Goal: Task Accomplishment & Management: Manage account settings

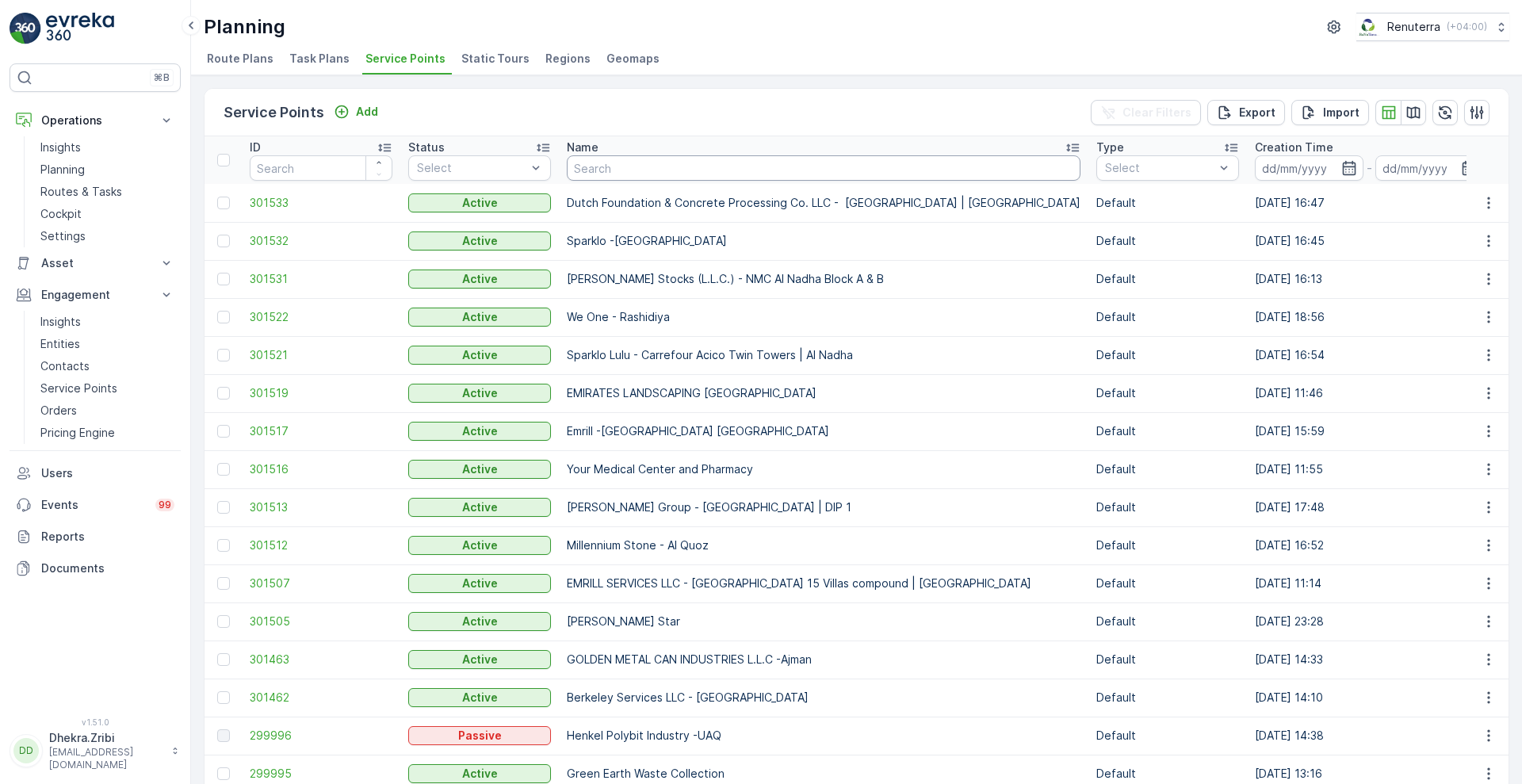
click at [623, 175] on input "text" at bounding box center [824, 168] width 514 height 25
type input "nep"
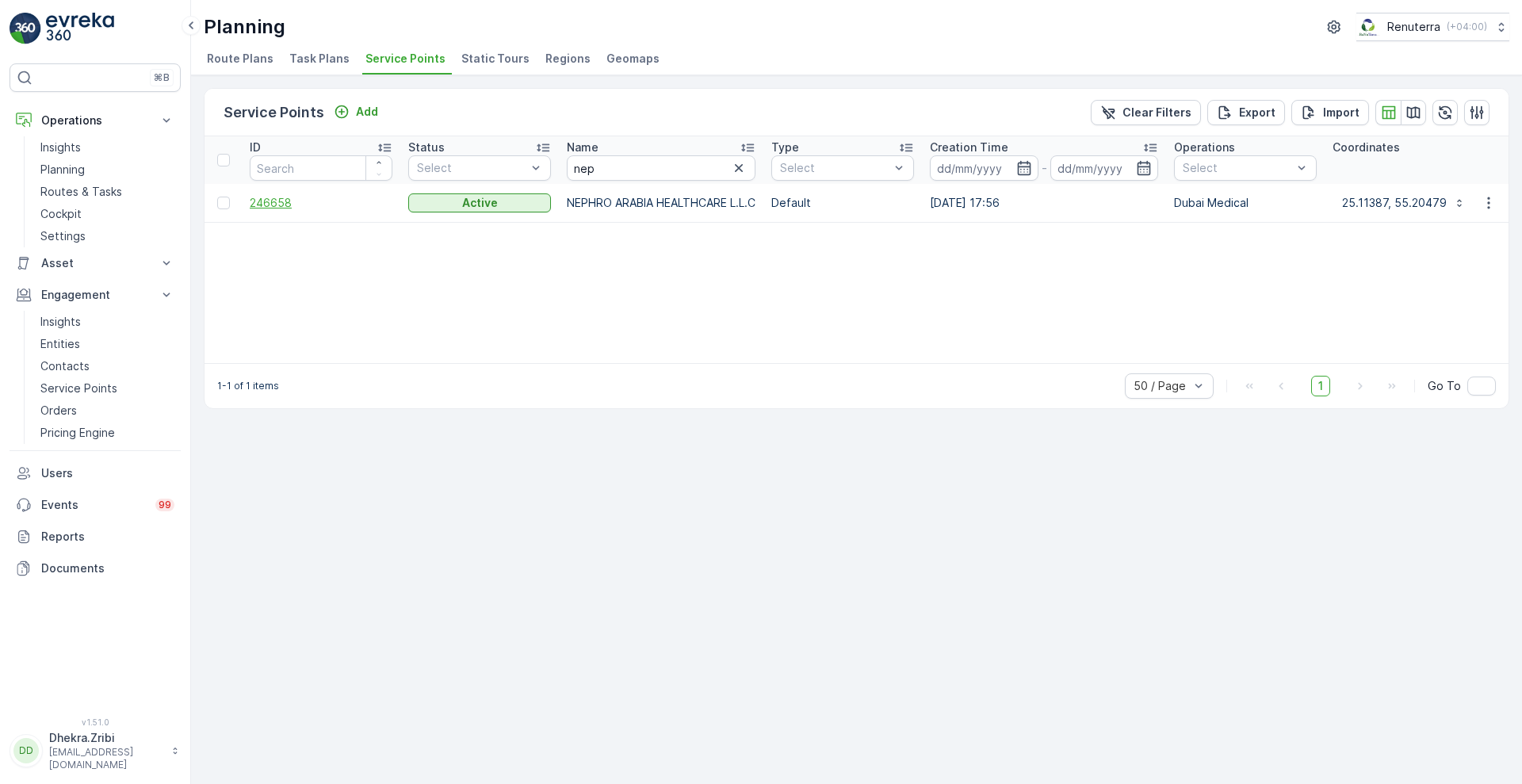
click at [261, 204] on span "246658" at bounding box center [321, 203] width 142 height 16
click at [355, 110] on p "Add" at bounding box center [366, 112] width 22 height 16
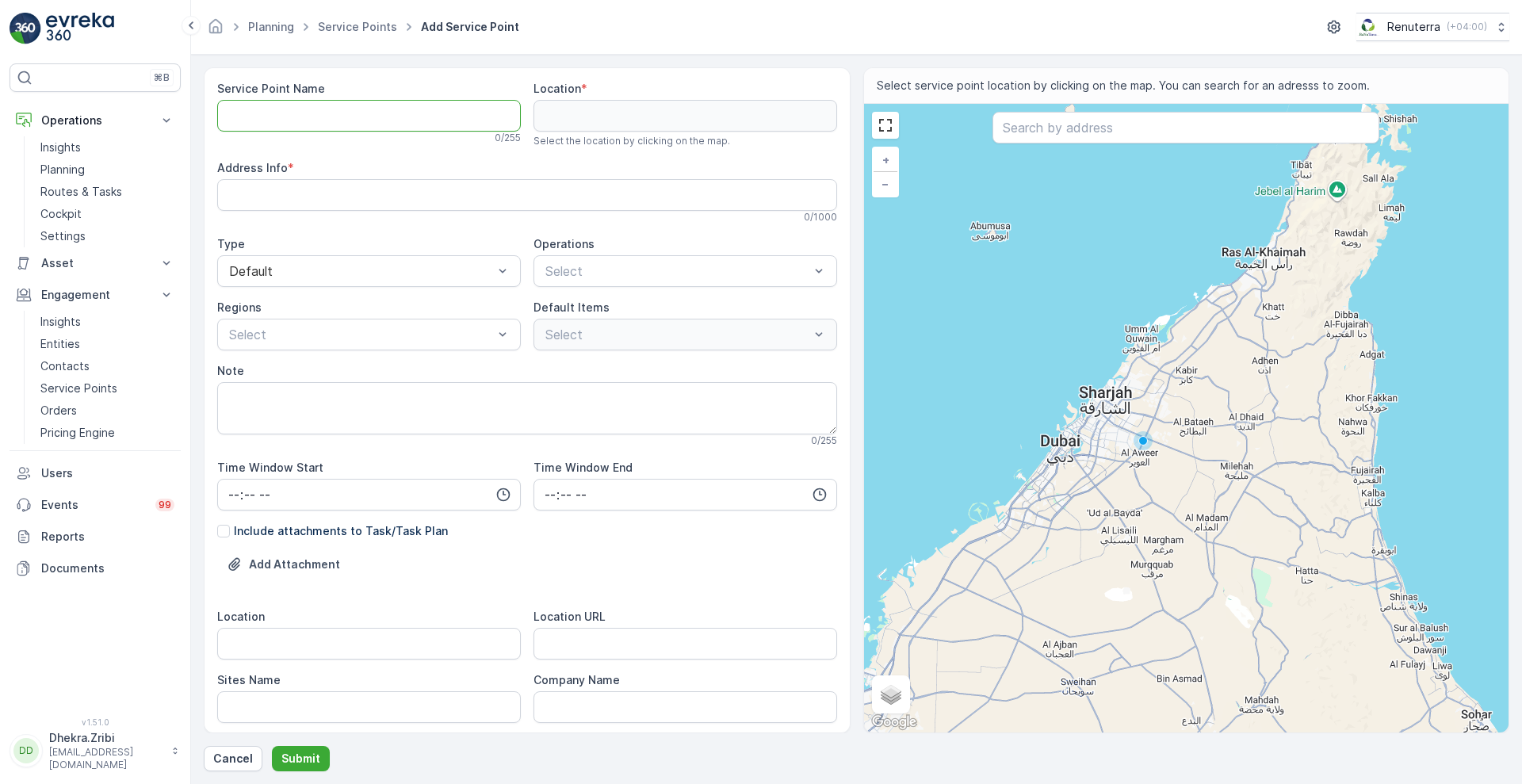
click at [314, 109] on Name "Service Point Name" at bounding box center [369, 115] width 304 height 31
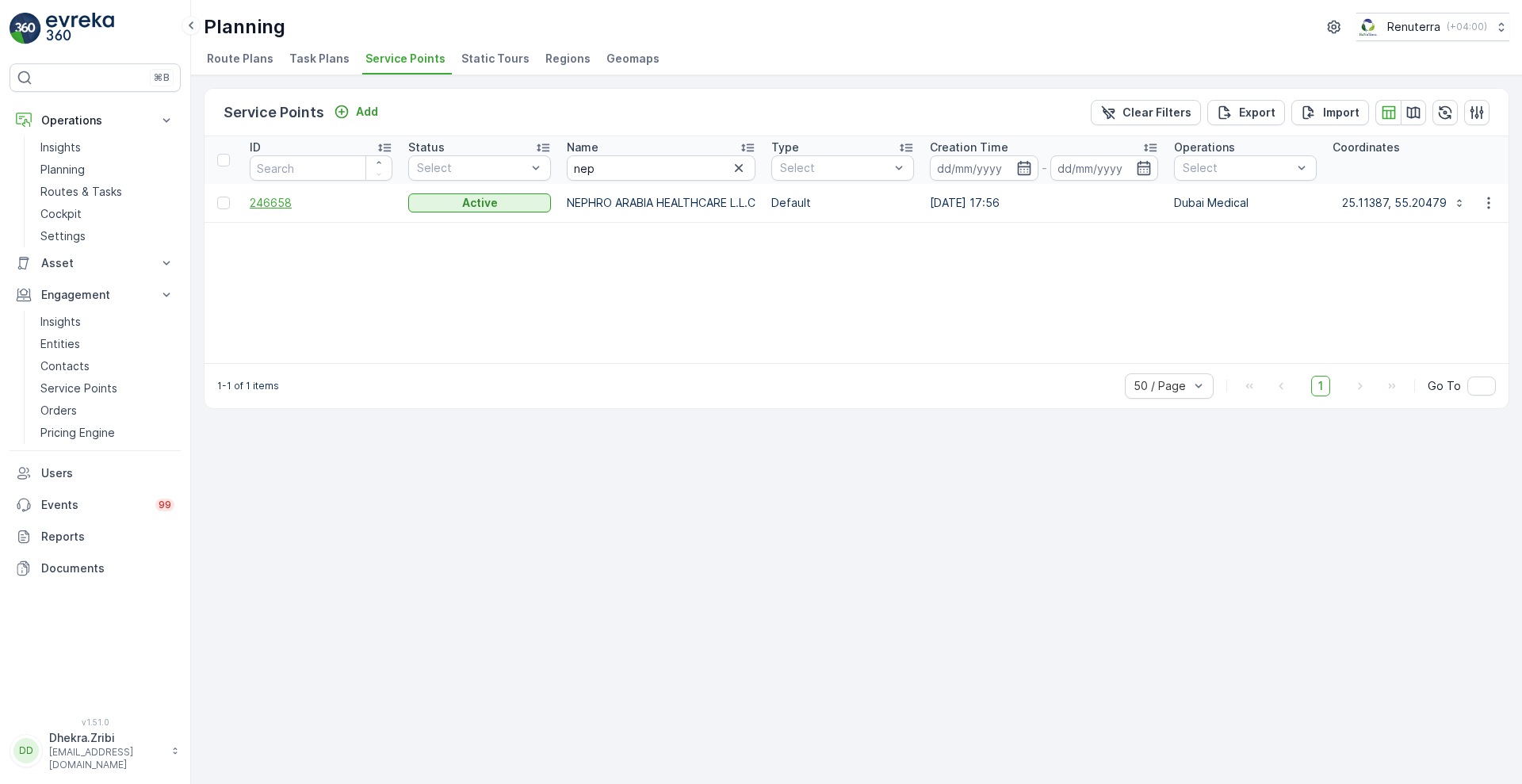
click at [258, 200] on span "246658" at bounding box center [321, 203] width 142 height 16
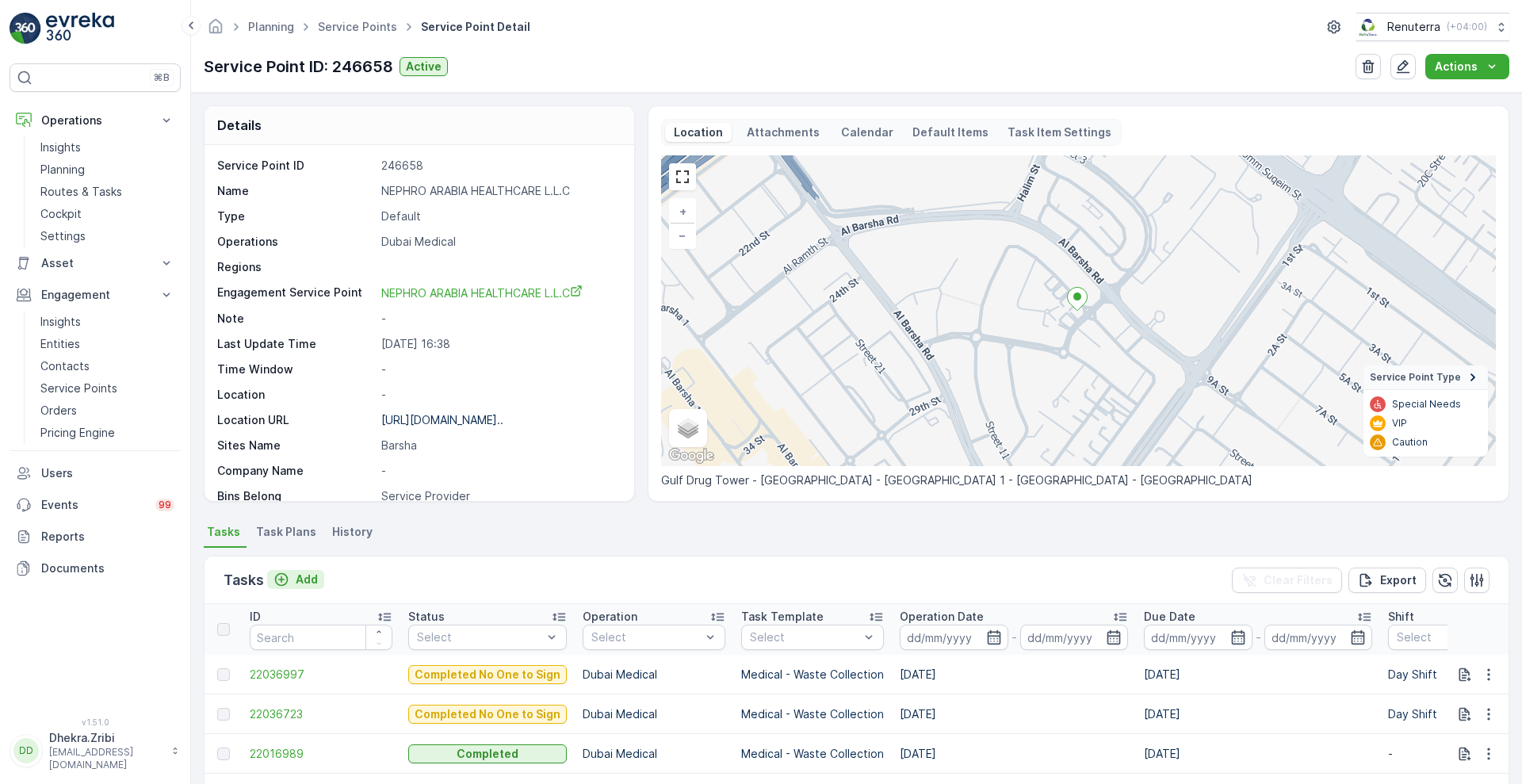
click at [292, 576] on div "Add" at bounding box center [295, 579] width 45 height 16
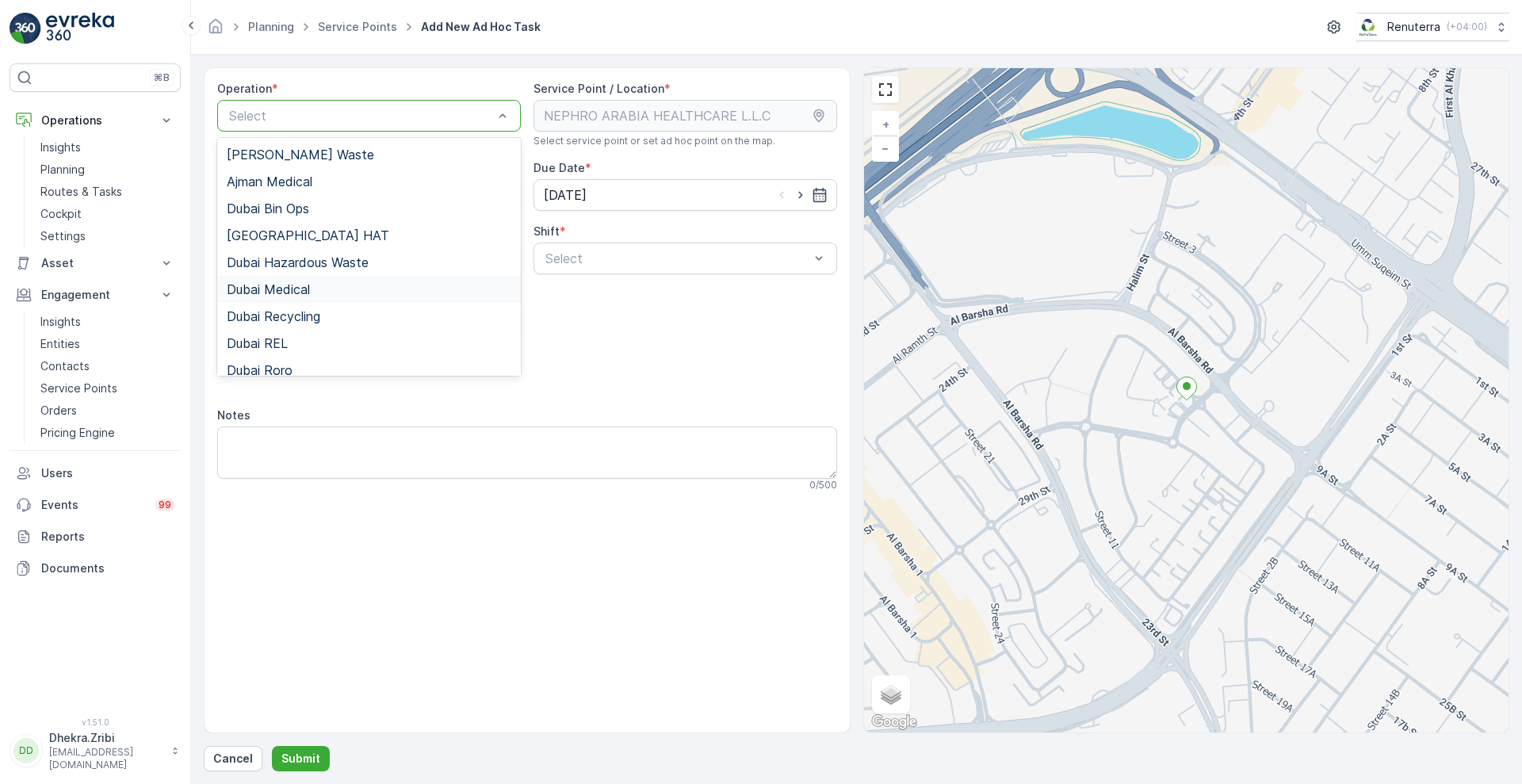
click at [281, 293] on span "Dubai Medical" at bounding box center [268, 289] width 83 height 14
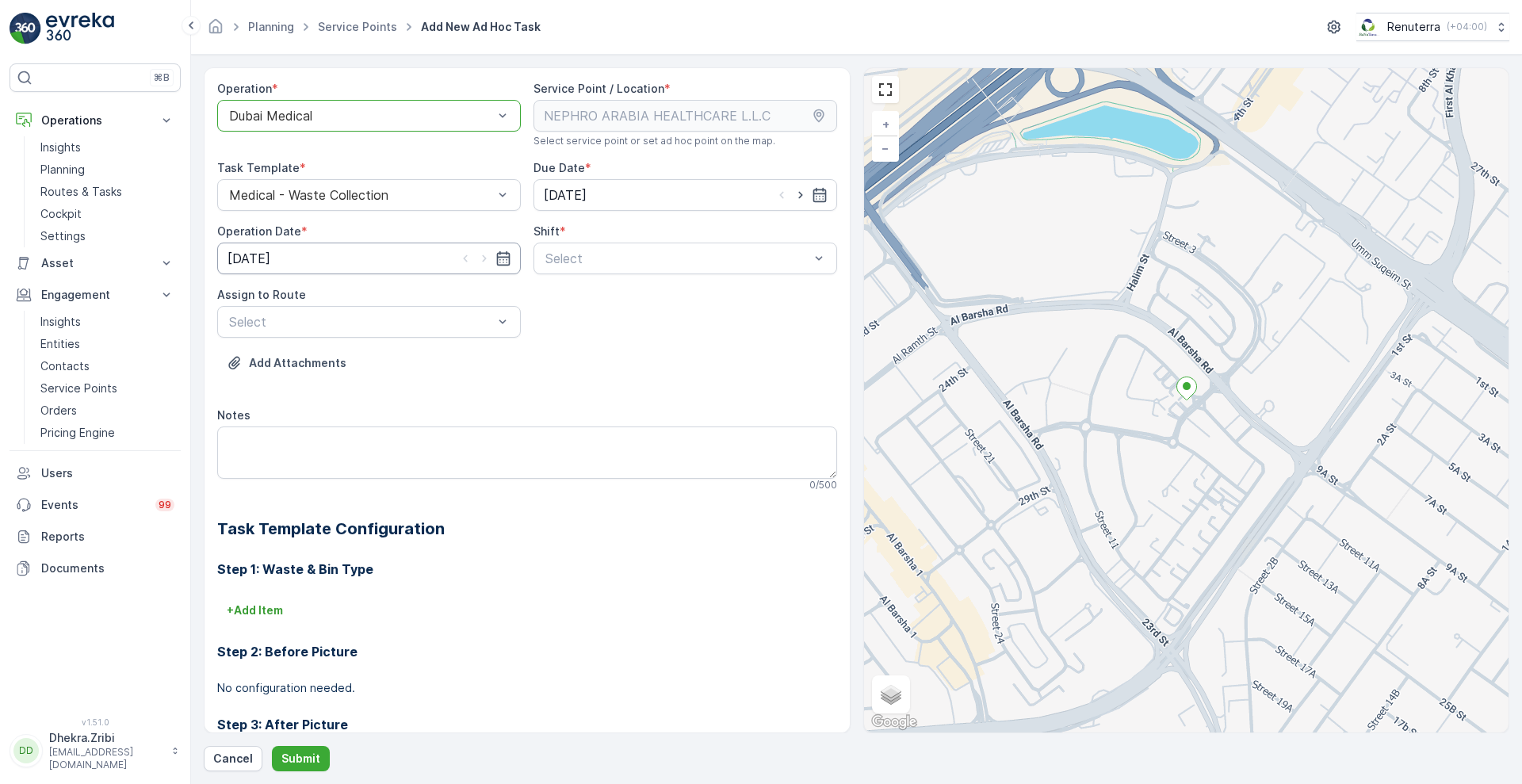
click at [376, 267] on input "[DATE]" at bounding box center [369, 258] width 304 height 31
click at [427, 260] on input "[DATE]" at bounding box center [369, 258] width 304 height 31
click at [673, 269] on div "Select" at bounding box center [685, 258] width 304 height 31
drag, startPoint x: 613, startPoint y: 296, endPoint x: 401, endPoint y: 327, distance: 214.3
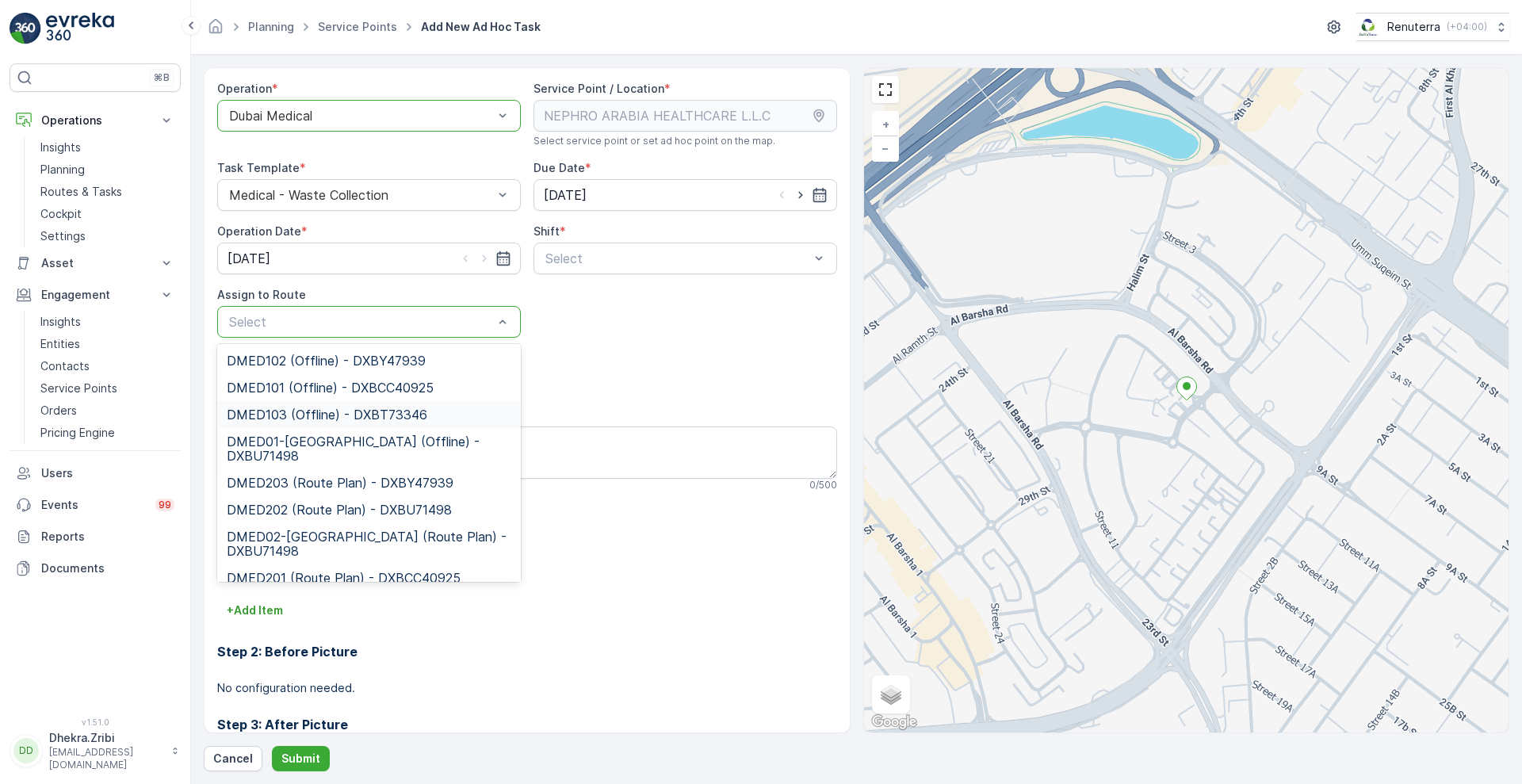
scroll to position [13, 0]
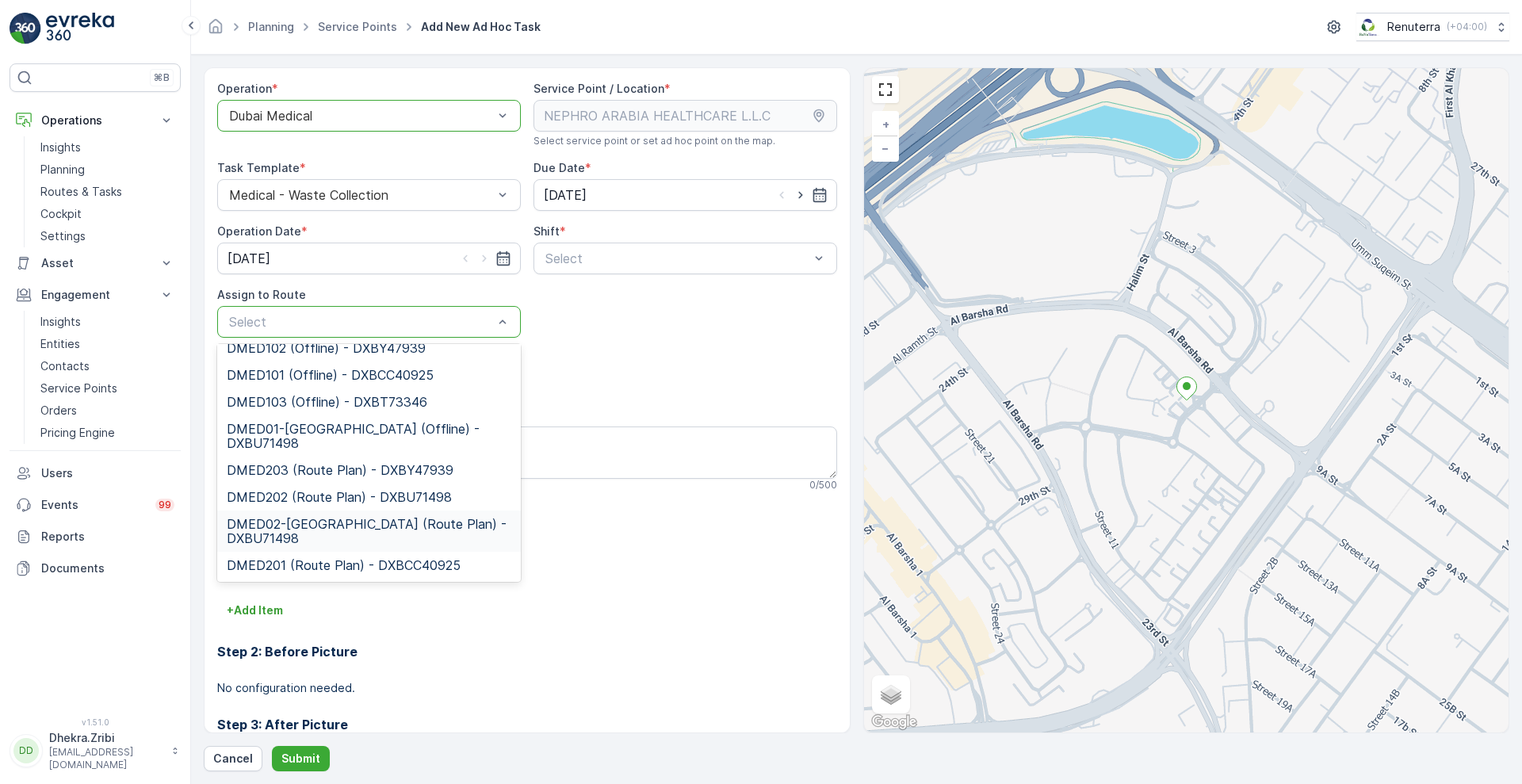
click at [310, 521] on span "DMED02-[GEOGRAPHIC_DATA] (Route Plan) - DXBU71498" at bounding box center [369, 531] width 285 height 29
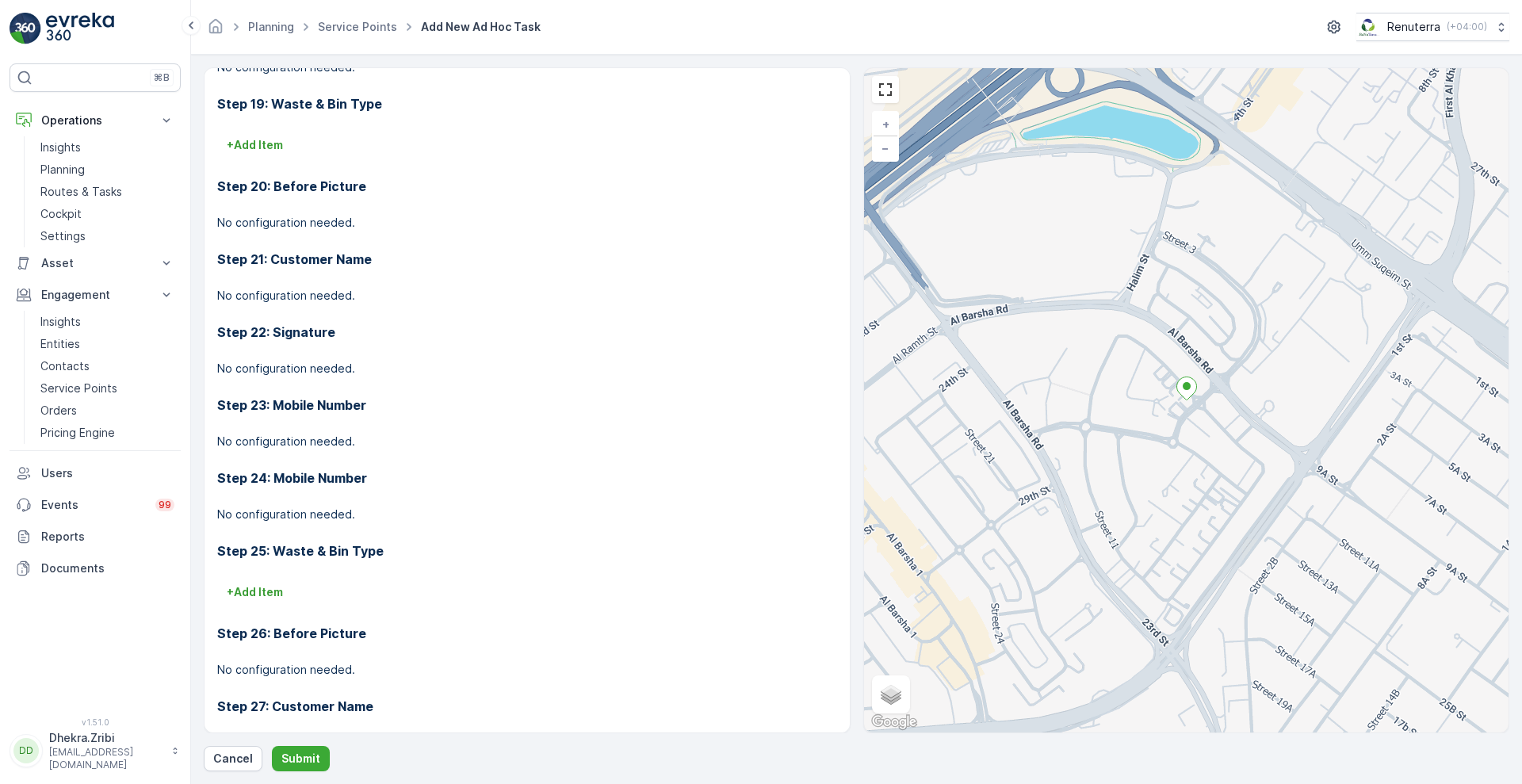
scroll to position [1853, 0]
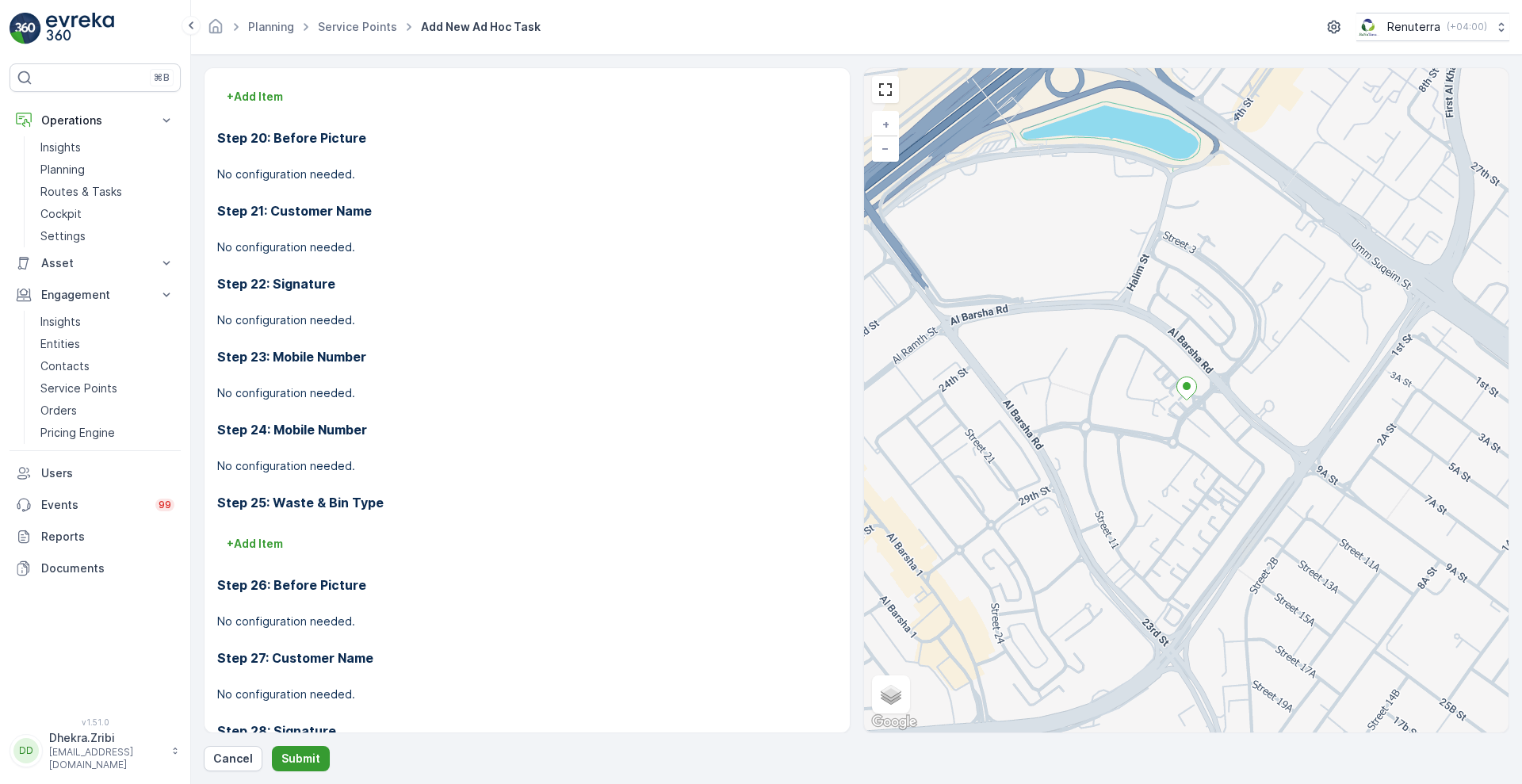
click at [300, 763] on p "Submit" at bounding box center [300, 758] width 38 height 16
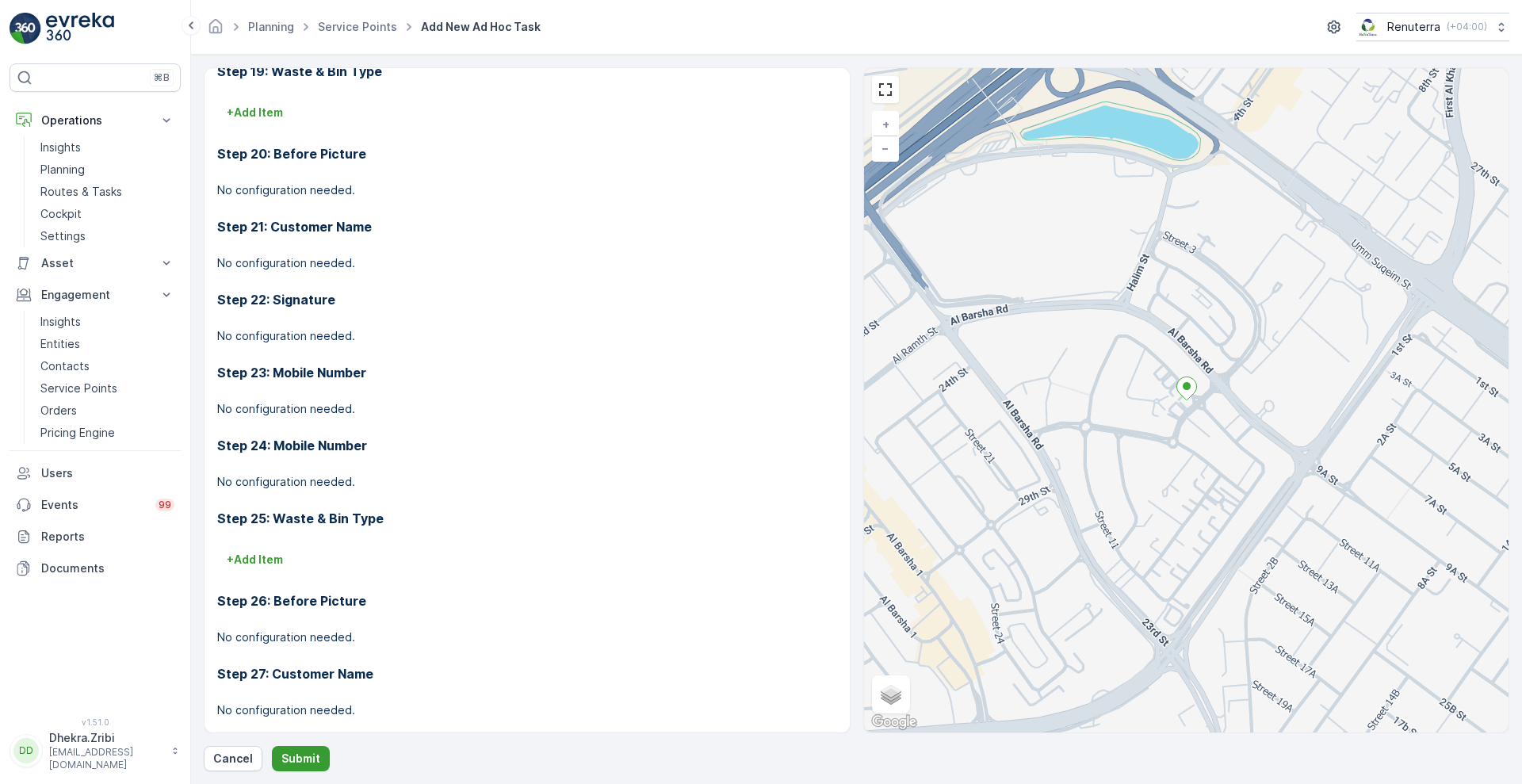
scroll to position [0, 0]
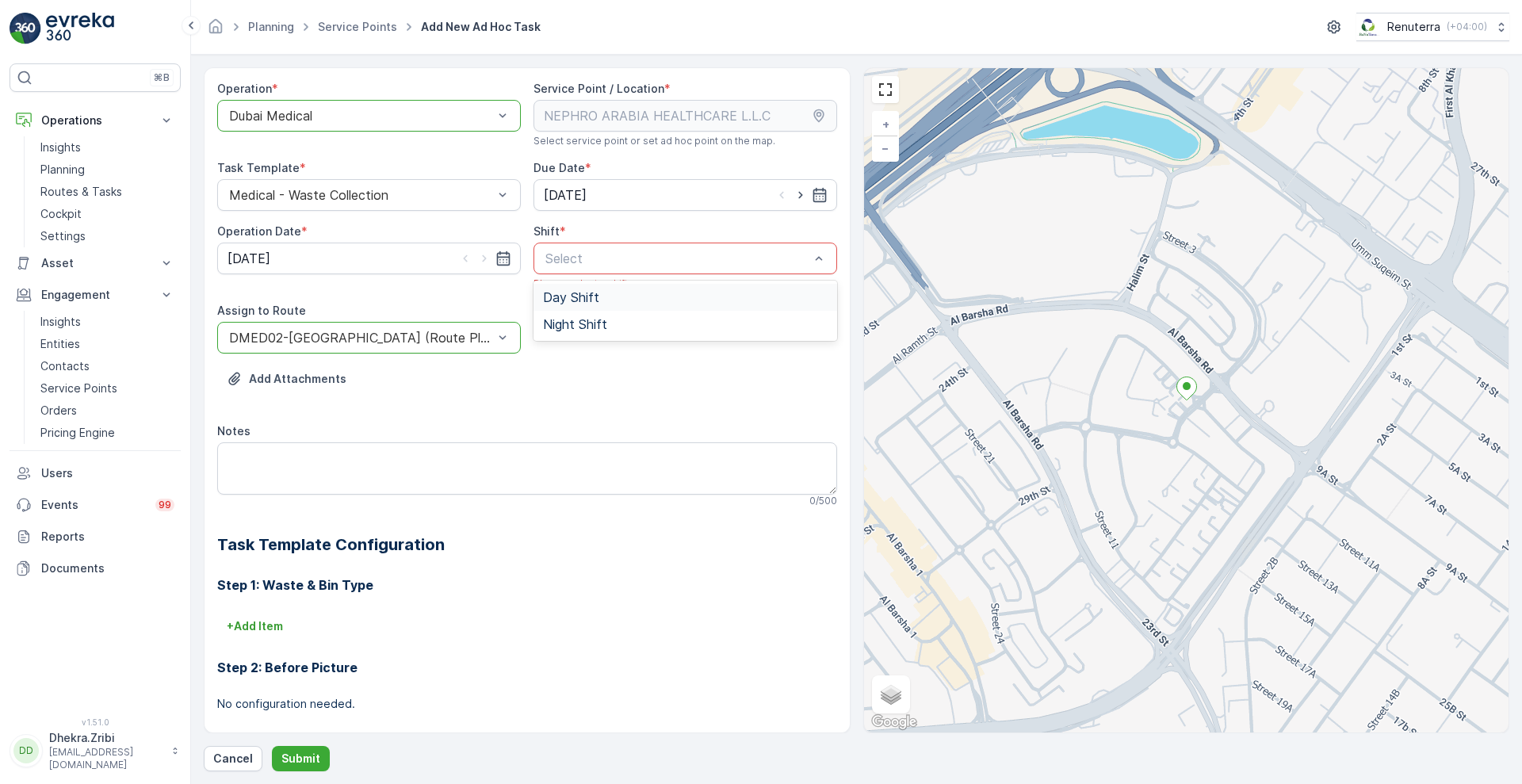
click at [752, 251] on div at bounding box center [677, 259] width 267 height 14
click at [697, 298] on div "Day Shift" at bounding box center [685, 297] width 285 height 14
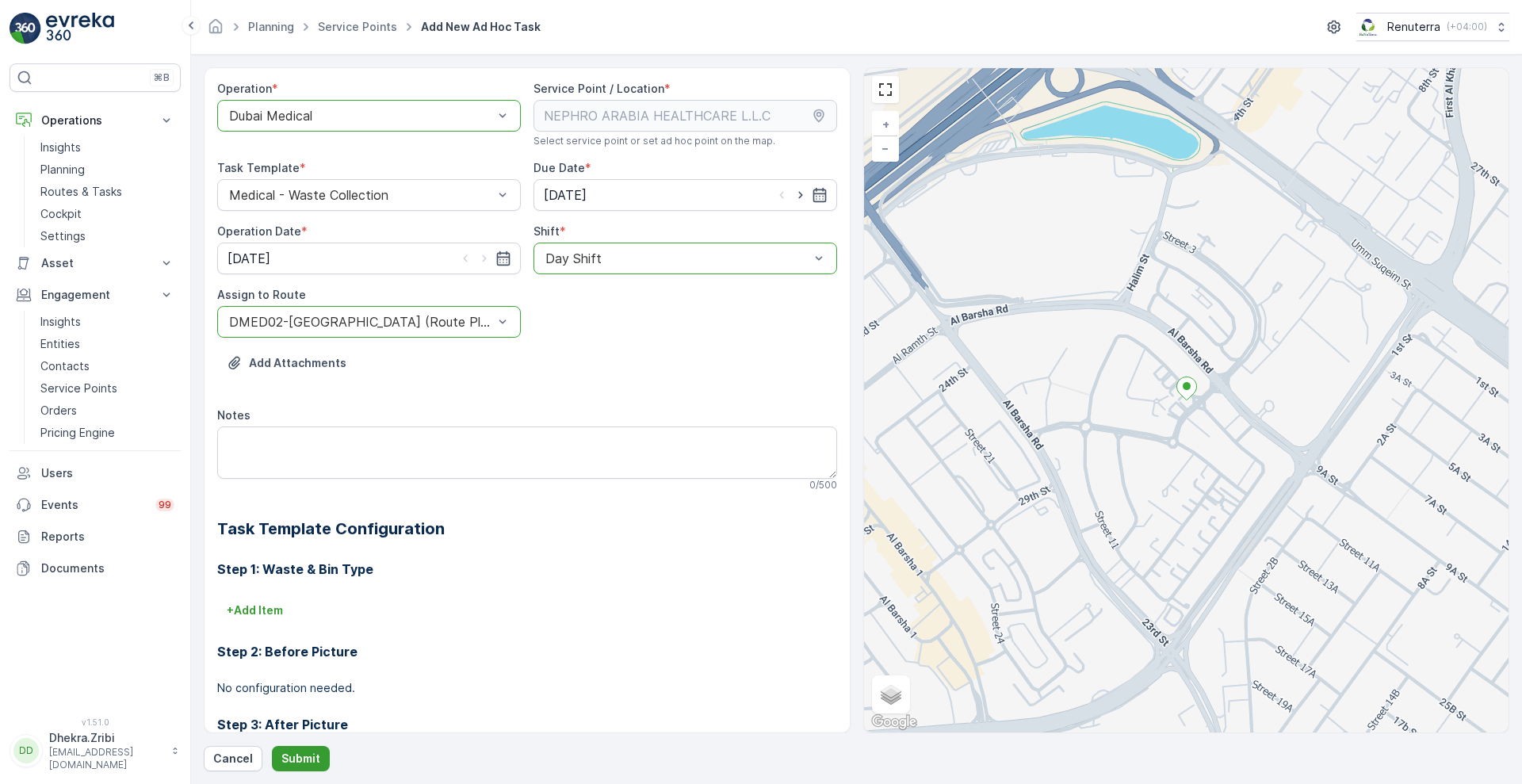
click at [304, 755] on p "Submit" at bounding box center [300, 758] width 38 height 16
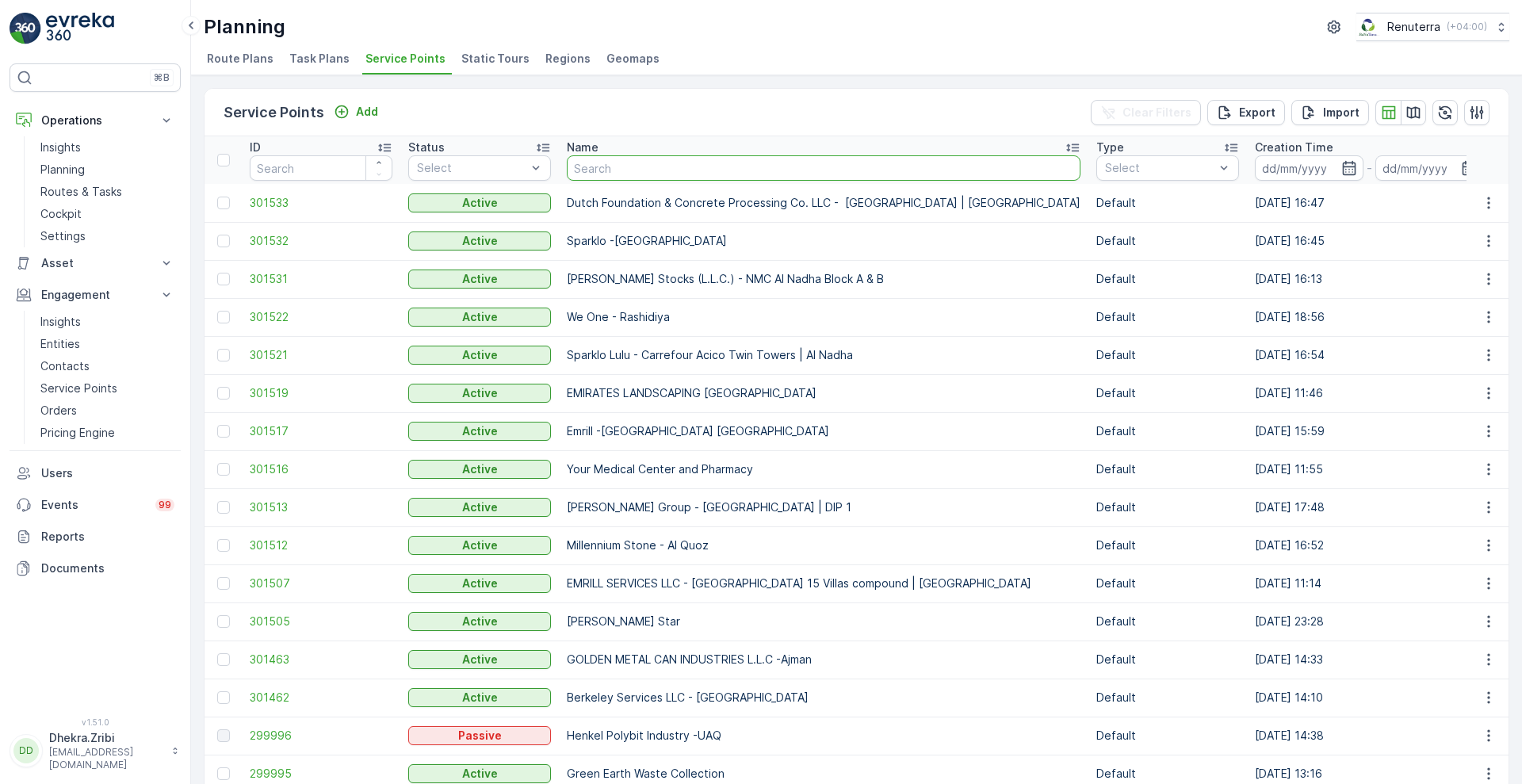
click at [626, 166] on input "text" at bounding box center [824, 168] width 514 height 25
type input "ne"
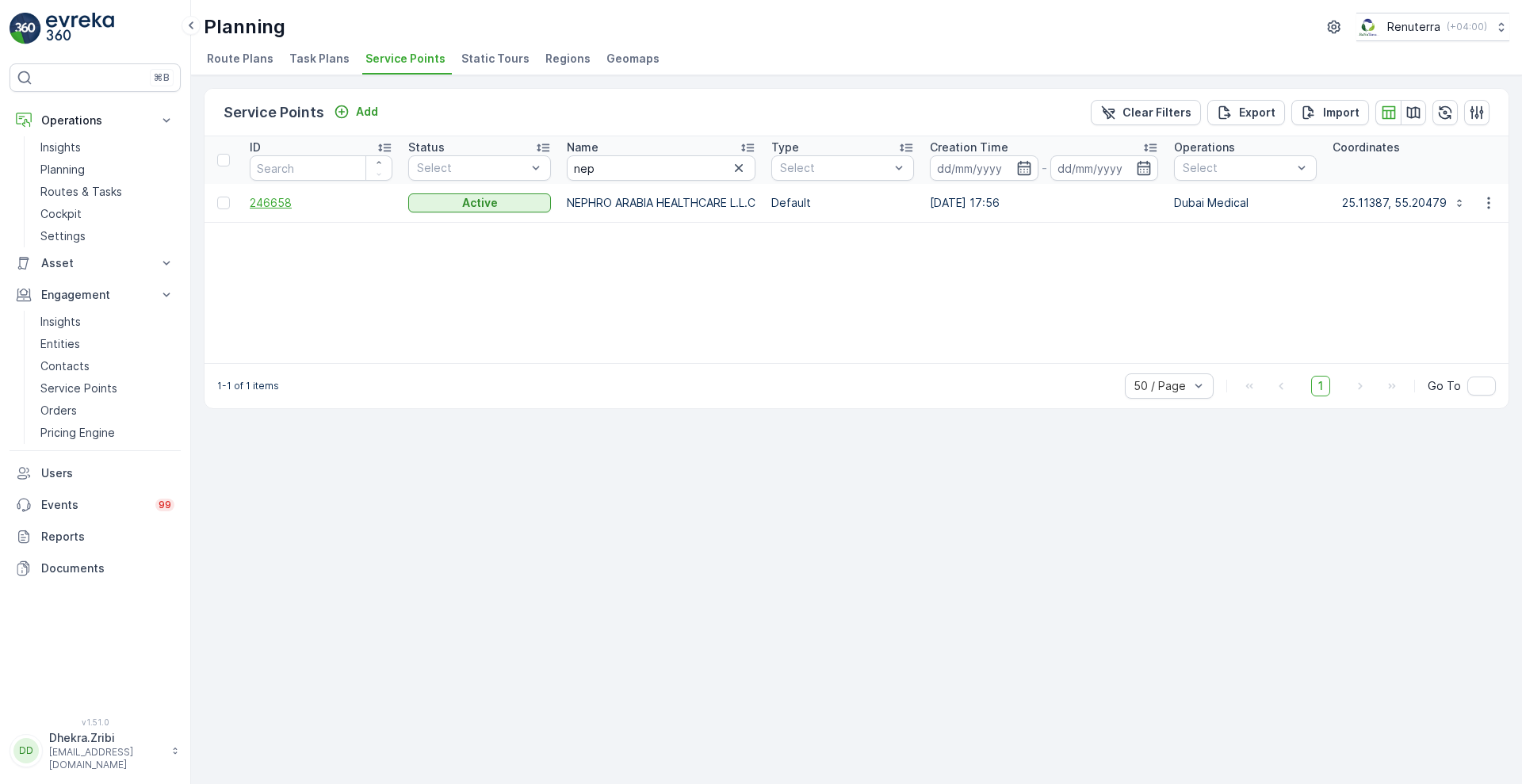
click at [284, 205] on span "246658" at bounding box center [321, 203] width 142 height 16
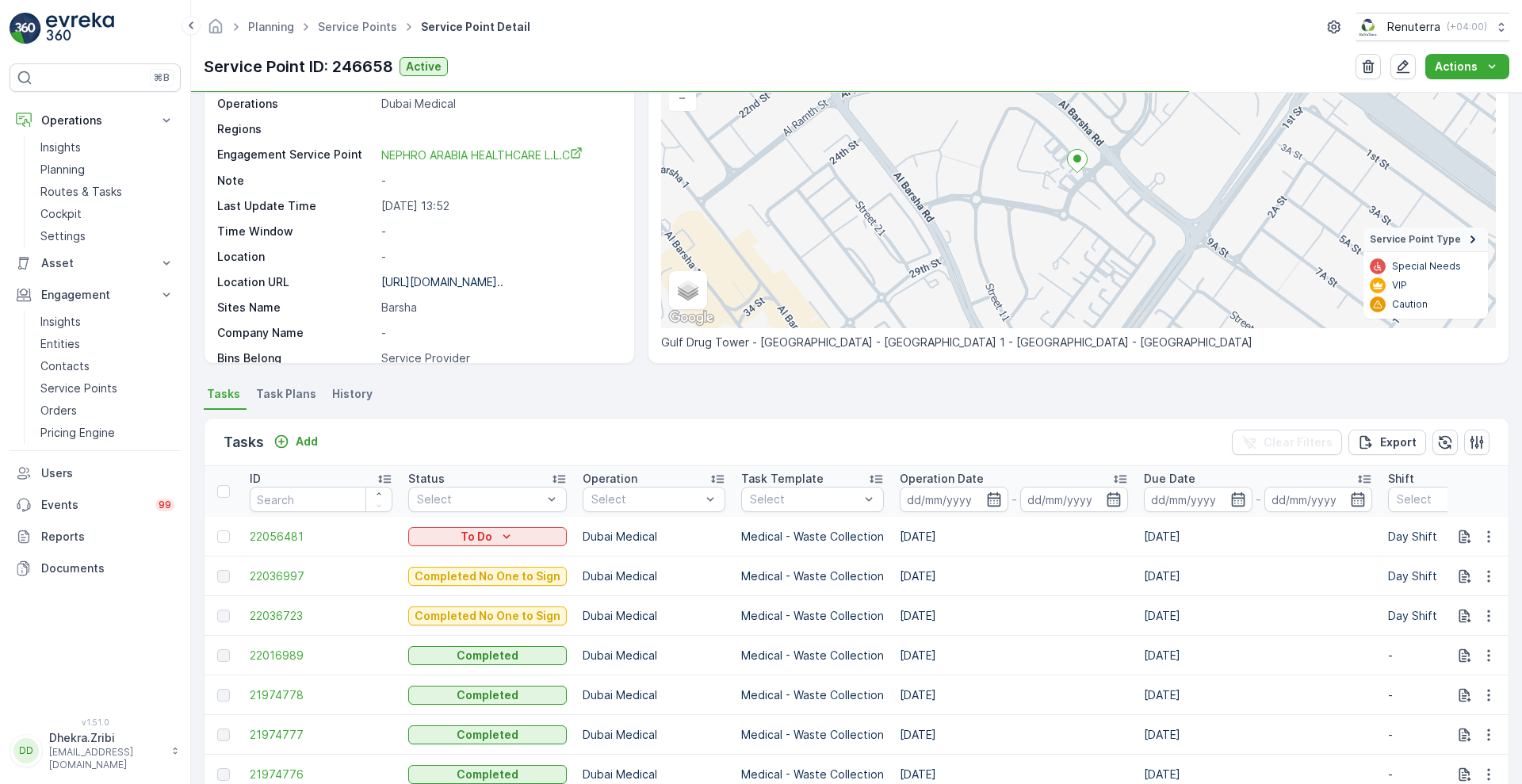
scroll to position [143, 0]
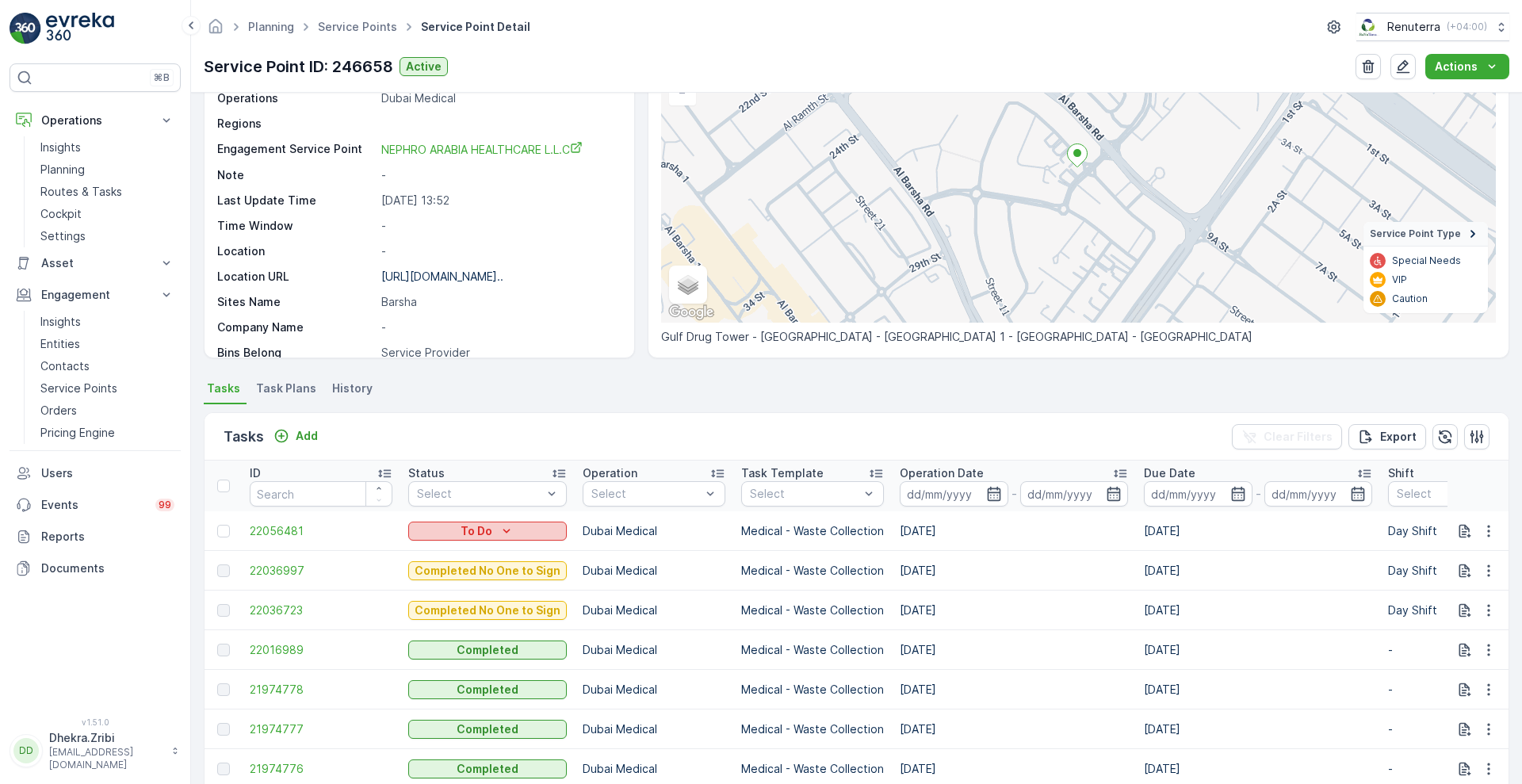
click at [450, 534] on div "To Do" at bounding box center [487, 531] width 146 height 16
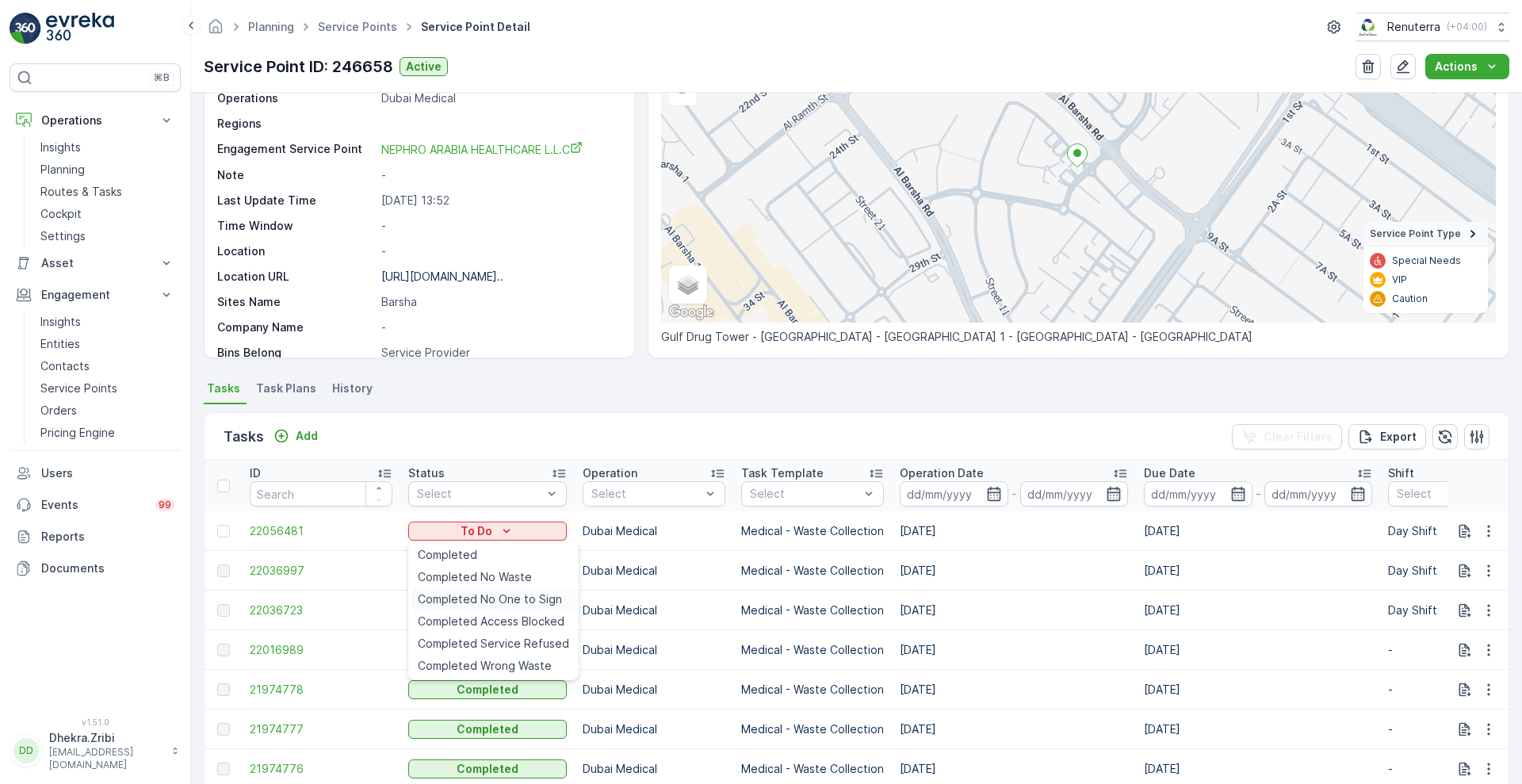
click at [475, 607] on div "Completed No One to Sign" at bounding box center [492, 599] width 164 height 22
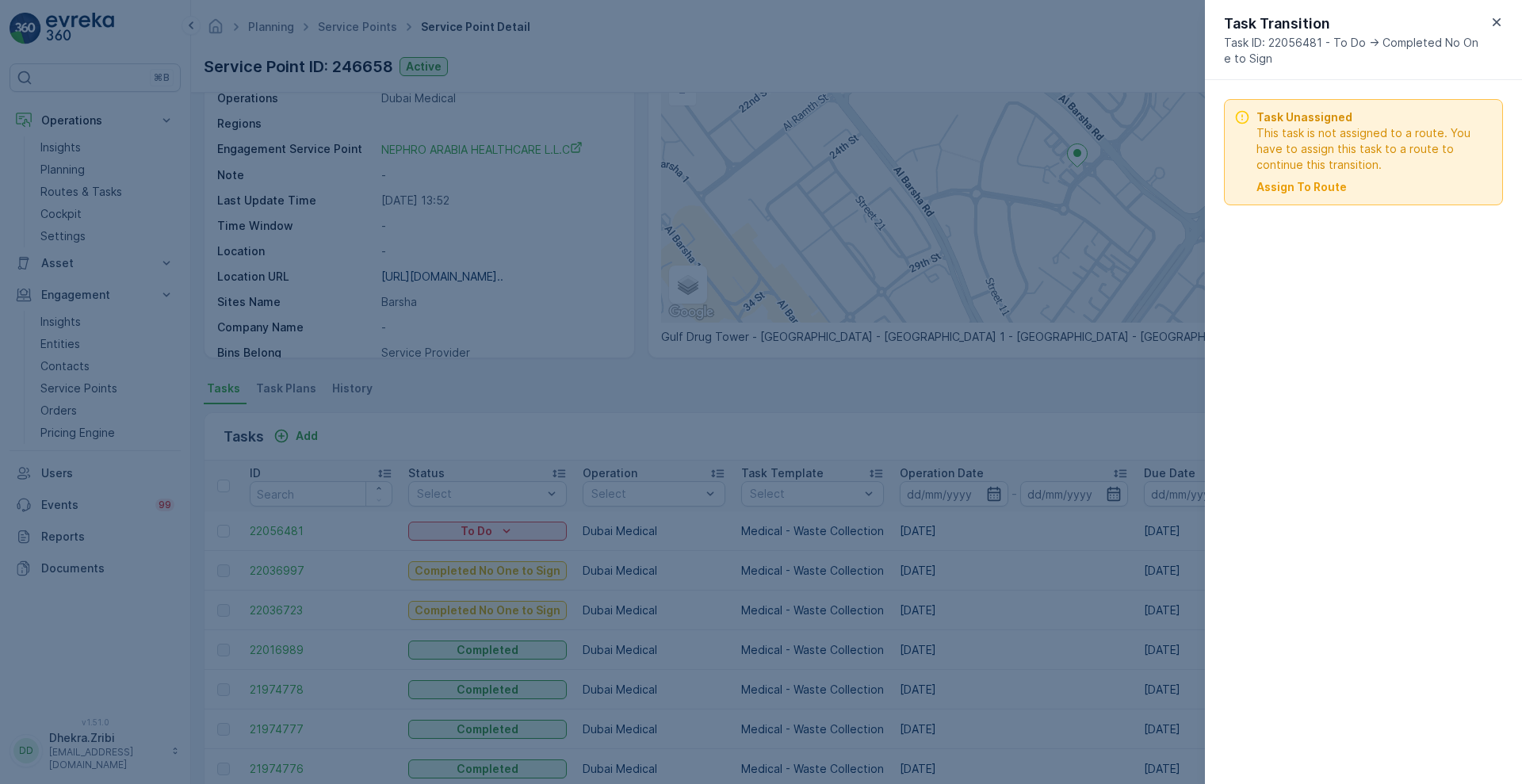
click at [1246, 438] on div "Task Unassigned This task is not assigned to a route. You have to assign this t…" at bounding box center [1364, 431] width 317 height 703
click at [1492, 21] on icon "button" at bounding box center [1496, 22] width 16 height 16
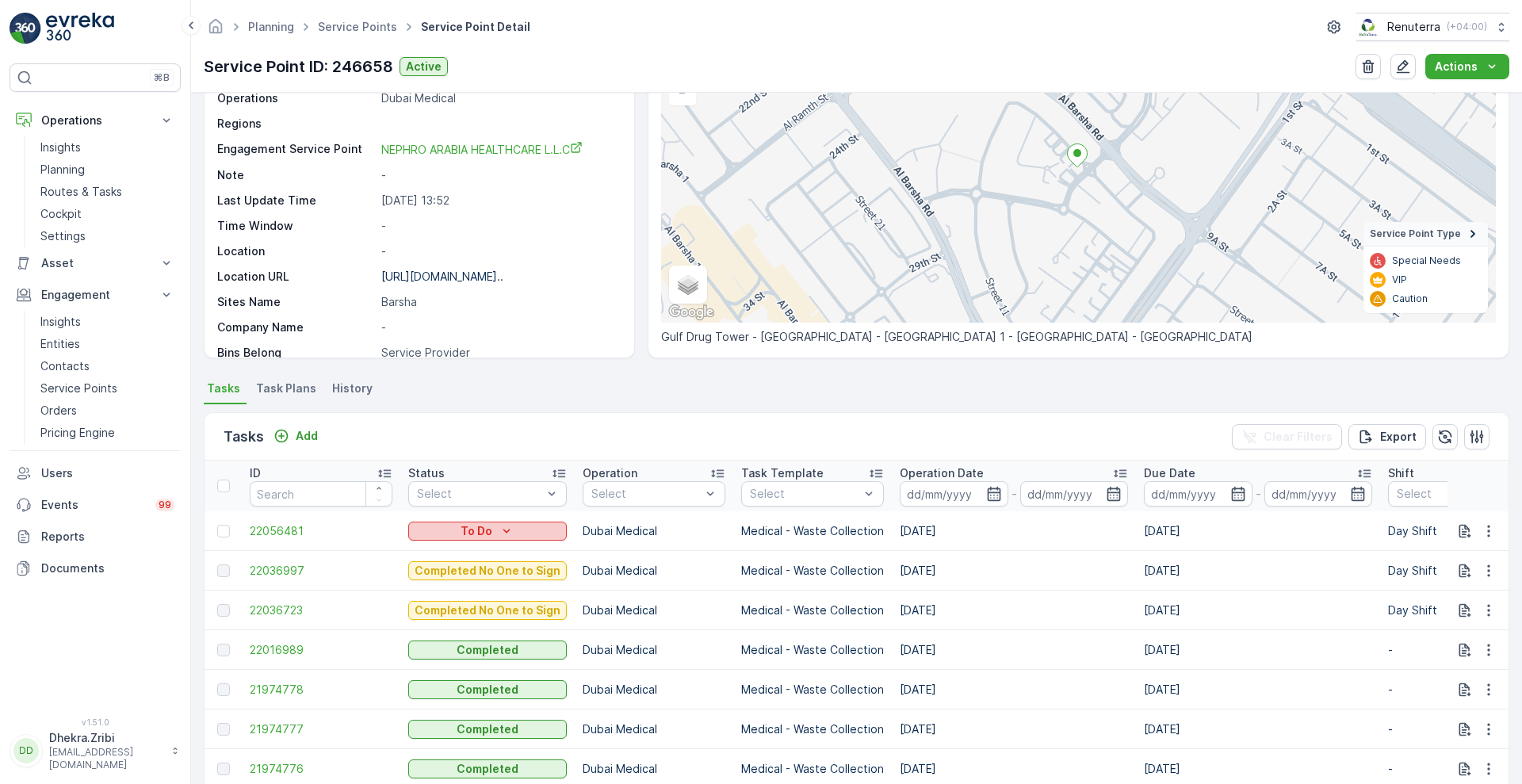
click at [466, 529] on p "To Do" at bounding box center [475, 531] width 31 height 16
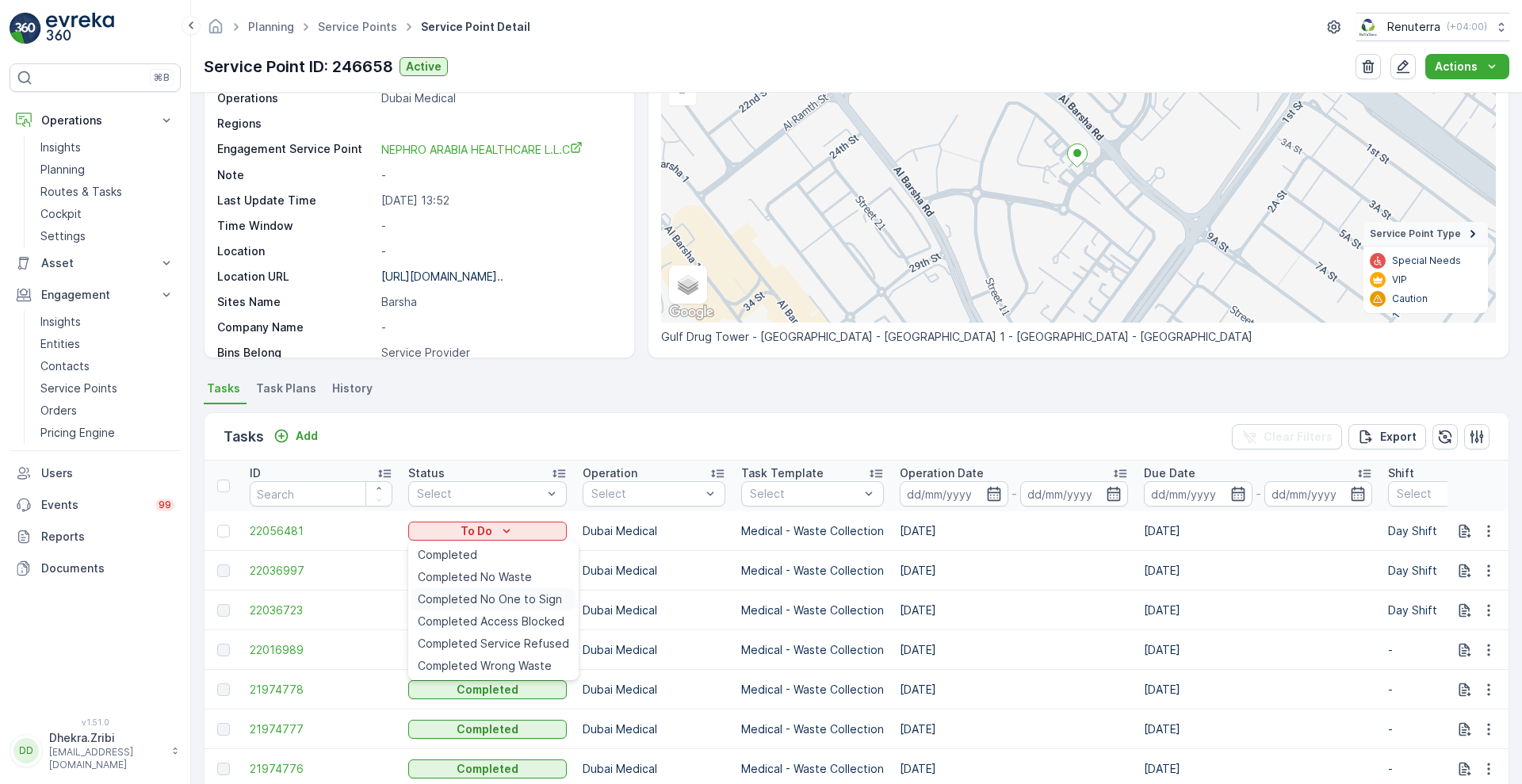
click at [522, 596] on span "Completed No One to Sign" at bounding box center [490, 599] width 144 height 16
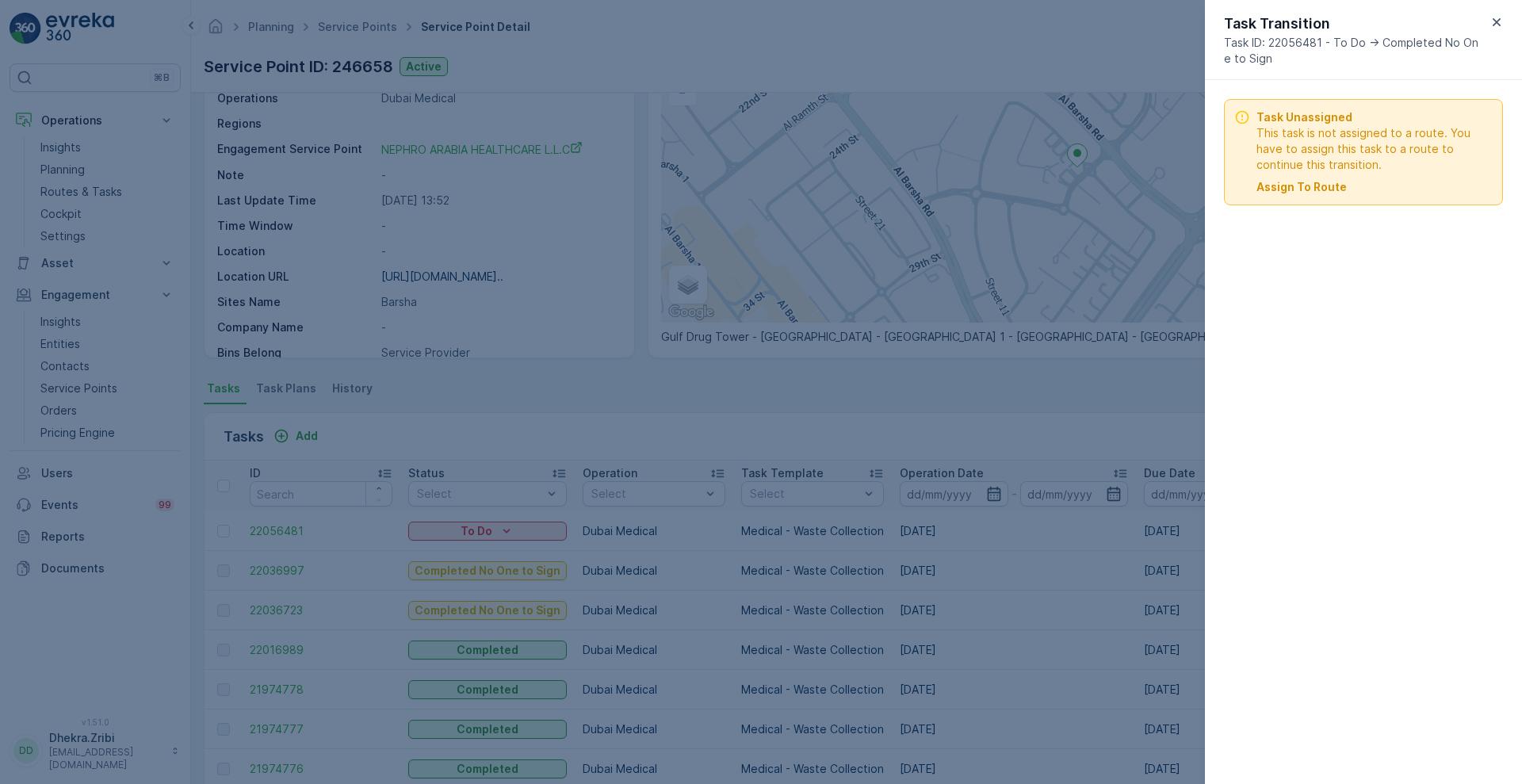
click at [1305, 190] on p "Assign To Route" at bounding box center [1301, 187] width 90 height 16
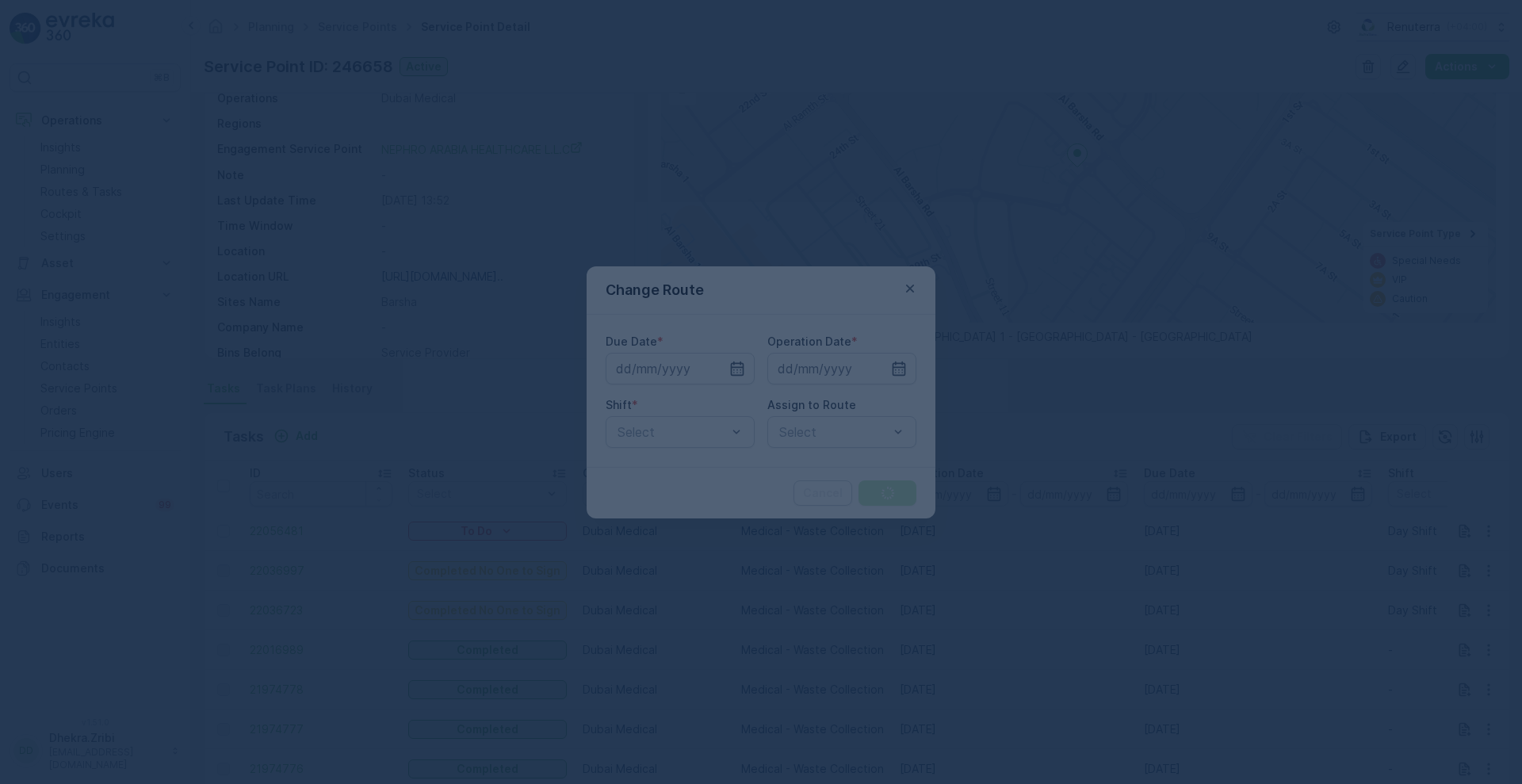
type input "[DATE]"
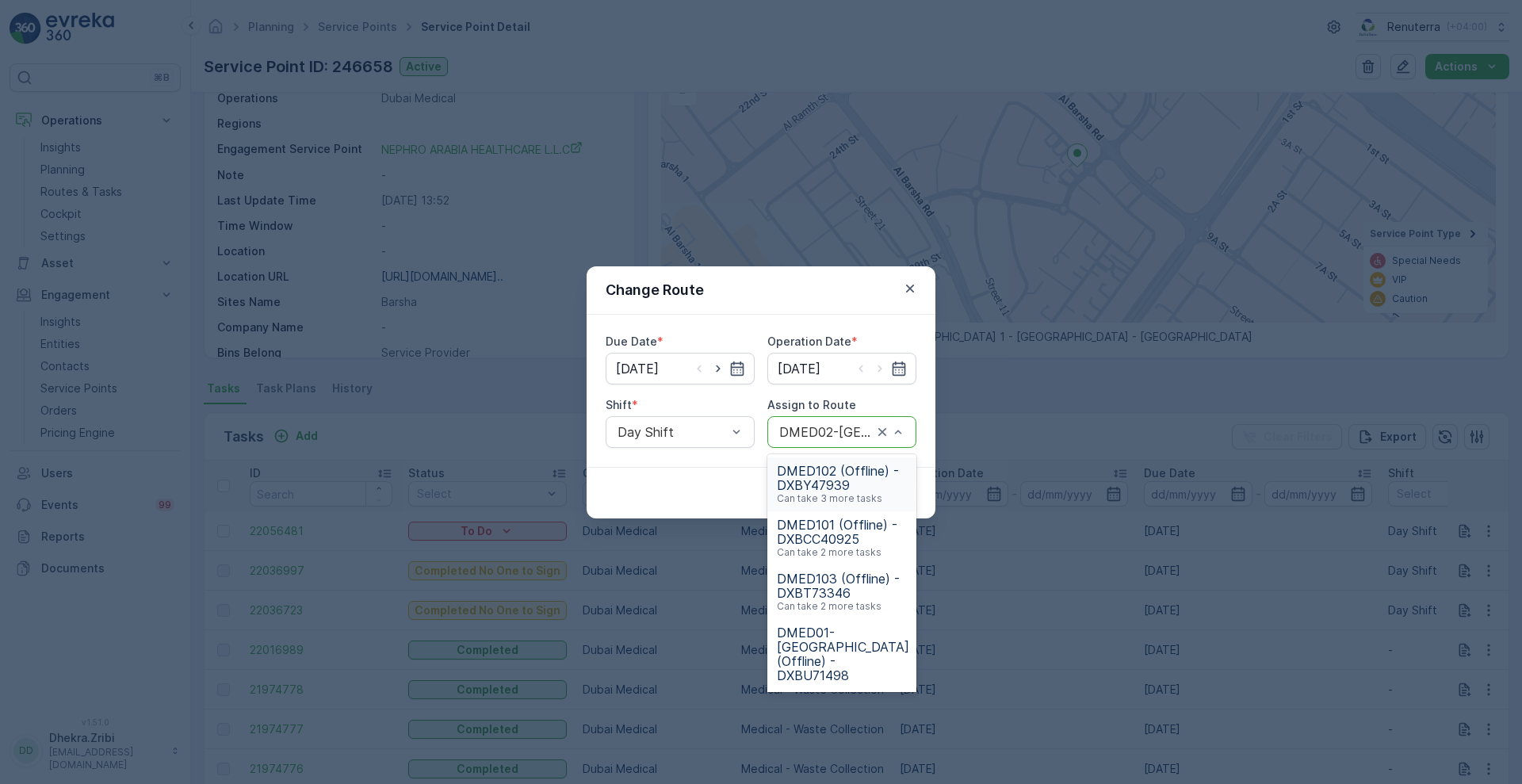
click at [909, 436] on div "DMED02-[GEOGRAPHIC_DATA] (Route Plan) - DXBU71498" at bounding box center [842, 431] width 149 height 31
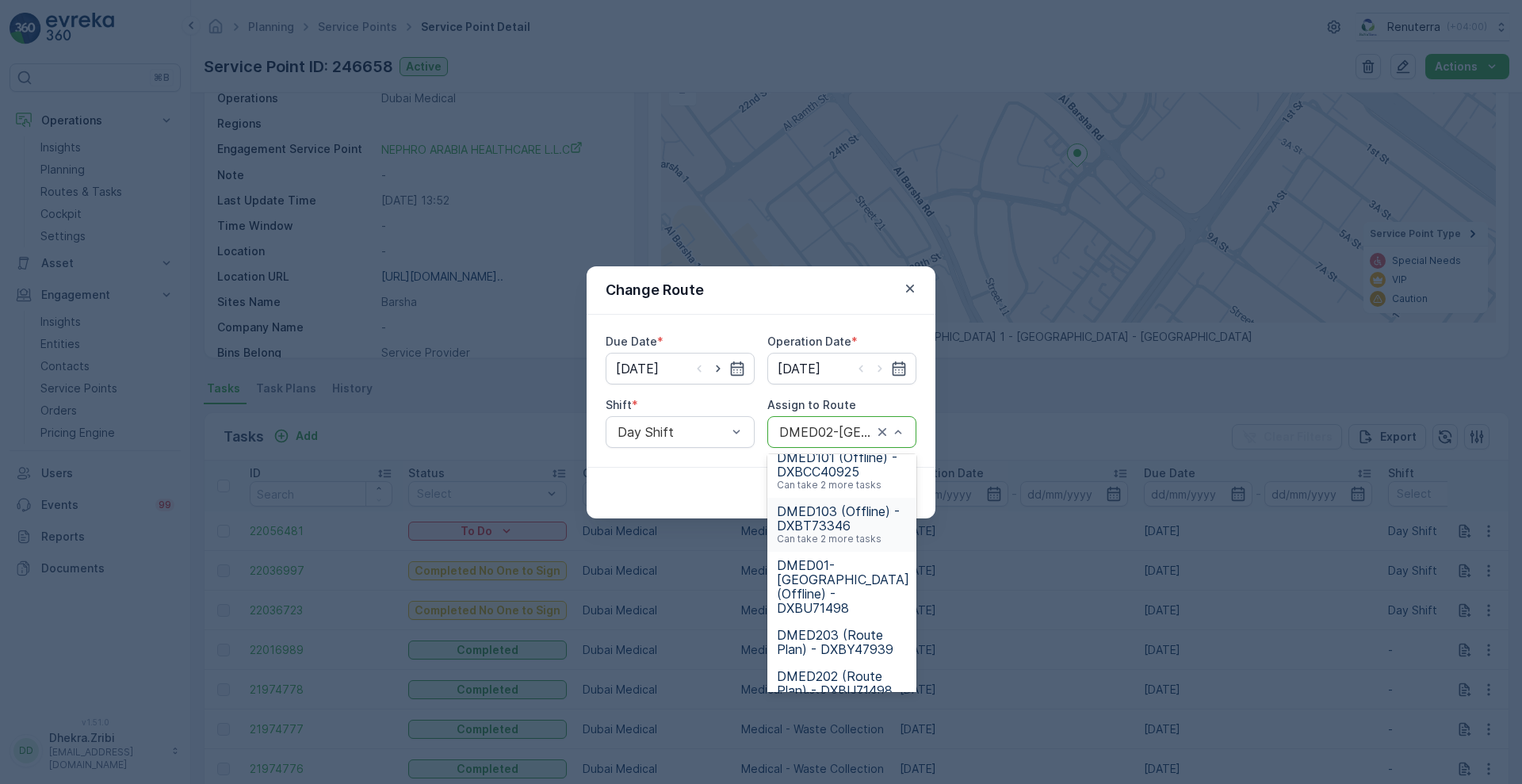
scroll to position [68, 0]
click at [825, 567] on span "DMED01-[GEOGRAPHIC_DATA] (Offline) - DXBU71498" at bounding box center [843, 585] width 133 height 57
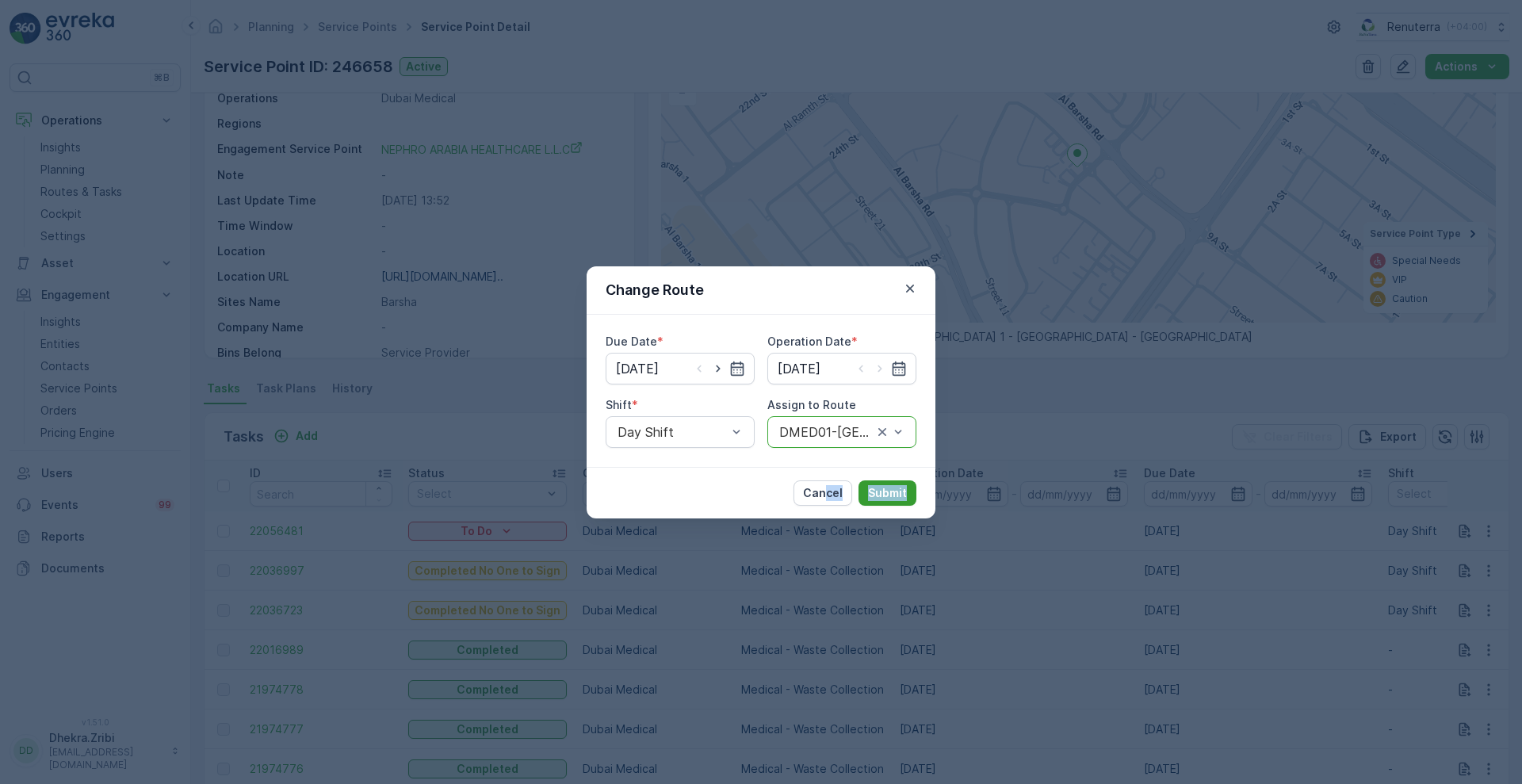
drag, startPoint x: 825, startPoint y: 567, endPoint x: 905, endPoint y: 487, distance: 113.1
click at [905, 487] on div "Change Route Due Date * [DATE] Operation Date * [DATE] Shift * Day Shift Assign…" at bounding box center [761, 392] width 1522 height 784
click at [905, 487] on p "Submit" at bounding box center [886, 493] width 38 height 16
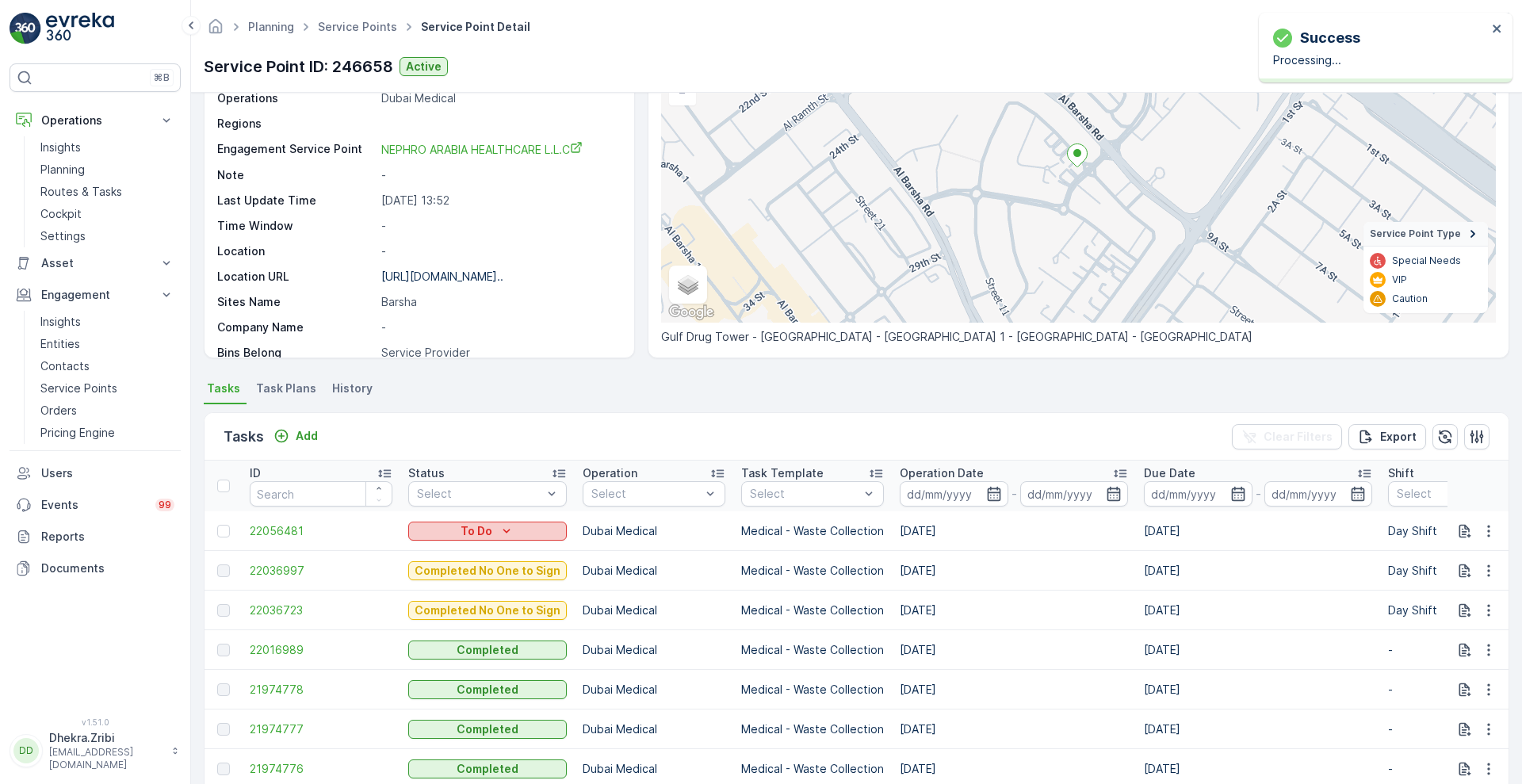
click at [514, 521] on button "To Do" at bounding box center [487, 530] width 158 height 19
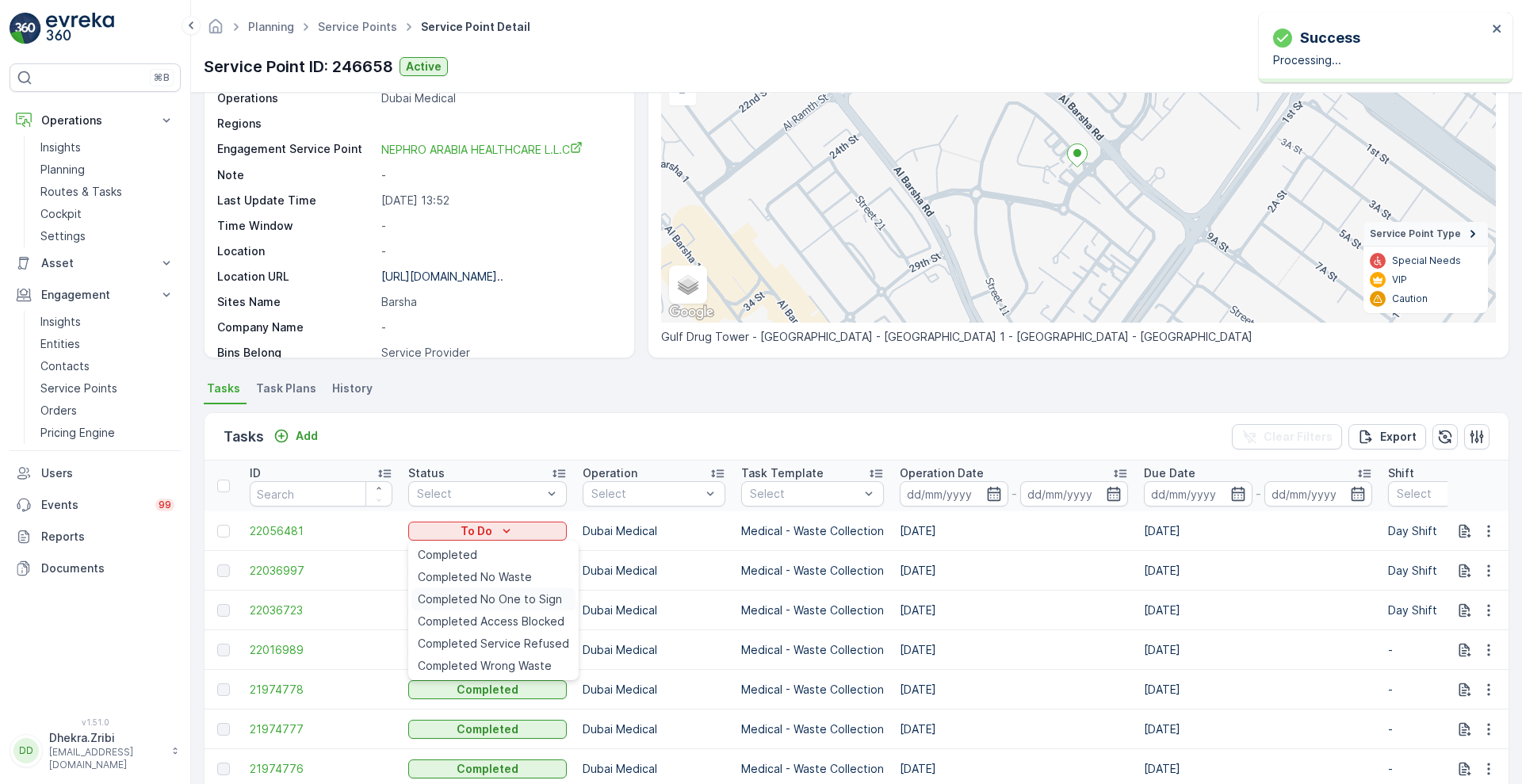
click at [473, 601] on span "Completed No One to Sign" at bounding box center [490, 599] width 144 height 16
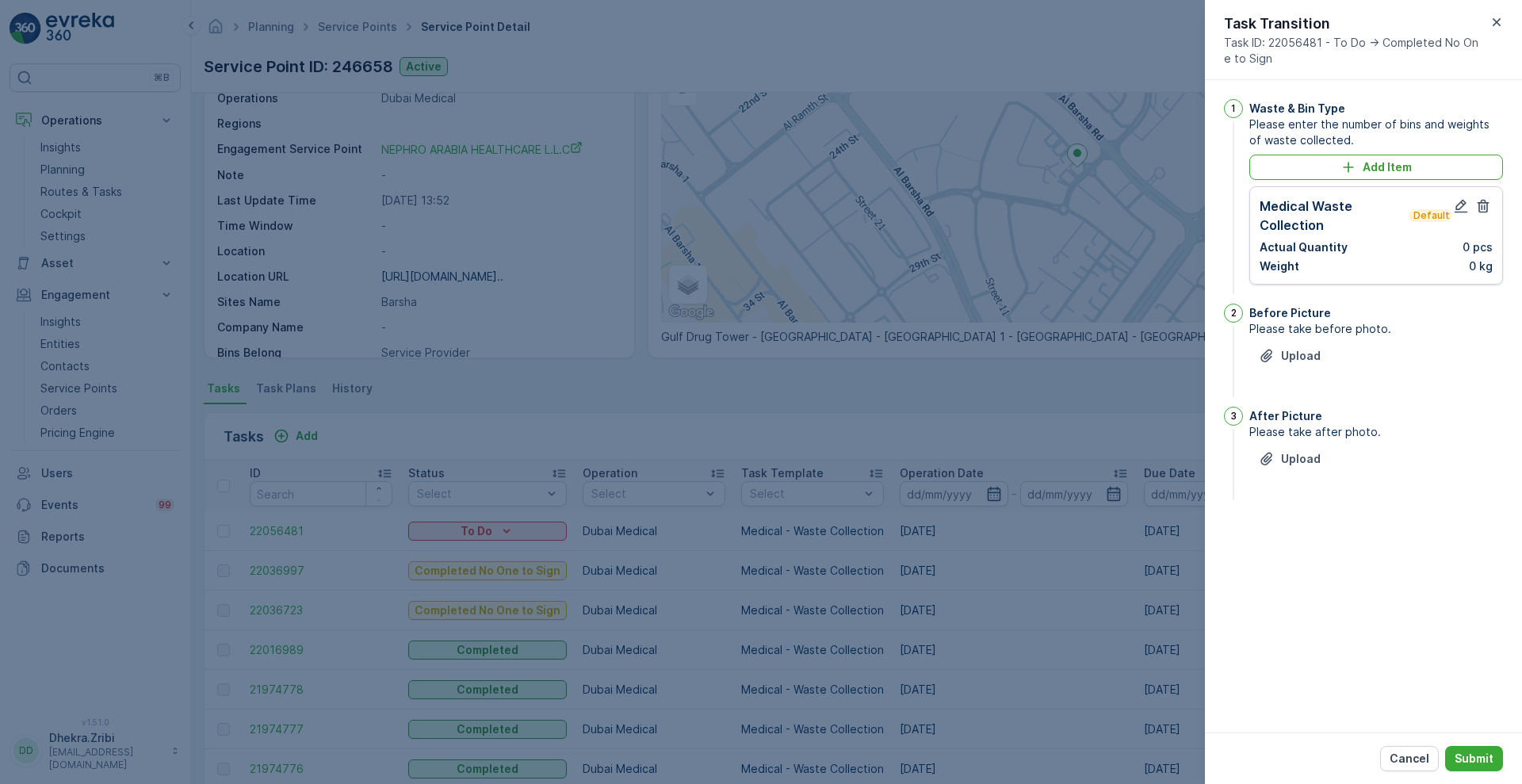
click at [1438, 217] on p "Default" at bounding box center [1430, 216] width 37 height 13
click at [1457, 197] on button "button" at bounding box center [1460, 206] width 19 height 19
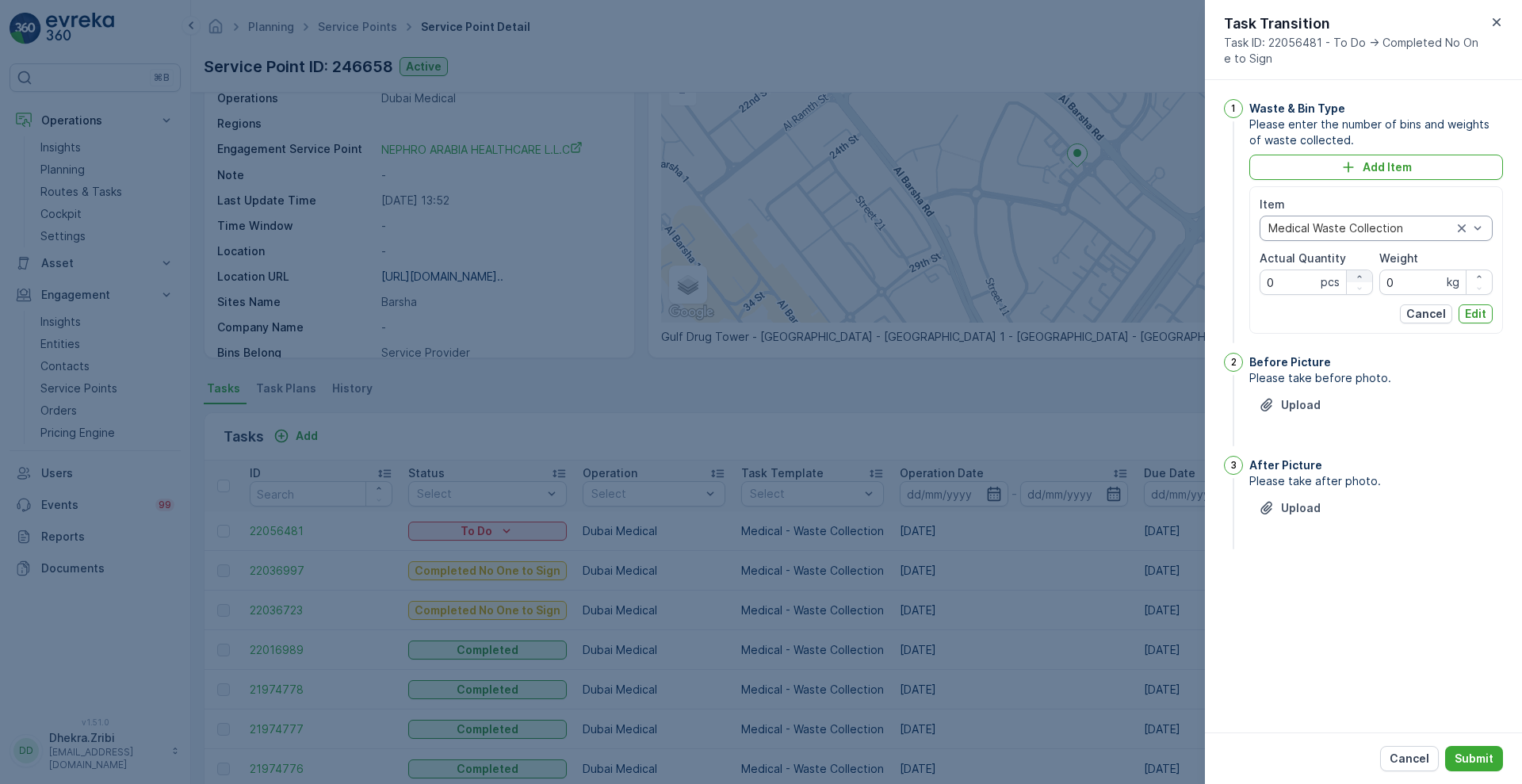
click at [1350, 276] on div "button" at bounding box center [1359, 277] width 25 height 10
type Quantity "1"
click at [1410, 282] on input "0" at bounding box center [1435, 282] width 114 height 25
click at [1398, 283] on input "0" at bounding box center [1435, 282] width 114 height 25
type input "0"
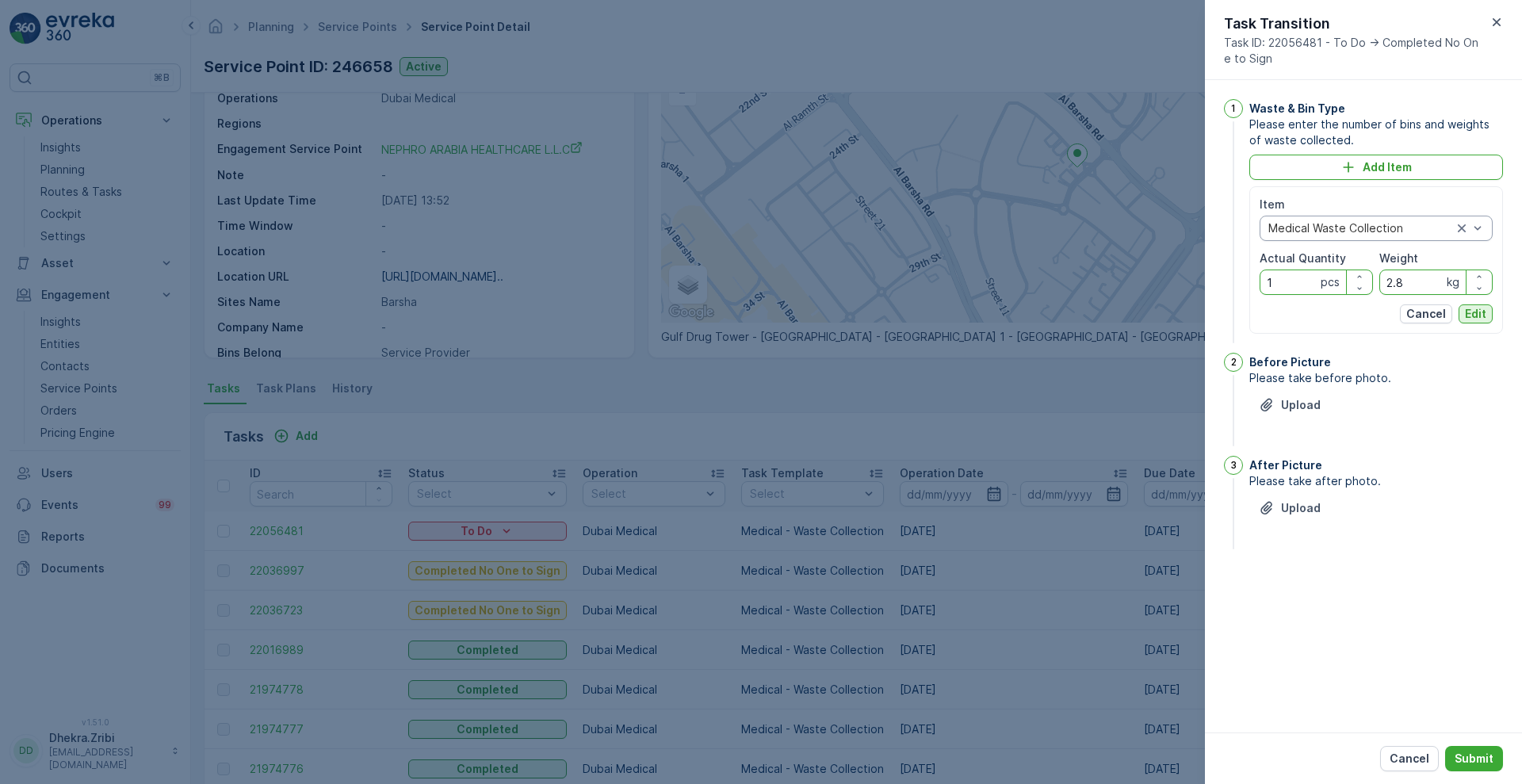
type input "2.8"
click at [1475, 314] on p "Edit" at bounding box center [1475, 314] width 21 height 16
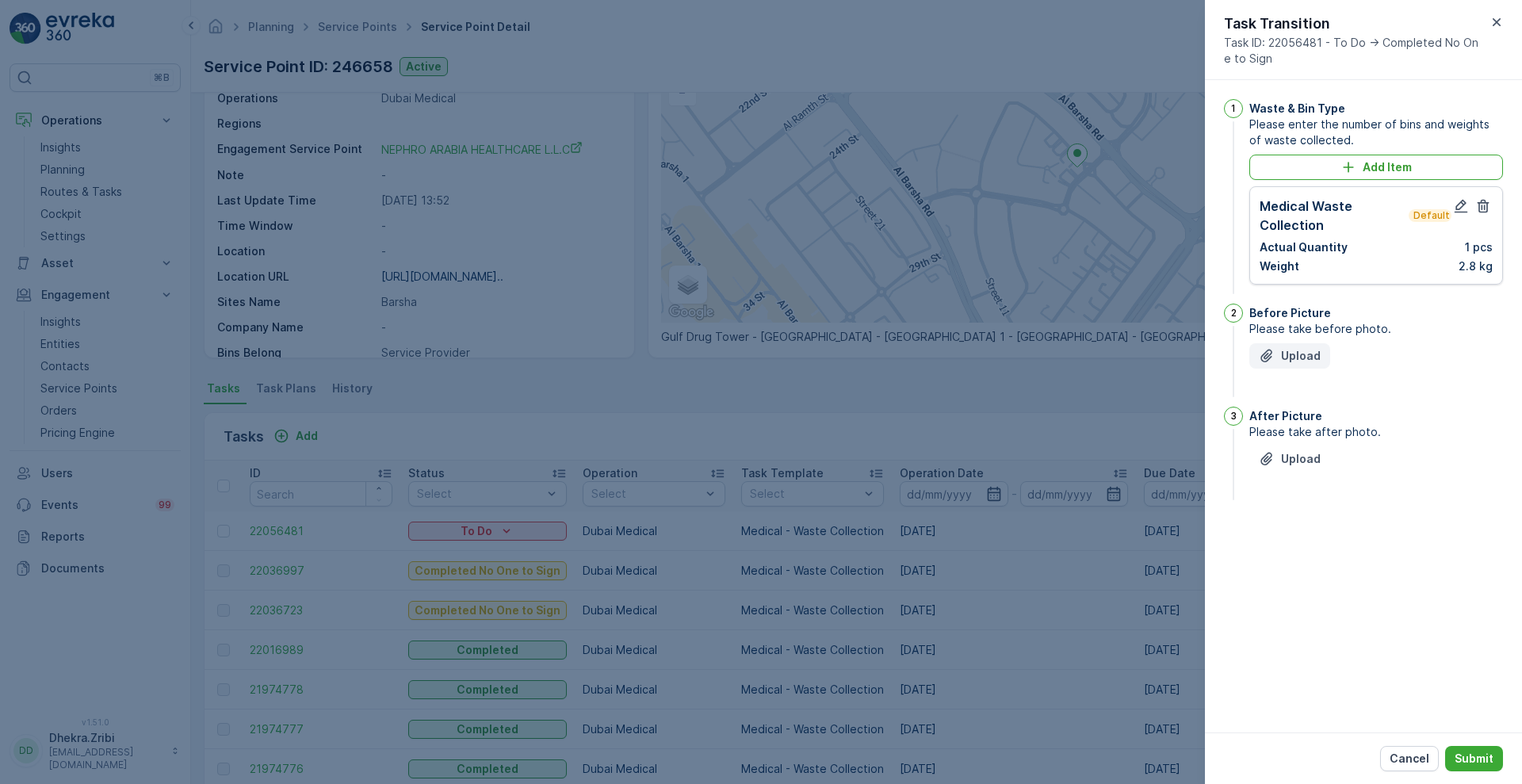
click at [1271, 357] on icon "Upload File" at bounding box center [1267, 356] width 16 height 16
click at [1303, 536] on p "Upload" at bounding box center [1301, 538] width 39 height 16
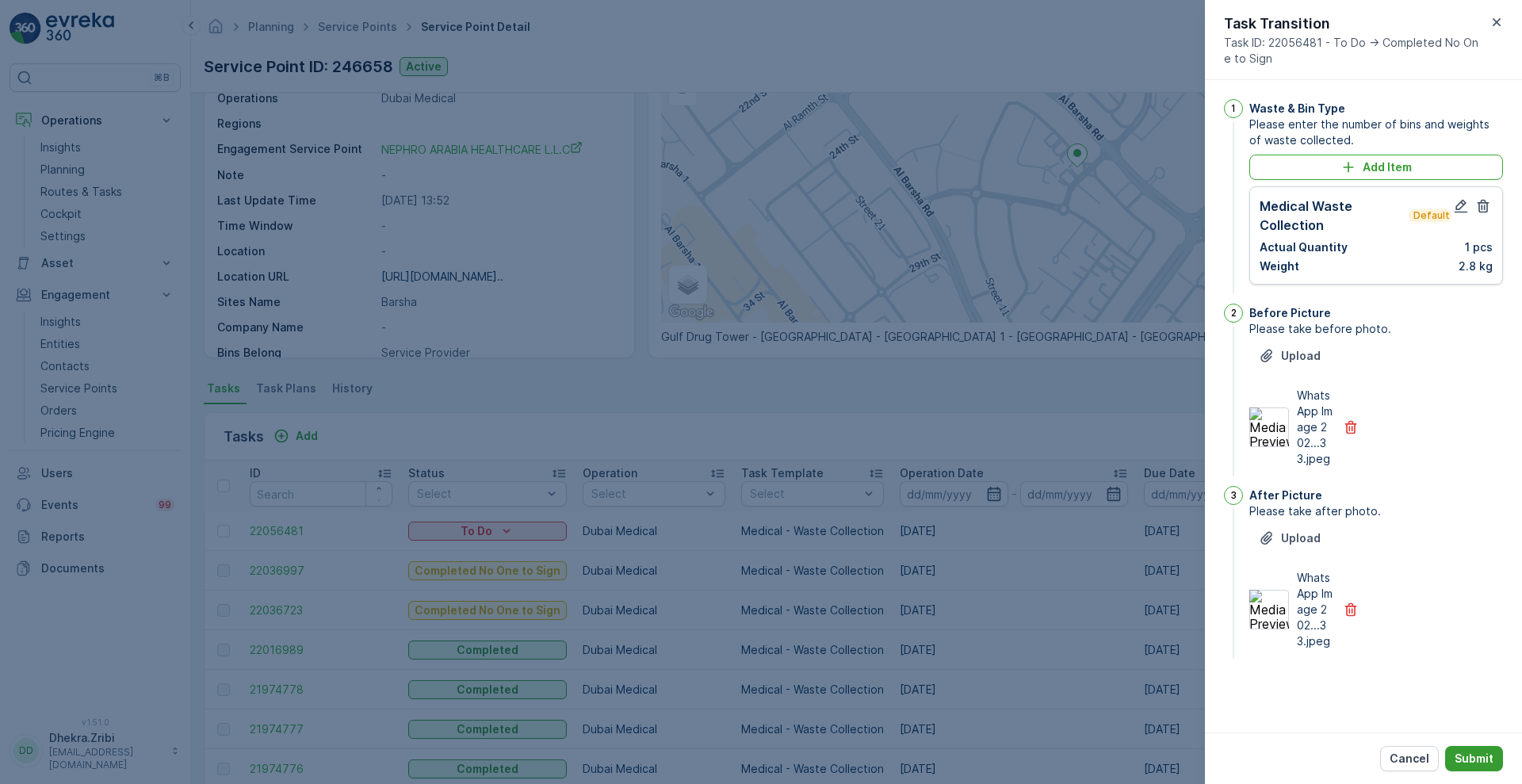
click at [1486, 755] on p "Submit" at bounding box center [1473, 758] width 38 height 16
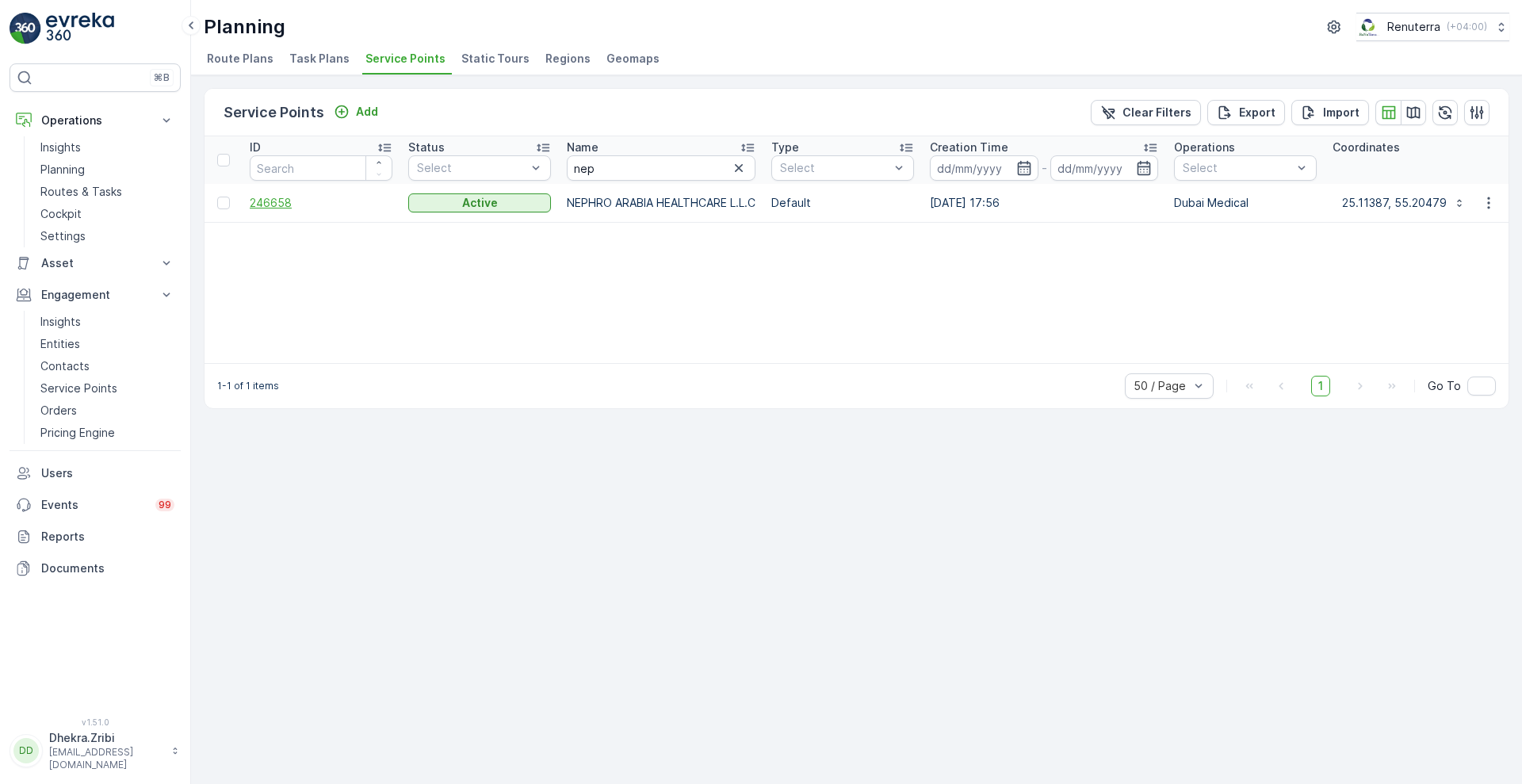
click at [273, 203] on span "246658" at bounding box center [321, 203] width 142 height 16
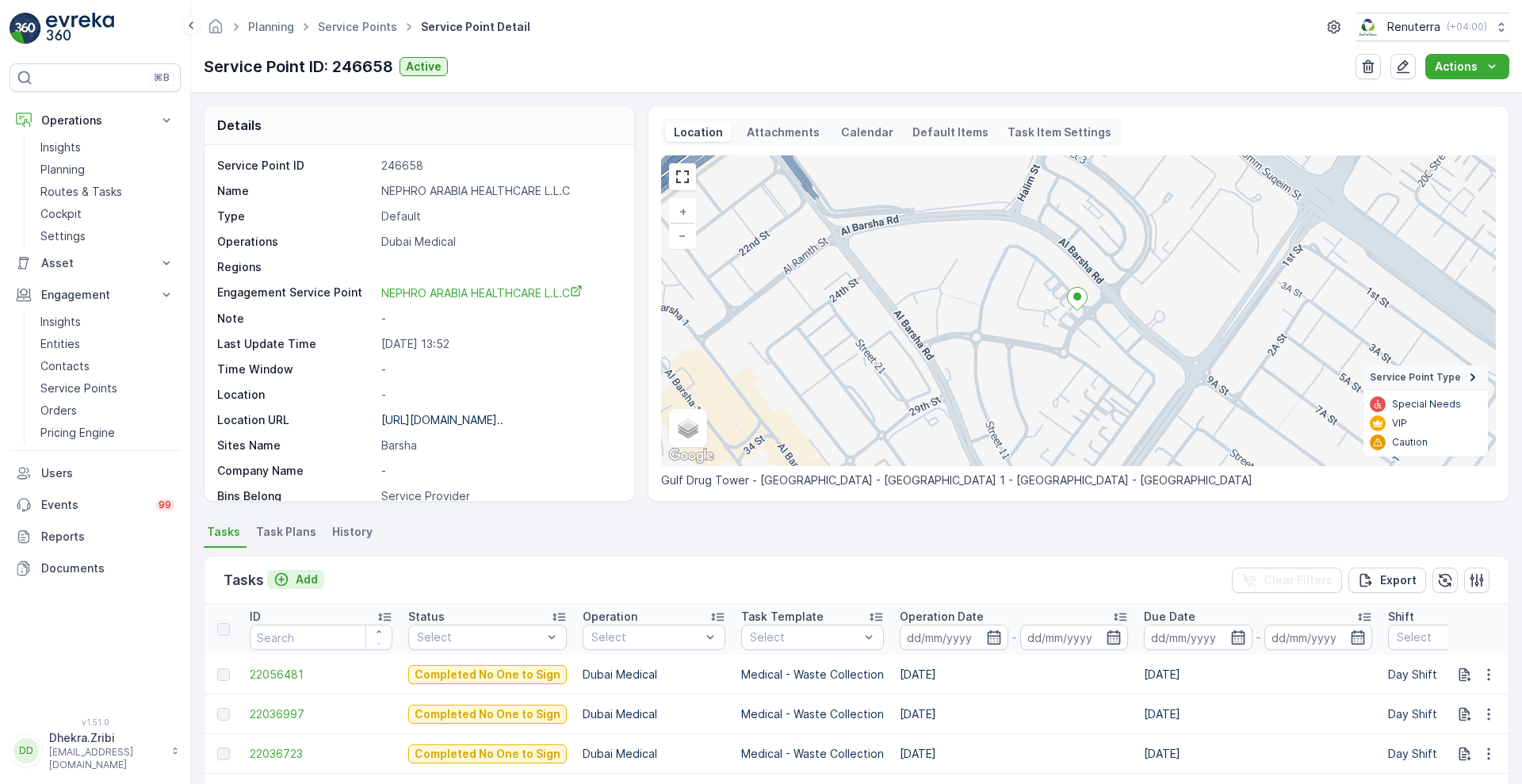
click at [295, 569] on button "Add" at bounding box center [295, 578] width 57 height 19
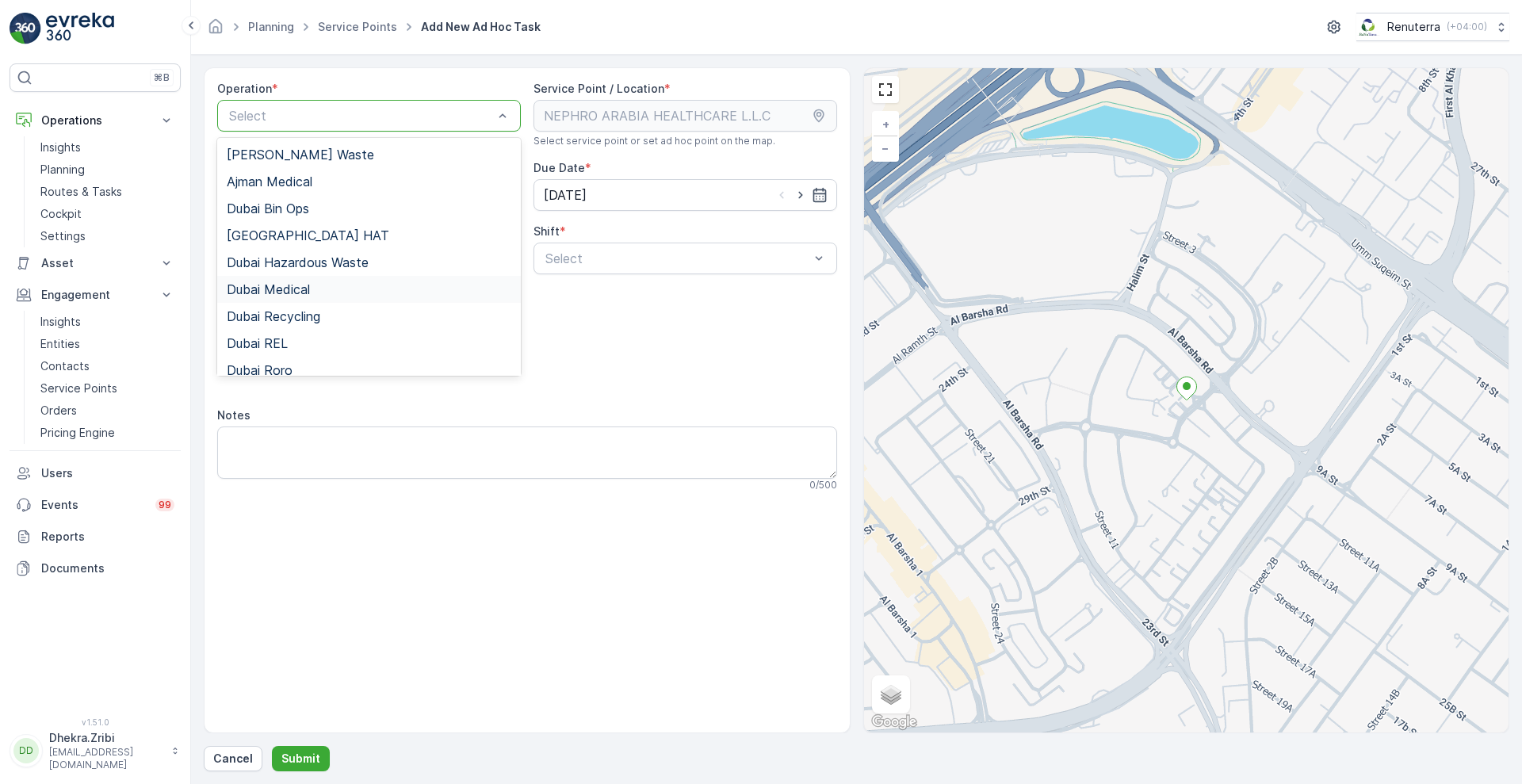
click at [299, 294] on span "Dubai Medical" at bounding box center [268, 289] width 83 height 14
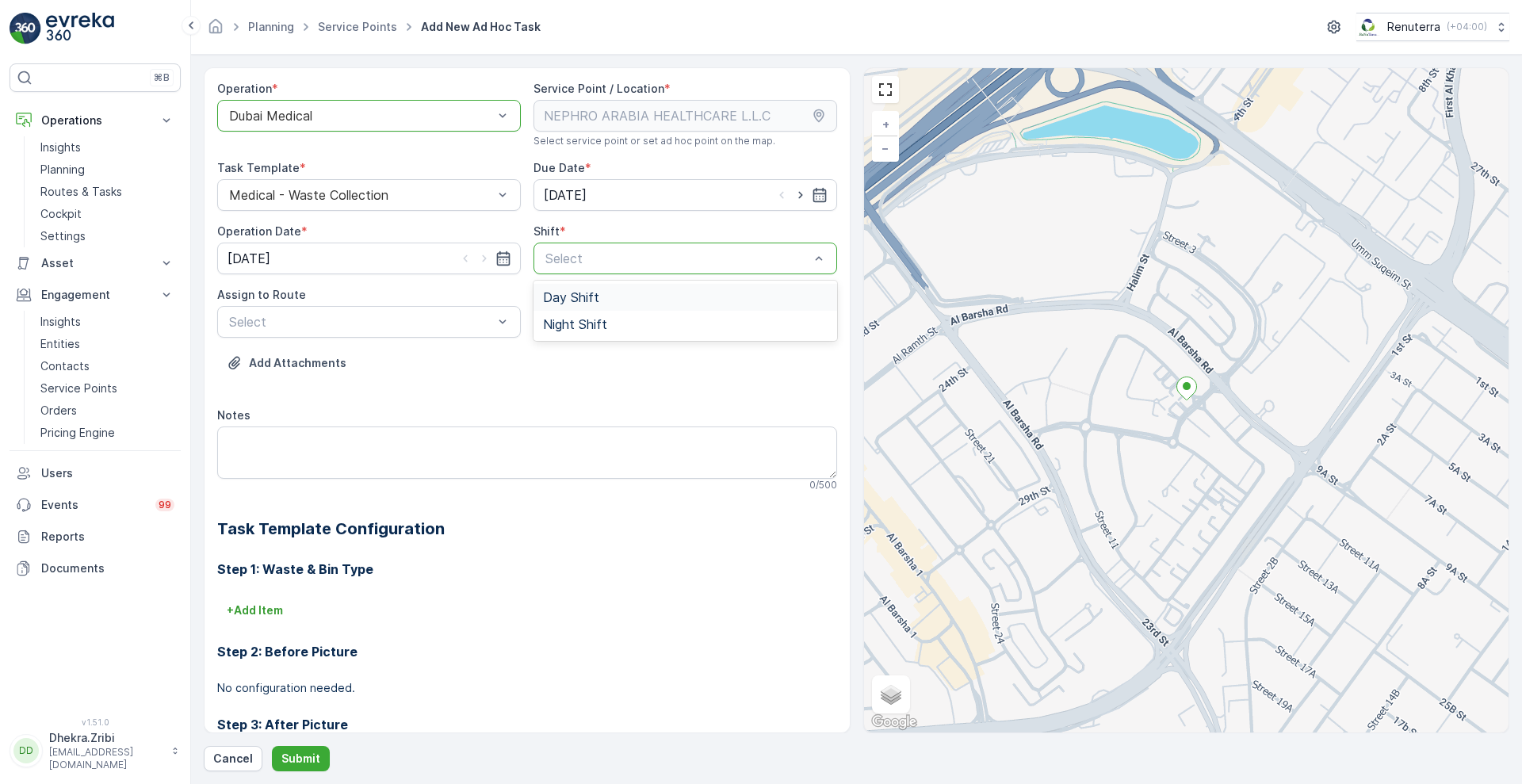
click at [639, 307] on div "Day Shift" at bounding box center [685, 297] width 304 height 27
click at [302, 763] on p "Submit" at bounding box center [300, 758] width 38 height 16
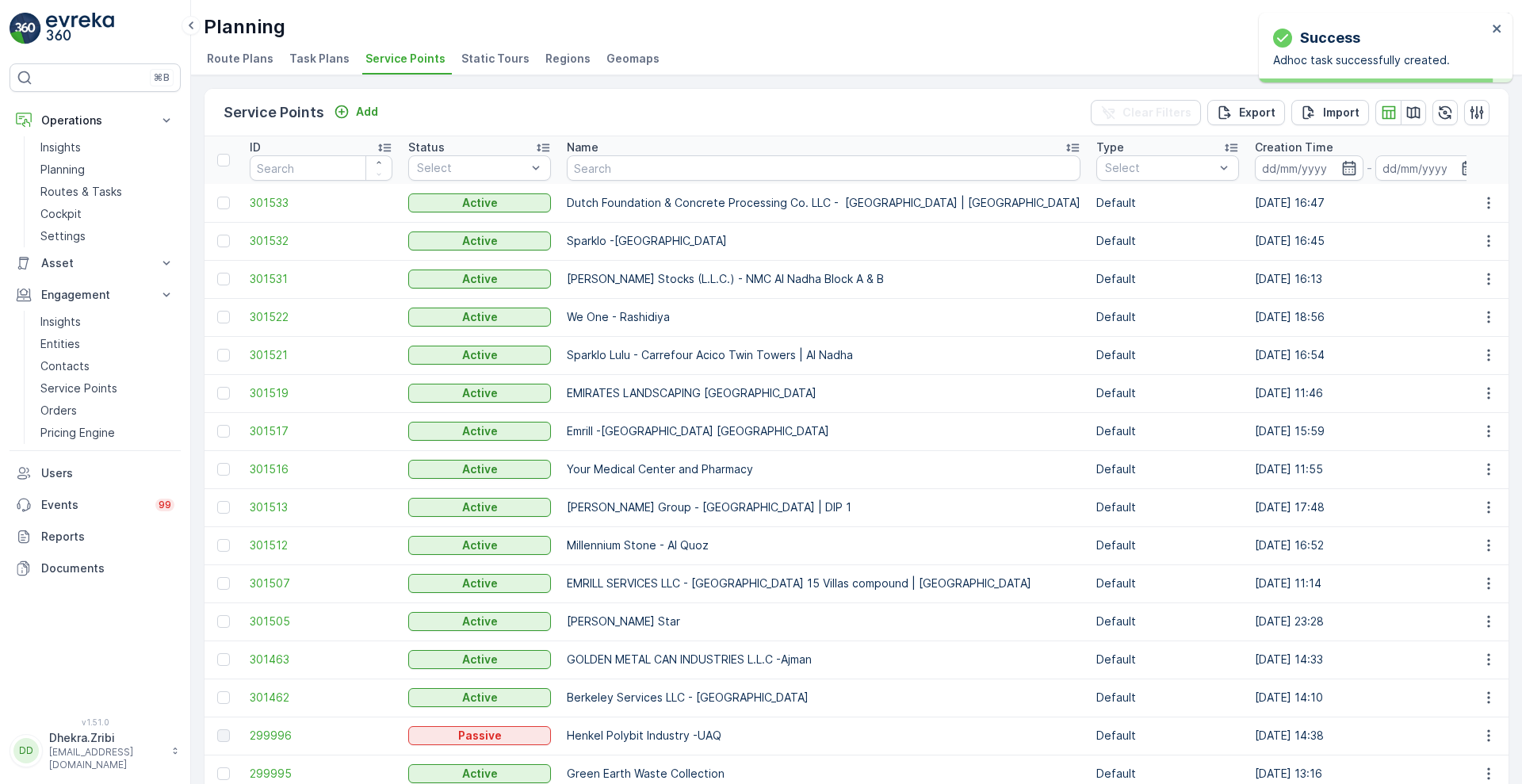
click at [222, 174] on th at bounding box center [223, 159] width 38 height 47
click at [620, 172] on input "text" at bounding box center [824, 168] width 514 height 25
type input "nap"
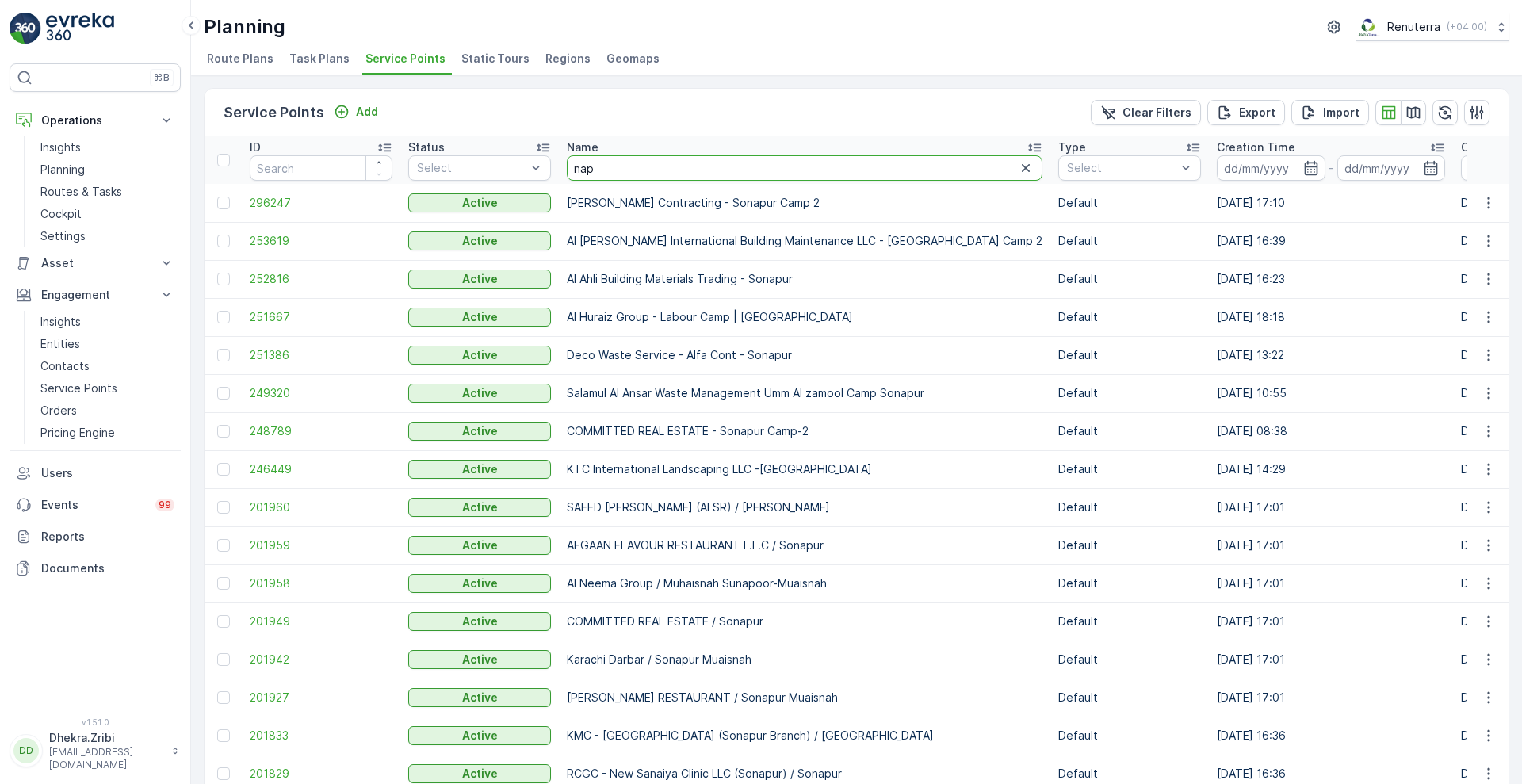
click at [584, 168] on input "nap" at bounding box center [804, 168] width 475 height 25
click at [588, 168] on input "nap" at bounding box center [804, 168] width 475 height 25
type input "np"
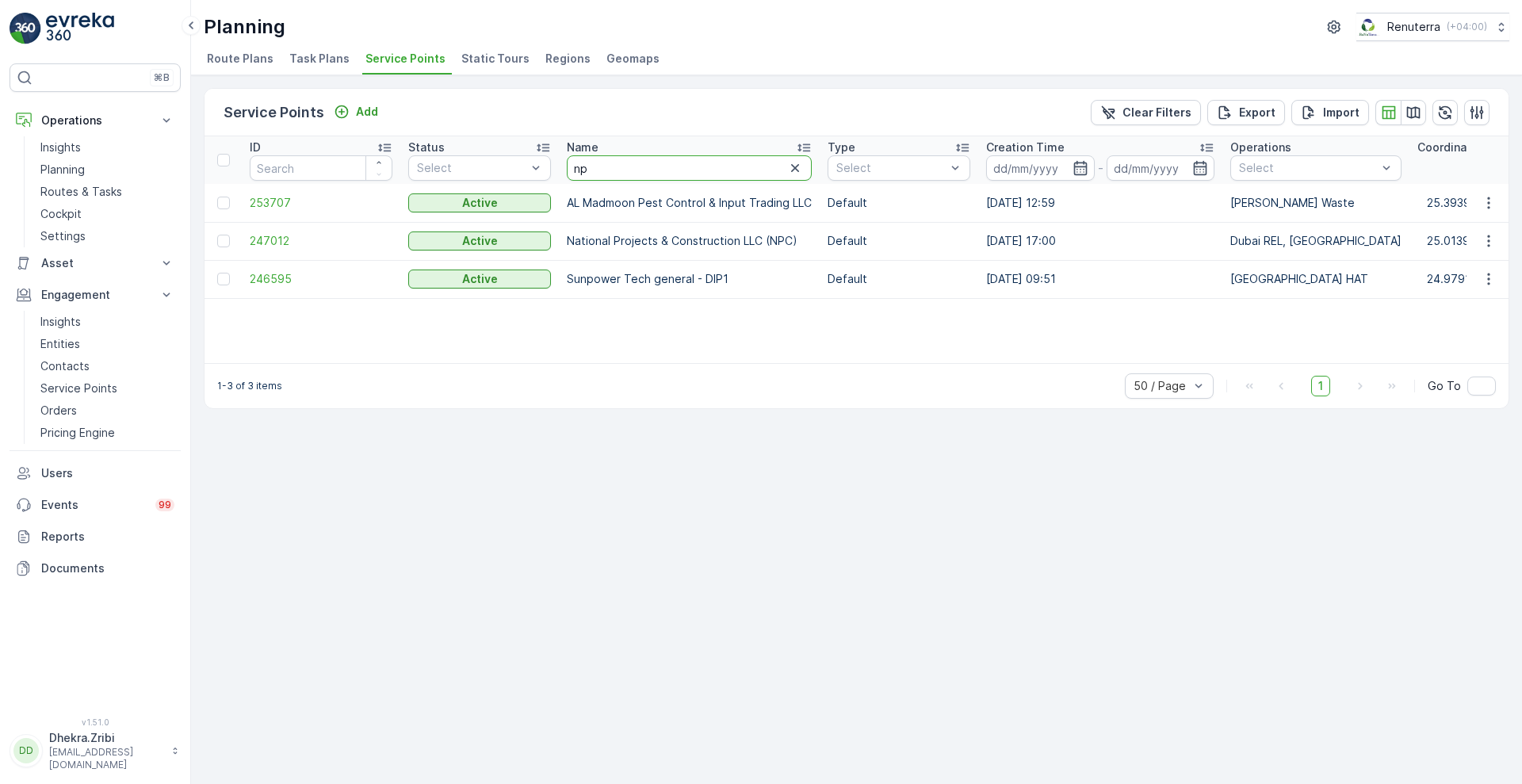
click at [597, 169] on input "np" at bounding box center [689, 168] width 245 height 25
type input "n"
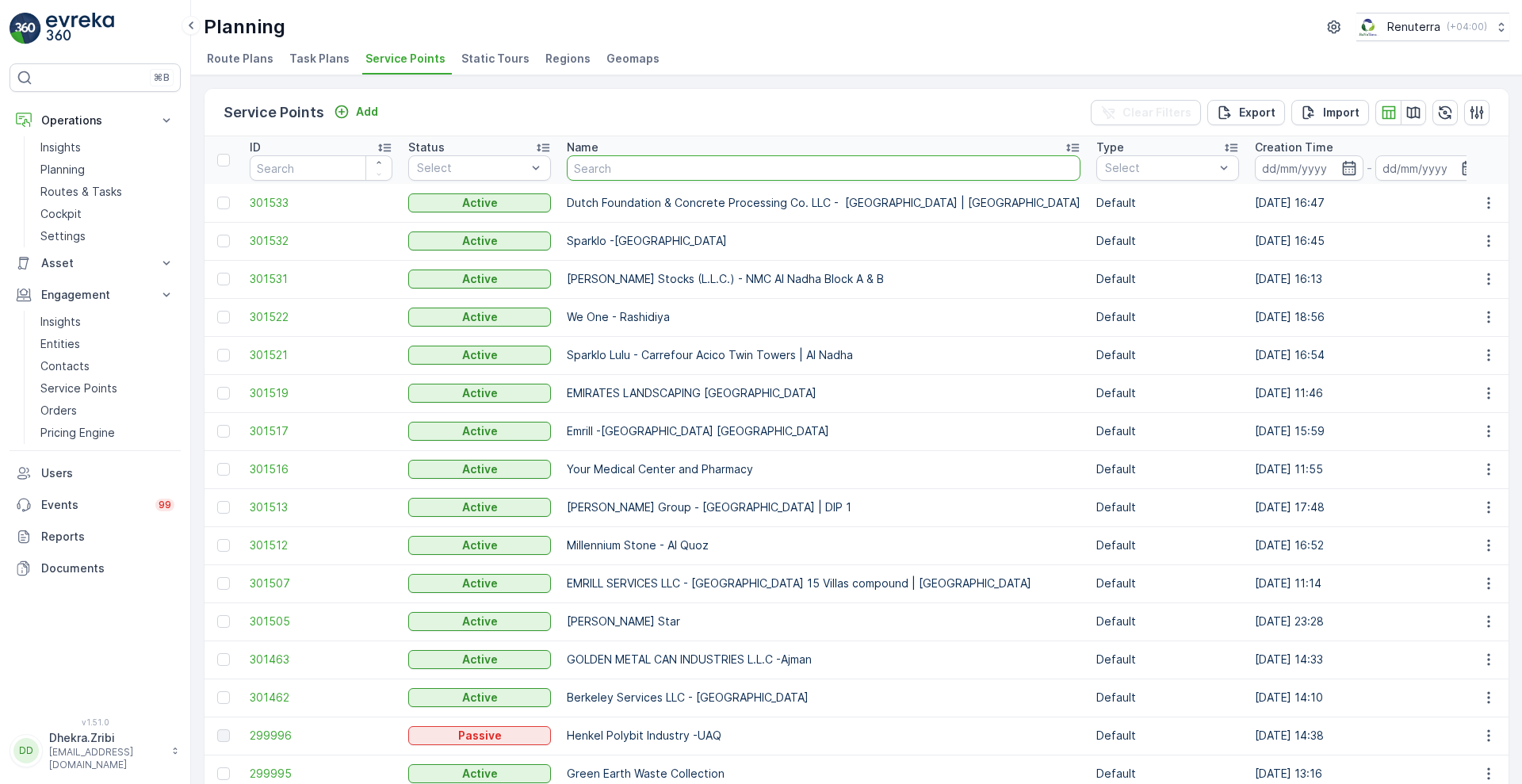
click at [597, 169] on input "text" at bounding box center [824, 168] width 514 height 25
type input "nep"
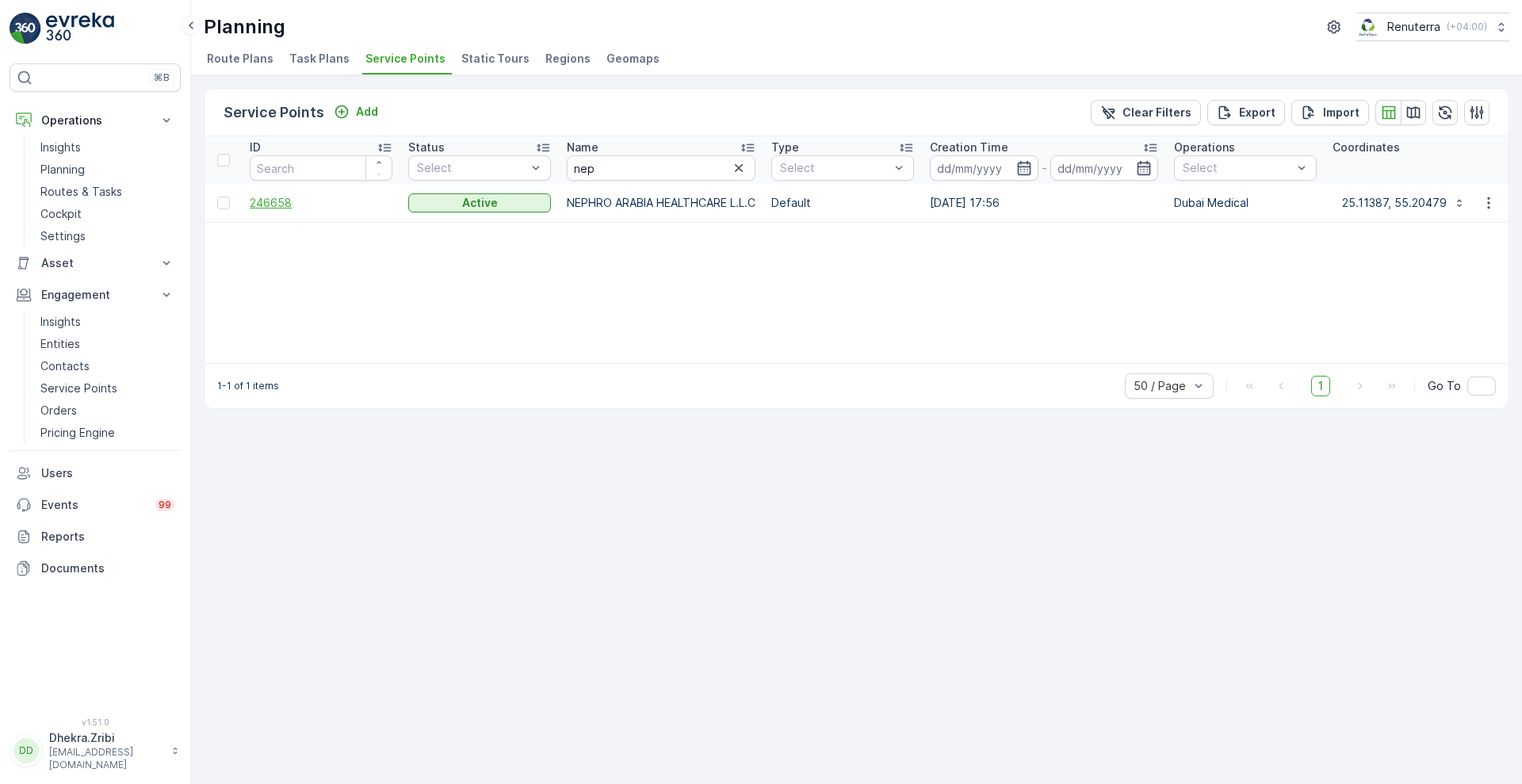
click at [262, 196] on span "246658" at bounding box center [321, 203] width 142 height 16
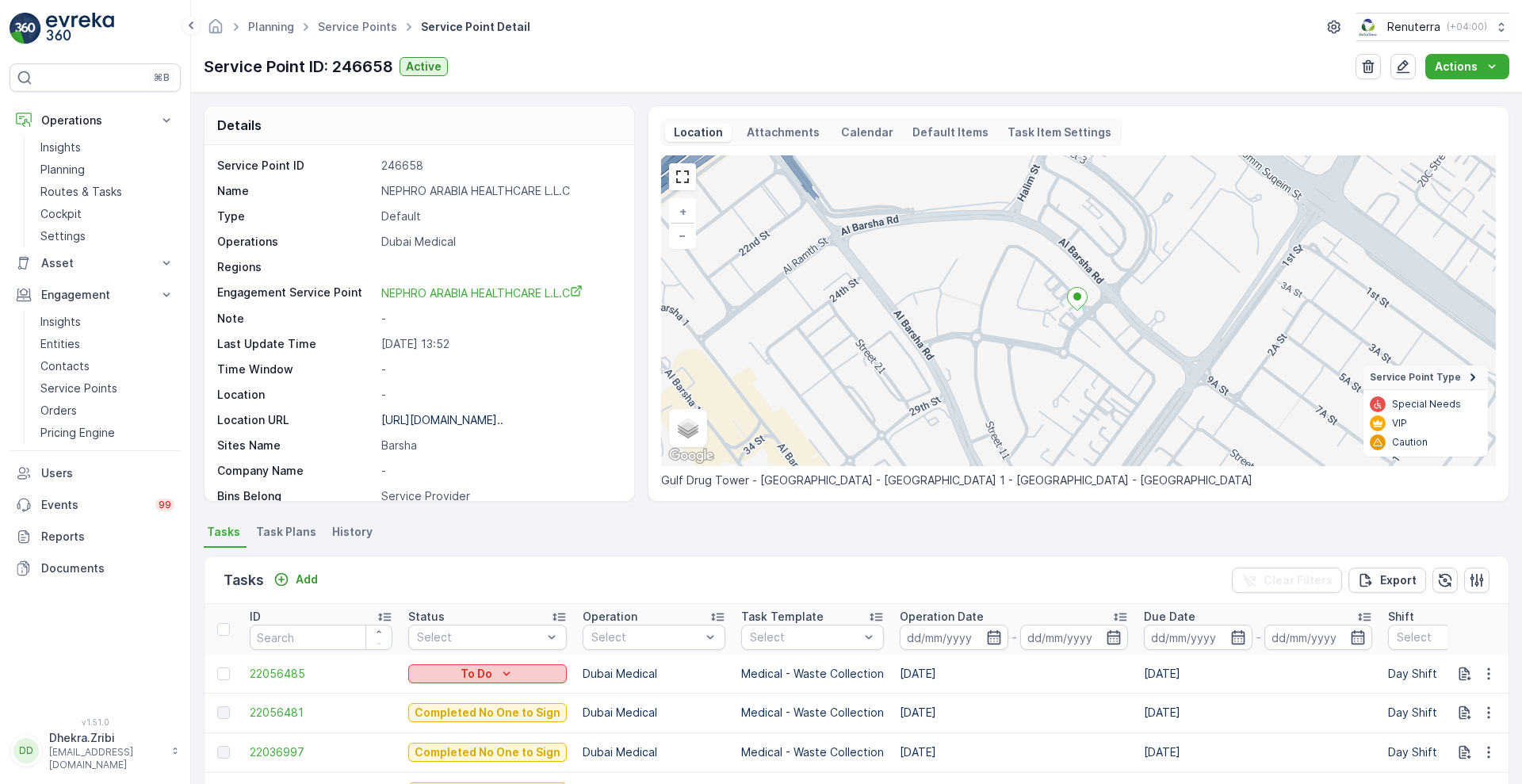
click at [463, 674] on p "To Do" at bounding box center [475, 674] width 31 height 16
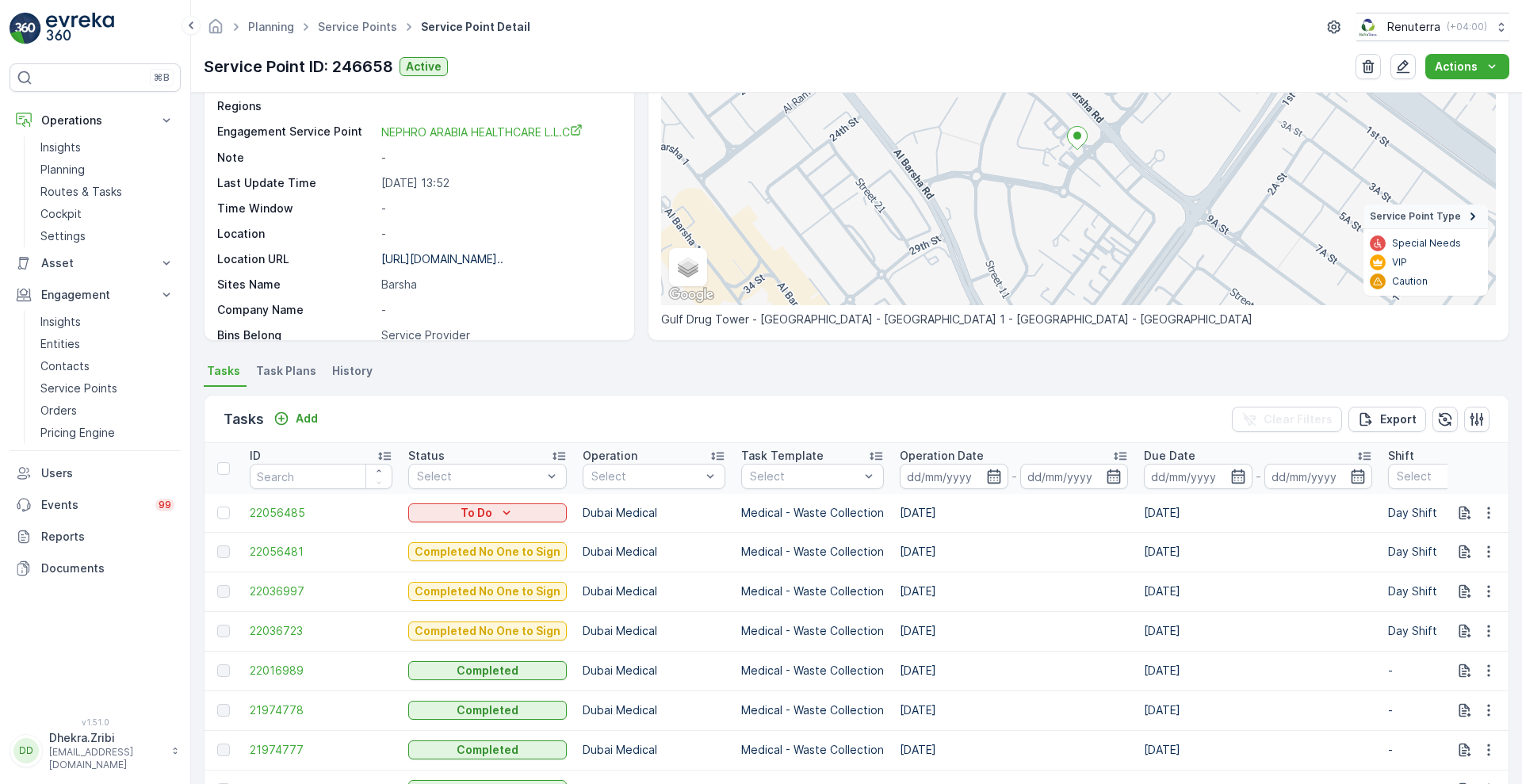
scroll to position [162, 0]
click at [515, 515] on div "To Do" at bounding box center [487, 512] width 146 height 16
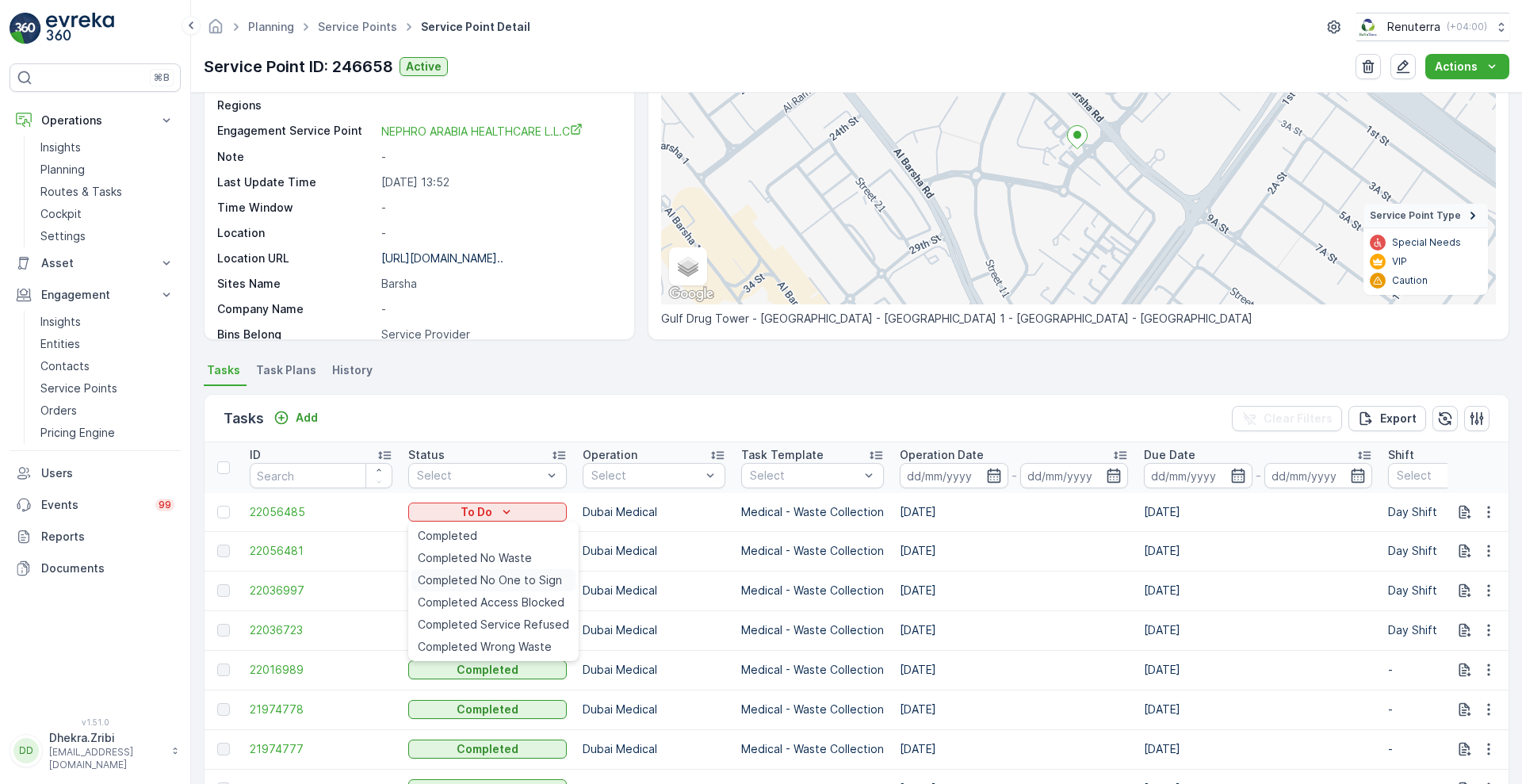
click at [493, 577] on span "Completed No One to Sign" at bounding box center [490, 580] width 144 height 16
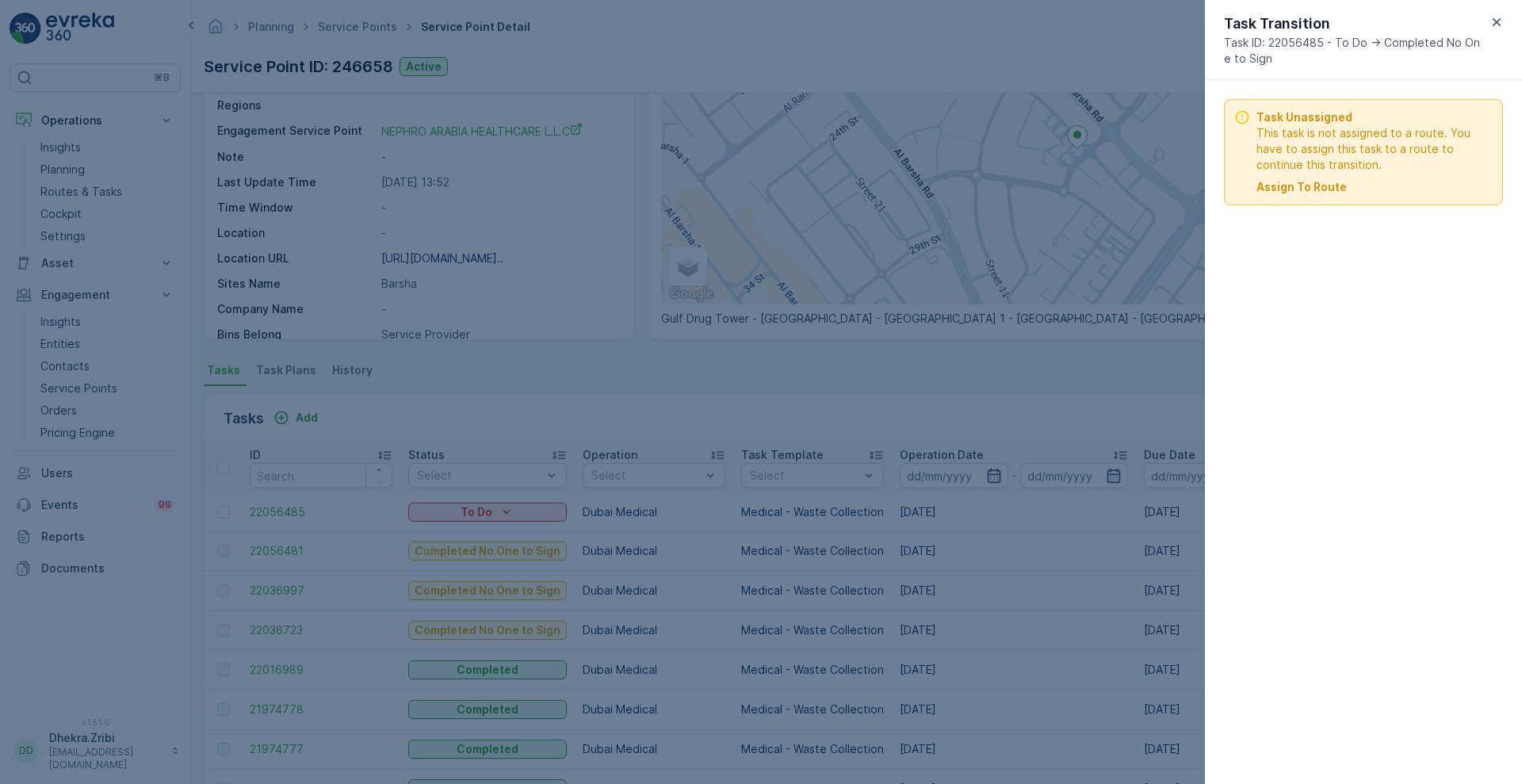
click at [1333, 191] on p "Assign To Route" at bounding box center [1301, 187] width 90 height 16
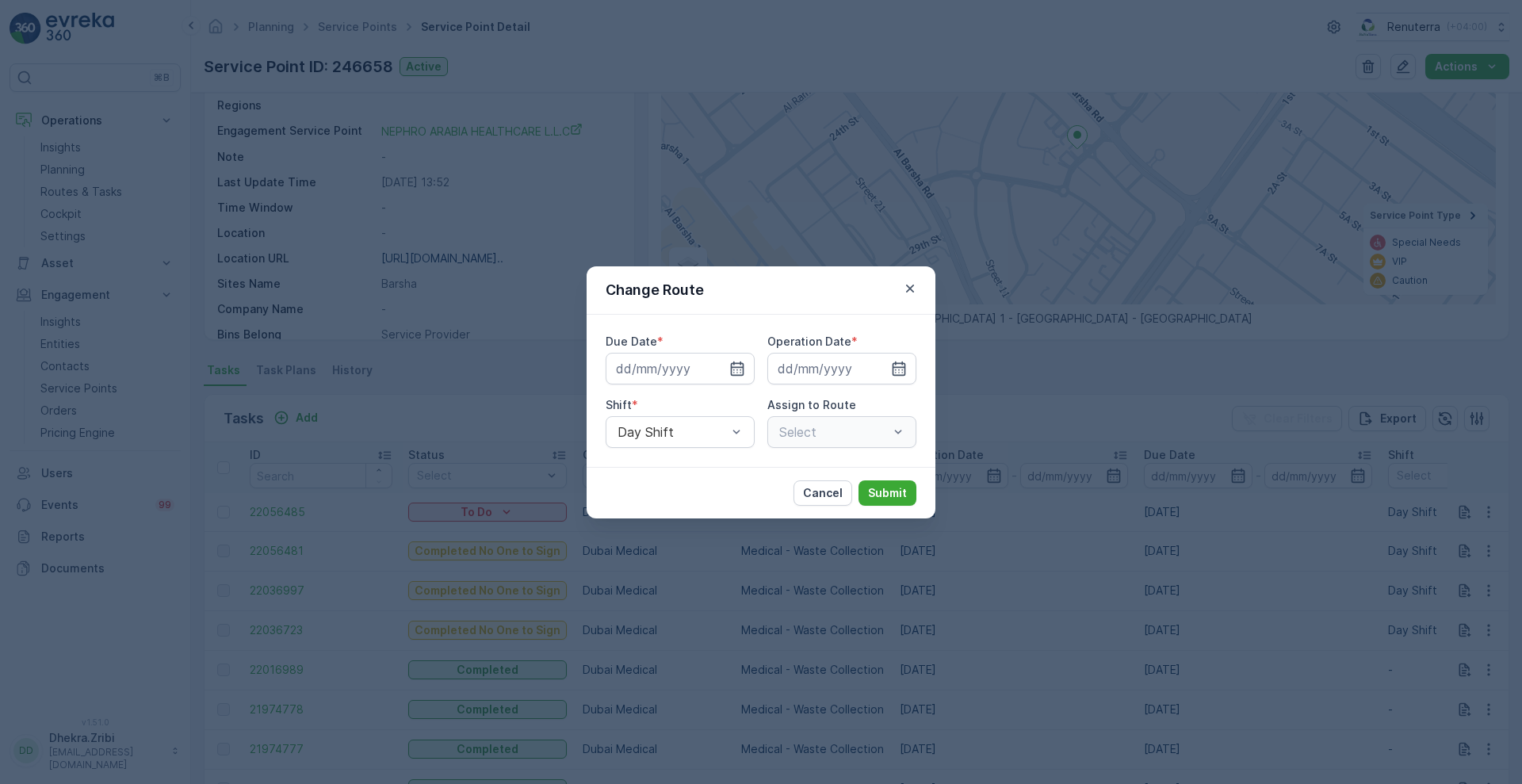
type input "[DATE]"
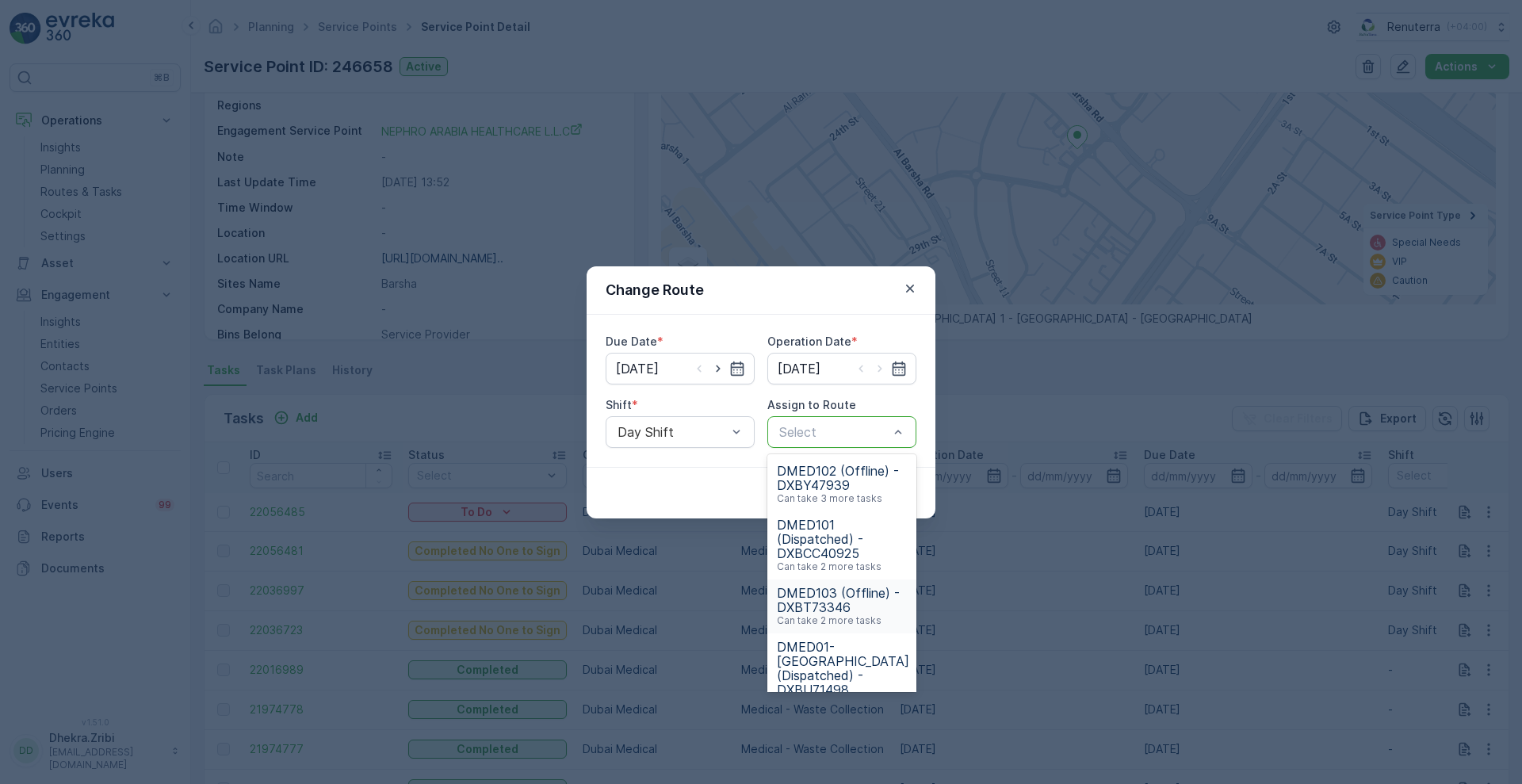
click at [846, 583] on div "DMED103 (Offline) - DXBT73346 Can take 2 more tasks" at bounding box center [842, 606] width 149 height 54
click at [818, 657] on span "DMED01-[GEOGRAPHIC_DATA] (Dispatched) - DXBU71498" at bounding box center [843, 668] width 133 height 57
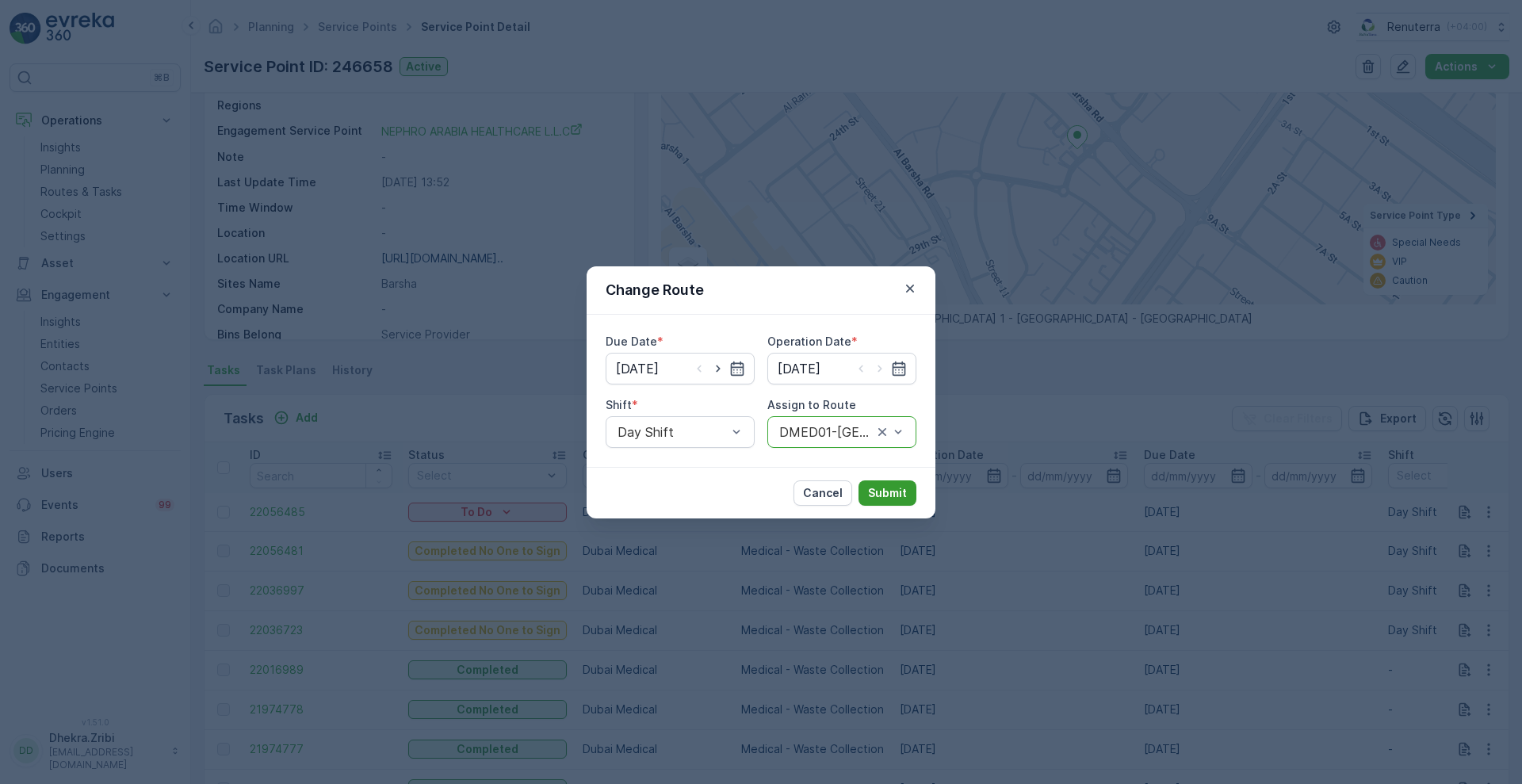
click at [898, 490] on p "Submit" at bounding box center [886, 493] width 38 height 16
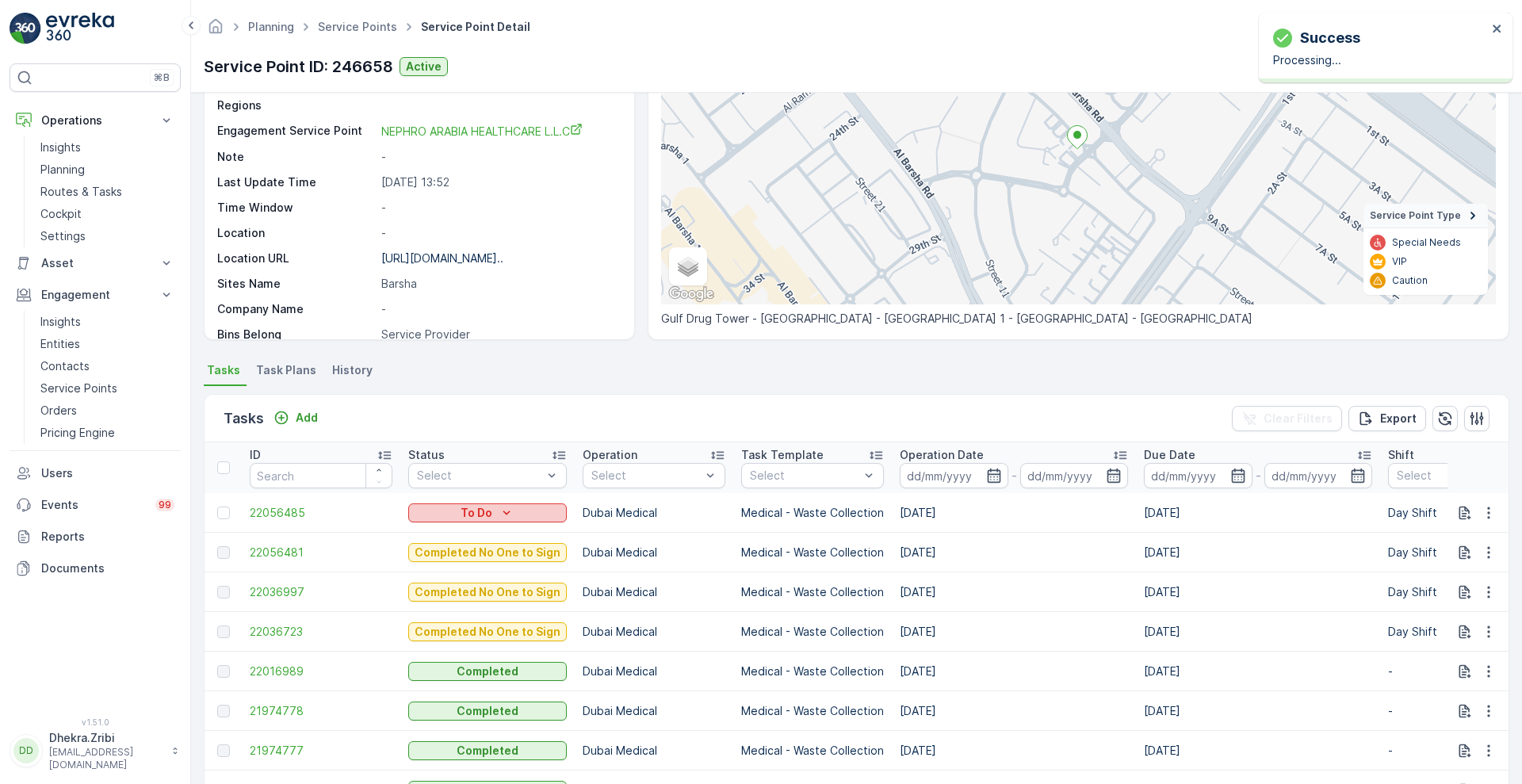
click at [494, 516] on div "To Do" at bounding box center [487, 513] width 146 height 16
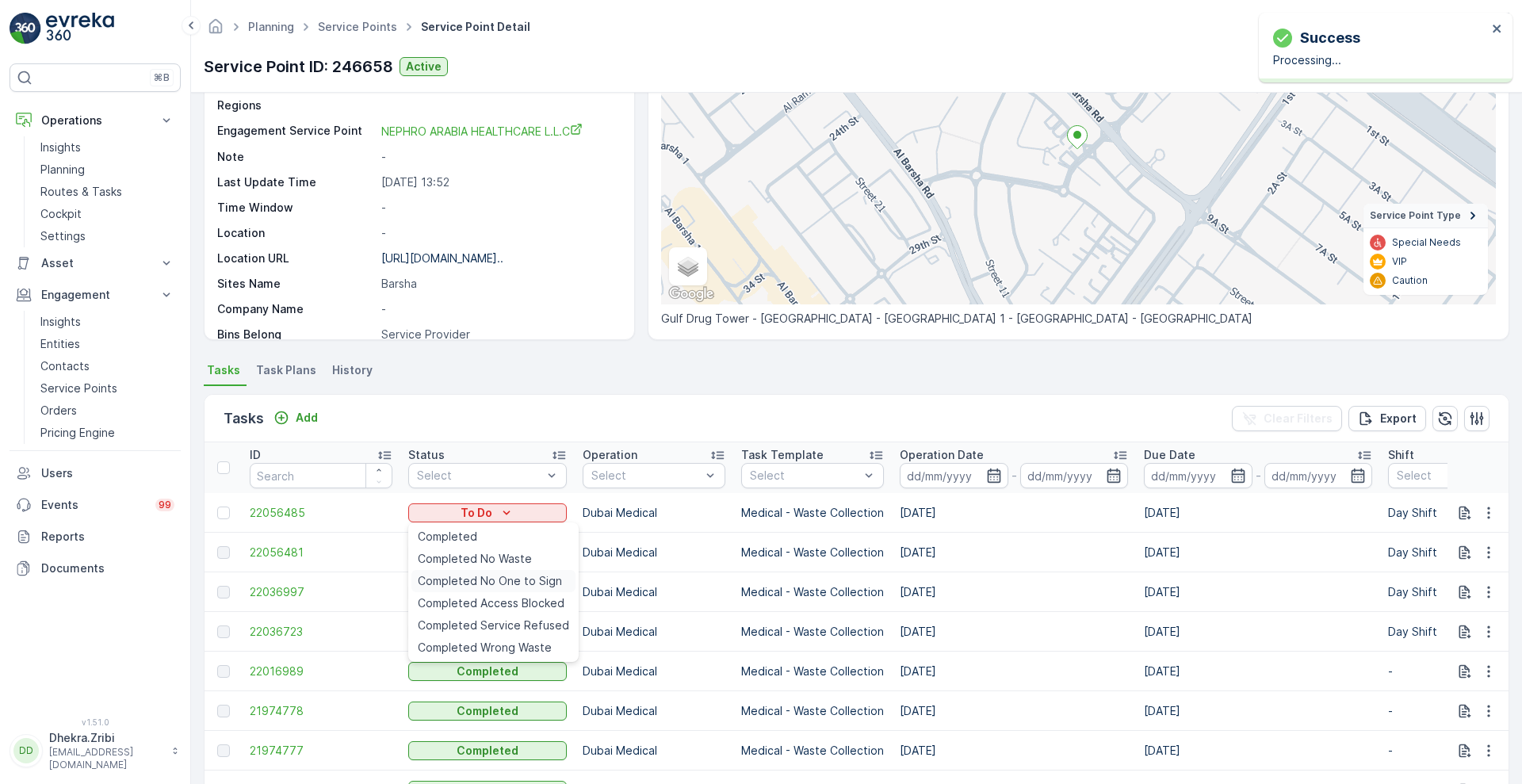
click at [449, 577] on span "Completed No One to Sign" at bounding box center [490, 581] width 144 height 16
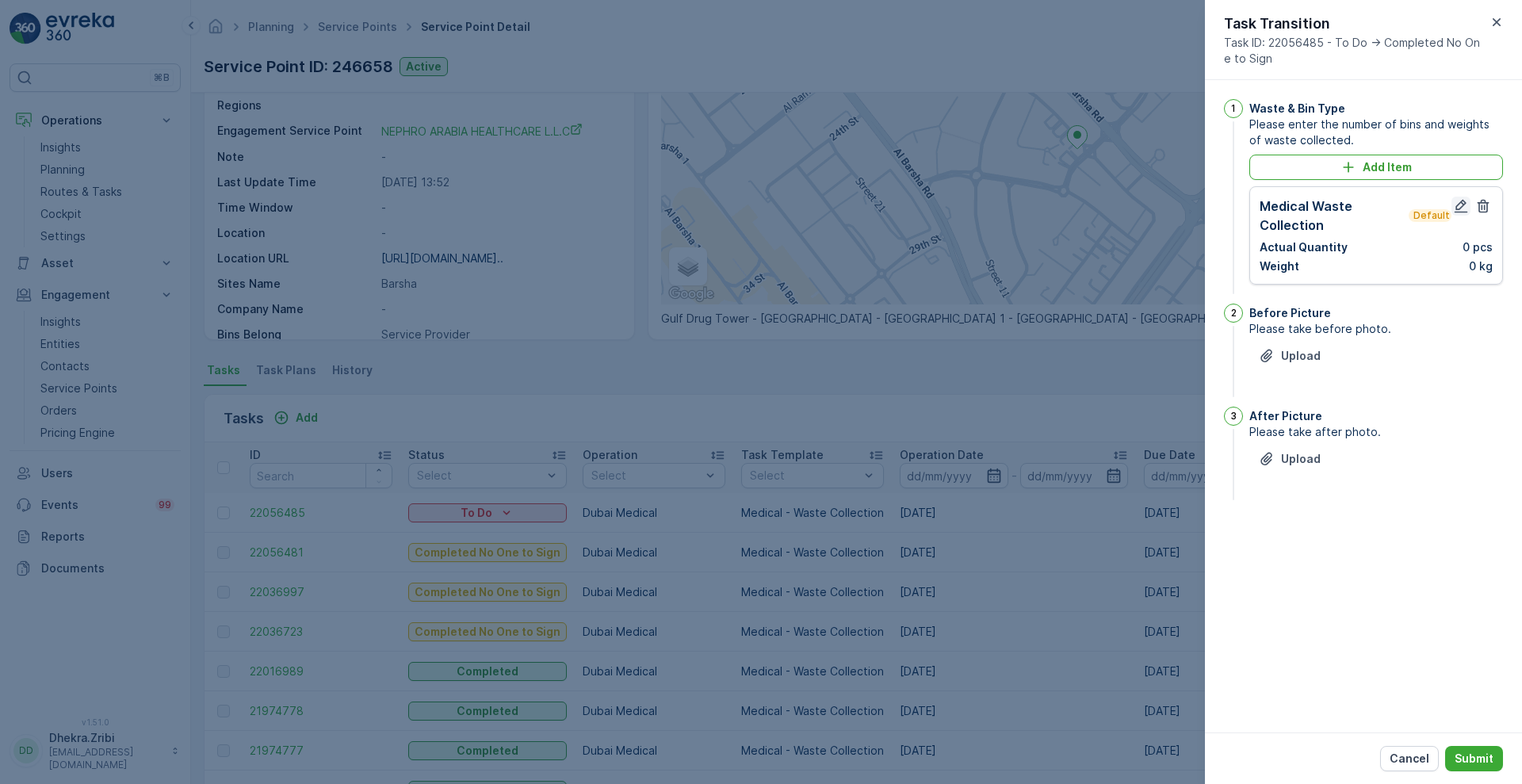
click at [1462, 202] on icon "button" at bounding box center [1460, 206] width 13 height 13
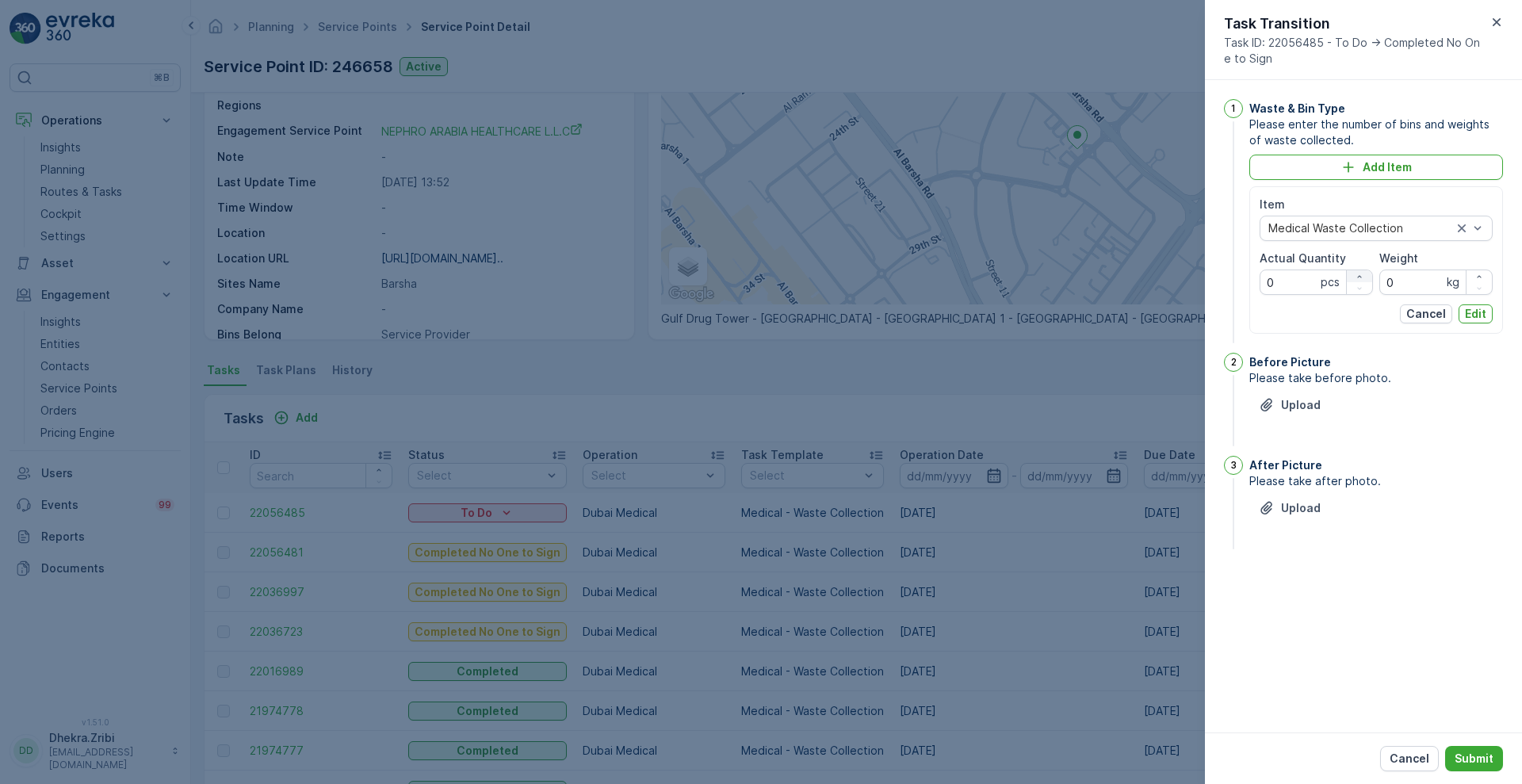
click at [1362, 273] on icon "button" at bounding box center [1359, 277] width 10 height 10
type Quantity "1"
click at [1435, 276] on input "0" at bounding box center [1435, 282] width 114 height 25
type input "7"
click at [1478, 314] on p "Edit" at bounding box center [1475, 314] width 21 height 16
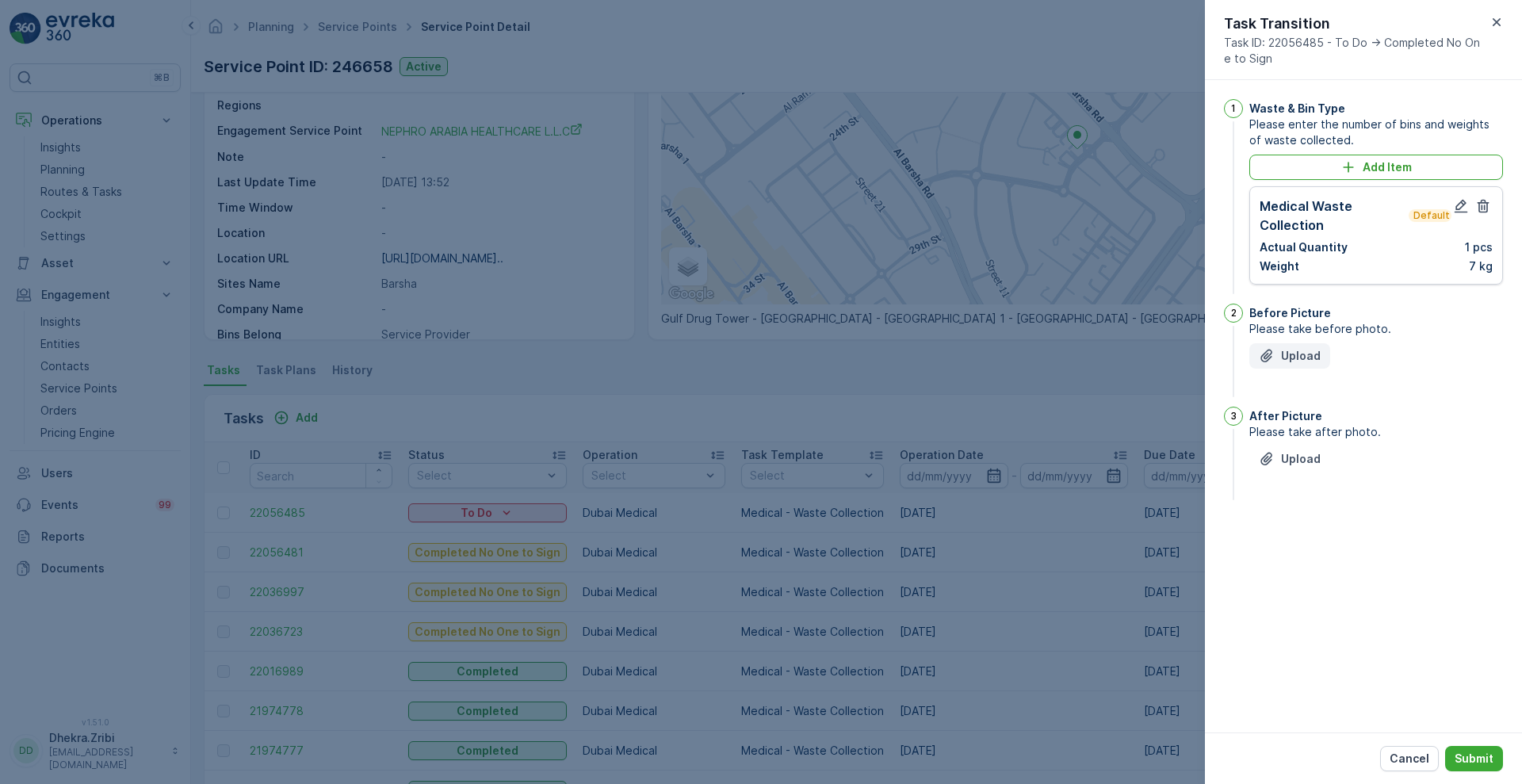
click at [1295, 355] on p "Upload" at bounding box center [1301, 356] width 39 height 16
click at [1261, 535] on icon "Upload File" at bounding box center [1267, 538] width 16 height 16
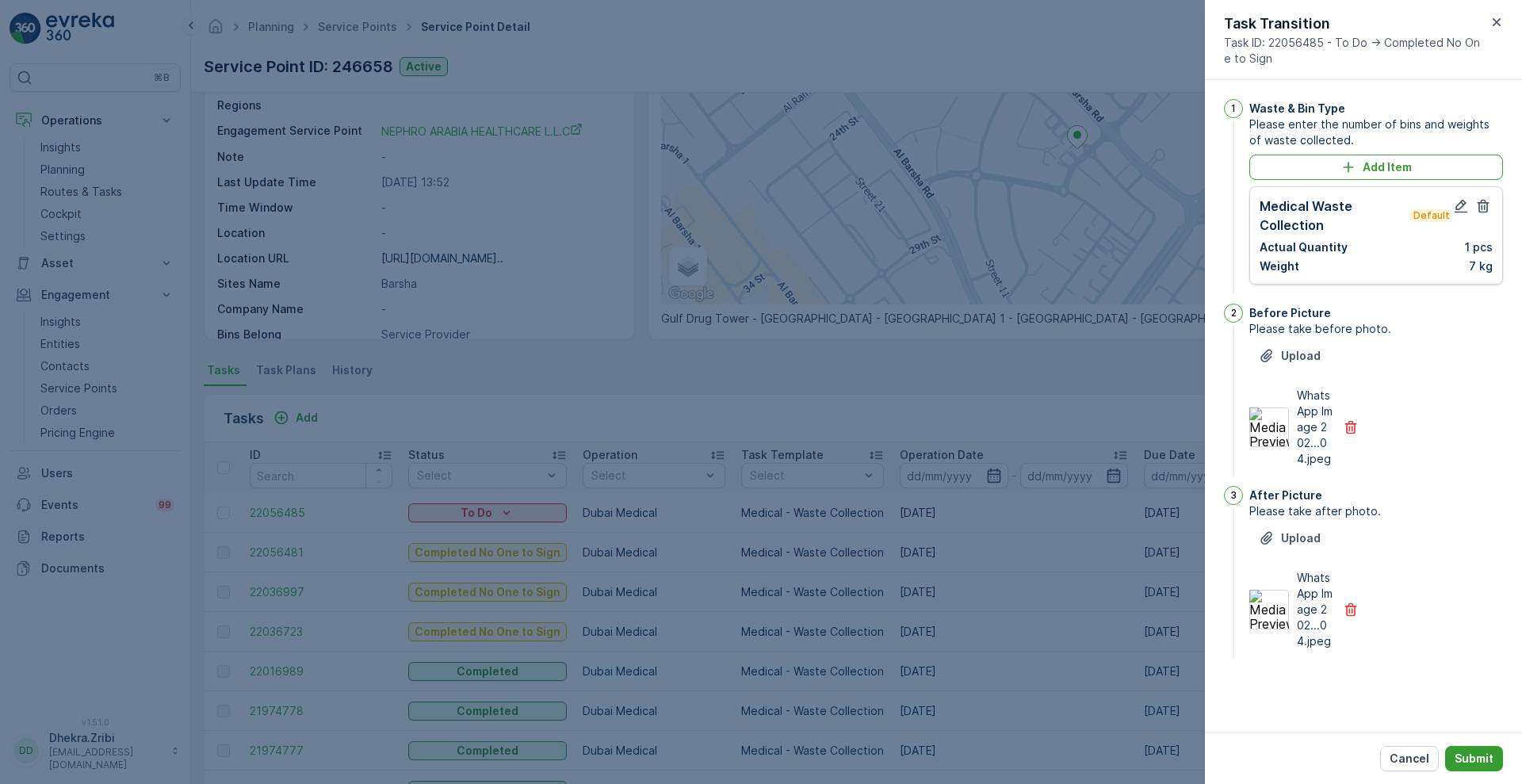
click at [1487, 754] on p "Submit" at bounding box center [1473, 758] width 38 height 16
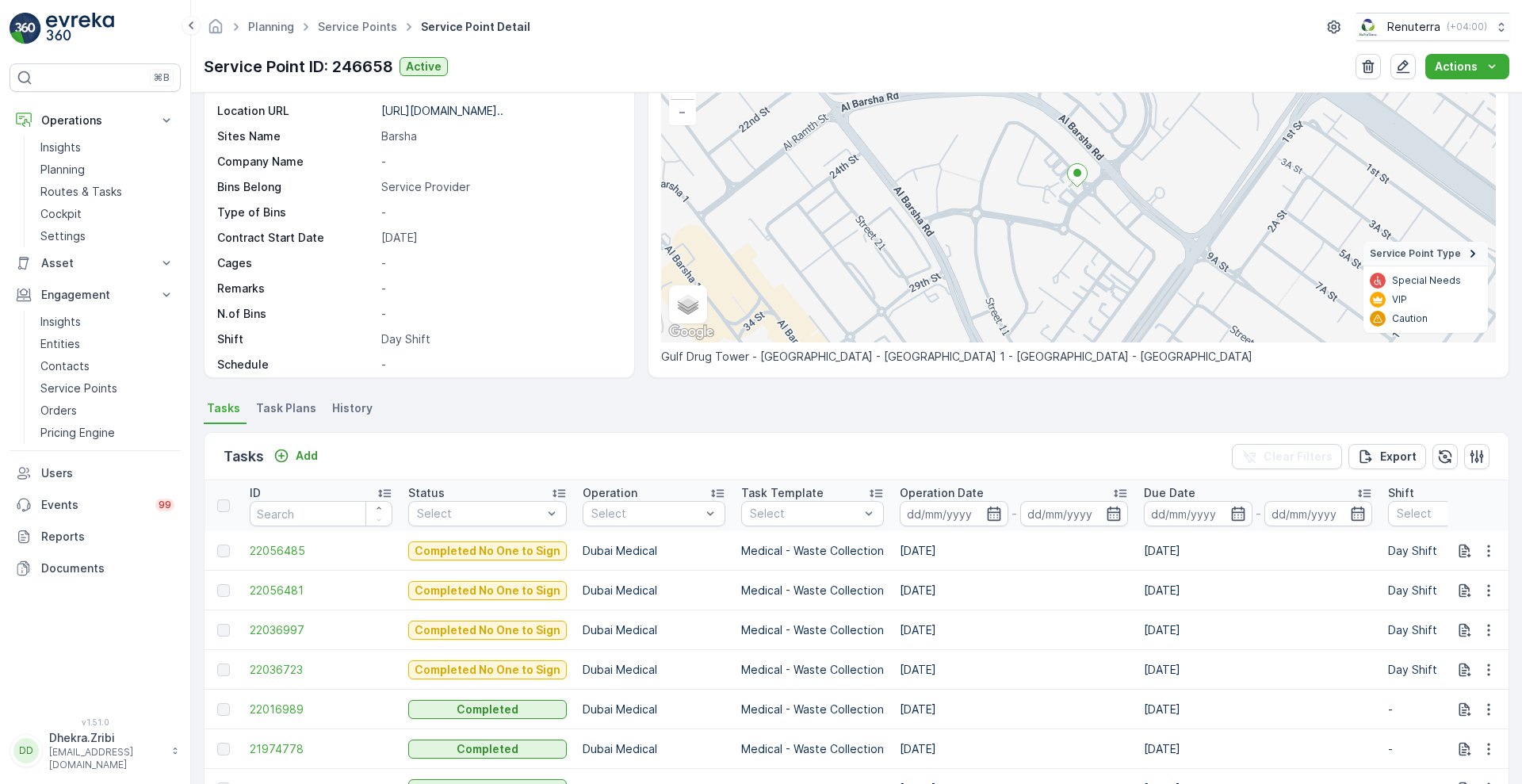
scroll to position [186, 0]
click at [291, 450] on div "Add" at bounding box center [295, 456] width 45 height 16
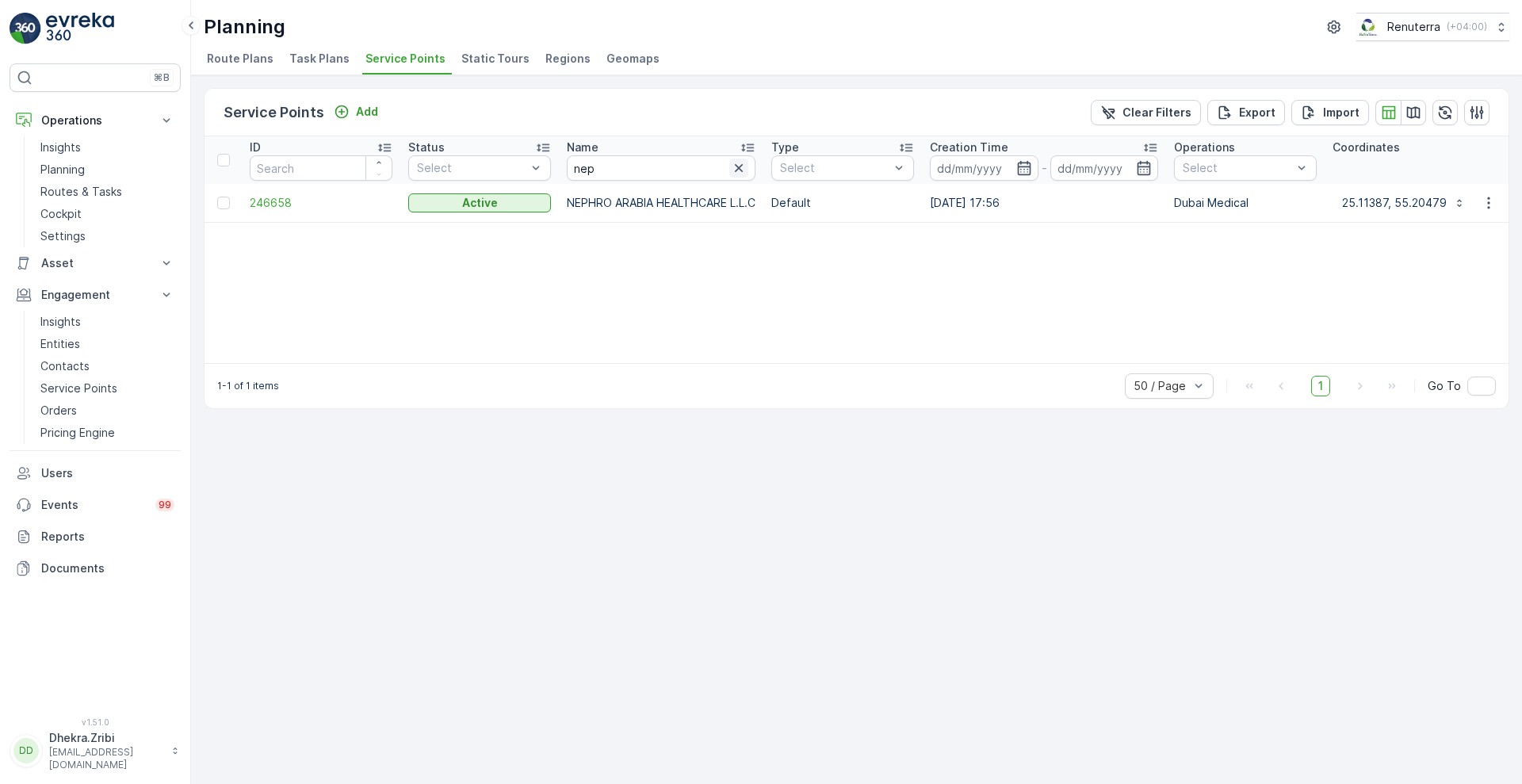
click at [747, 175] on icon "button" at bounding box center [739, 168] width 16 height 16
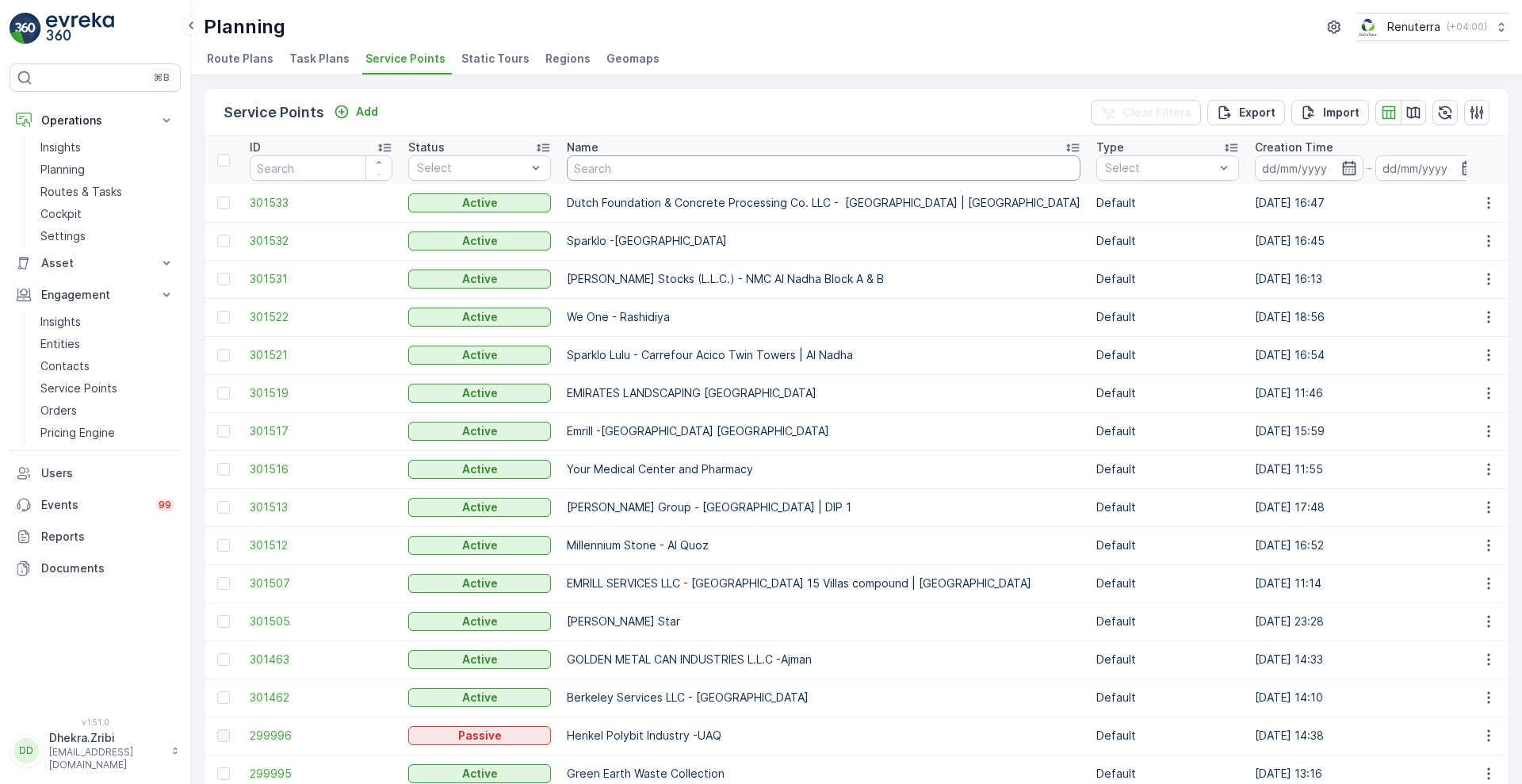
click at [692, 174] on input "text" at bounding box center [824, 168] width 514 height 25
type input "unn"
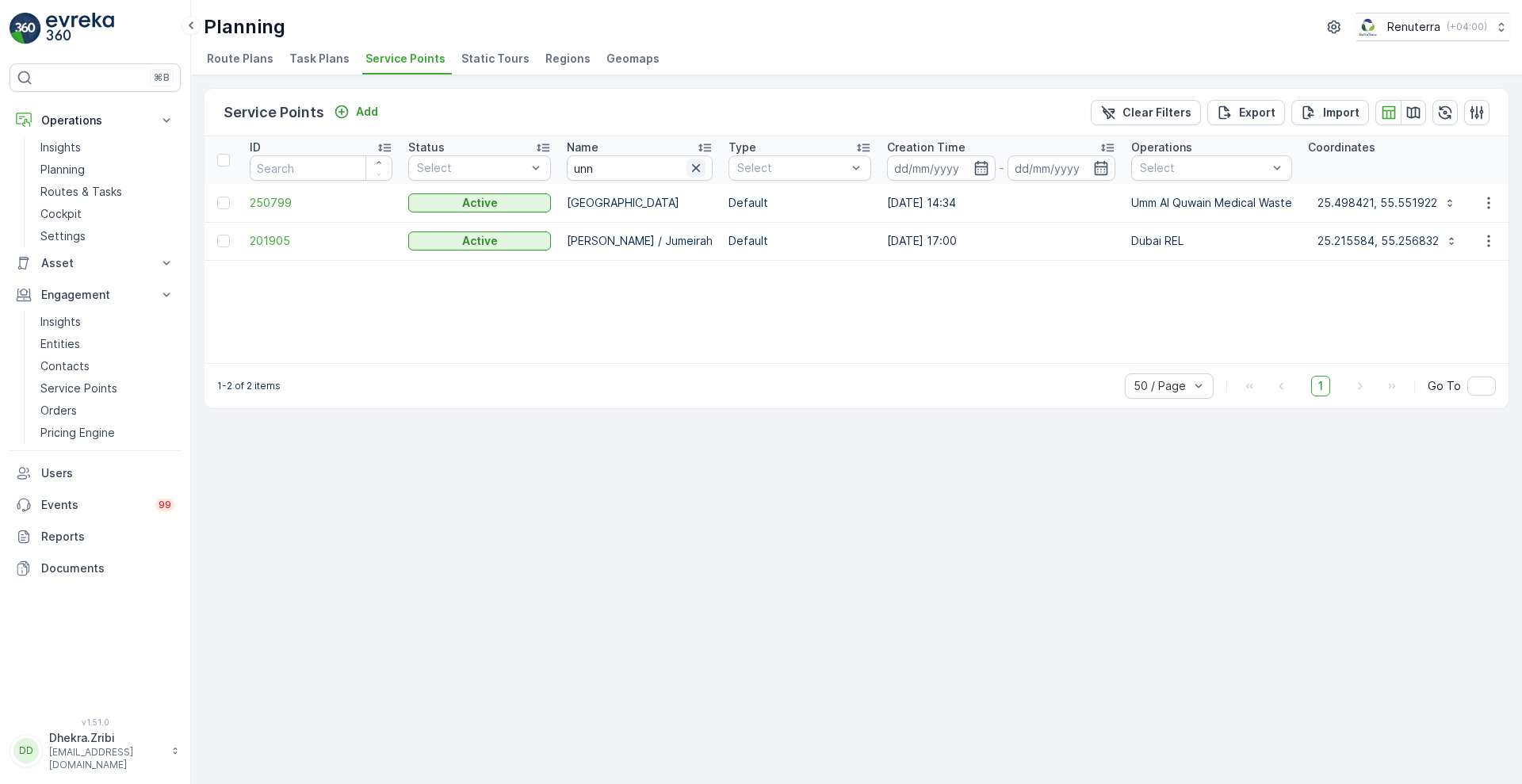
click at [695, 169] on icon "button" at bounding box center [696, 167] width 8 height 8
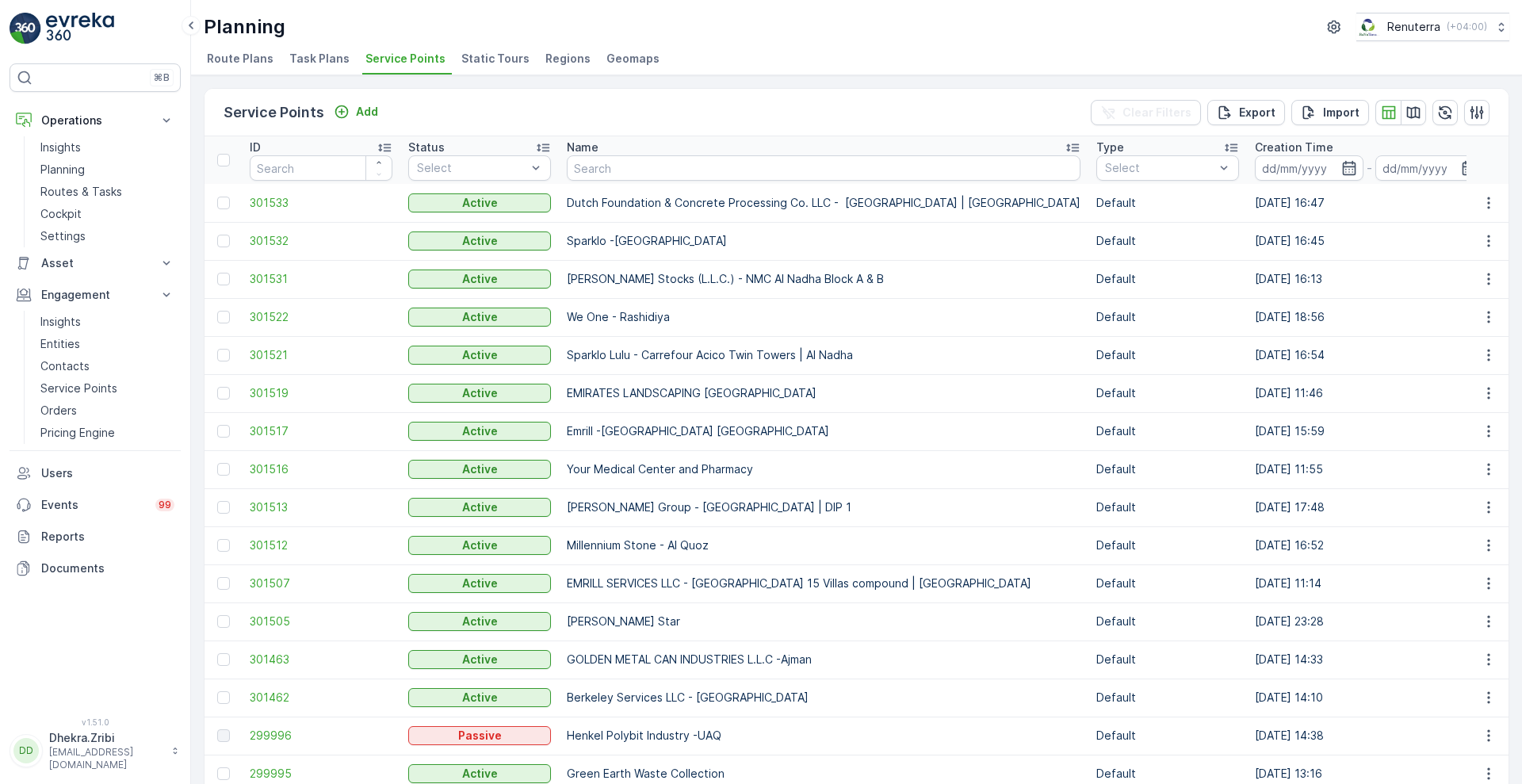
click at [678, 152] on div "Name" at bounding box center [824, 148] width 514 height 16
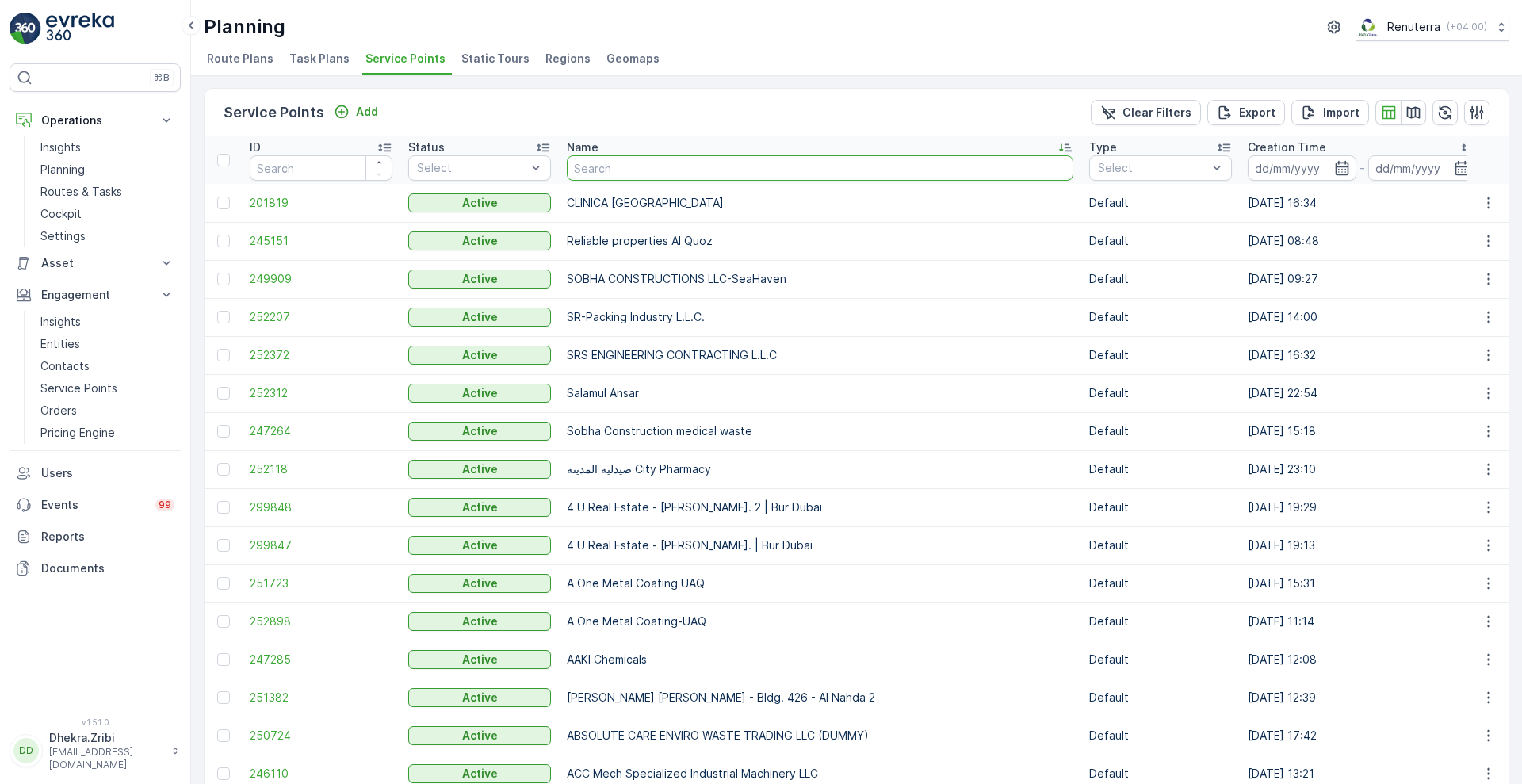
click at [705, 169] on input "text" at bounding box center [820, 168] width 507 height 25
type input "inn"
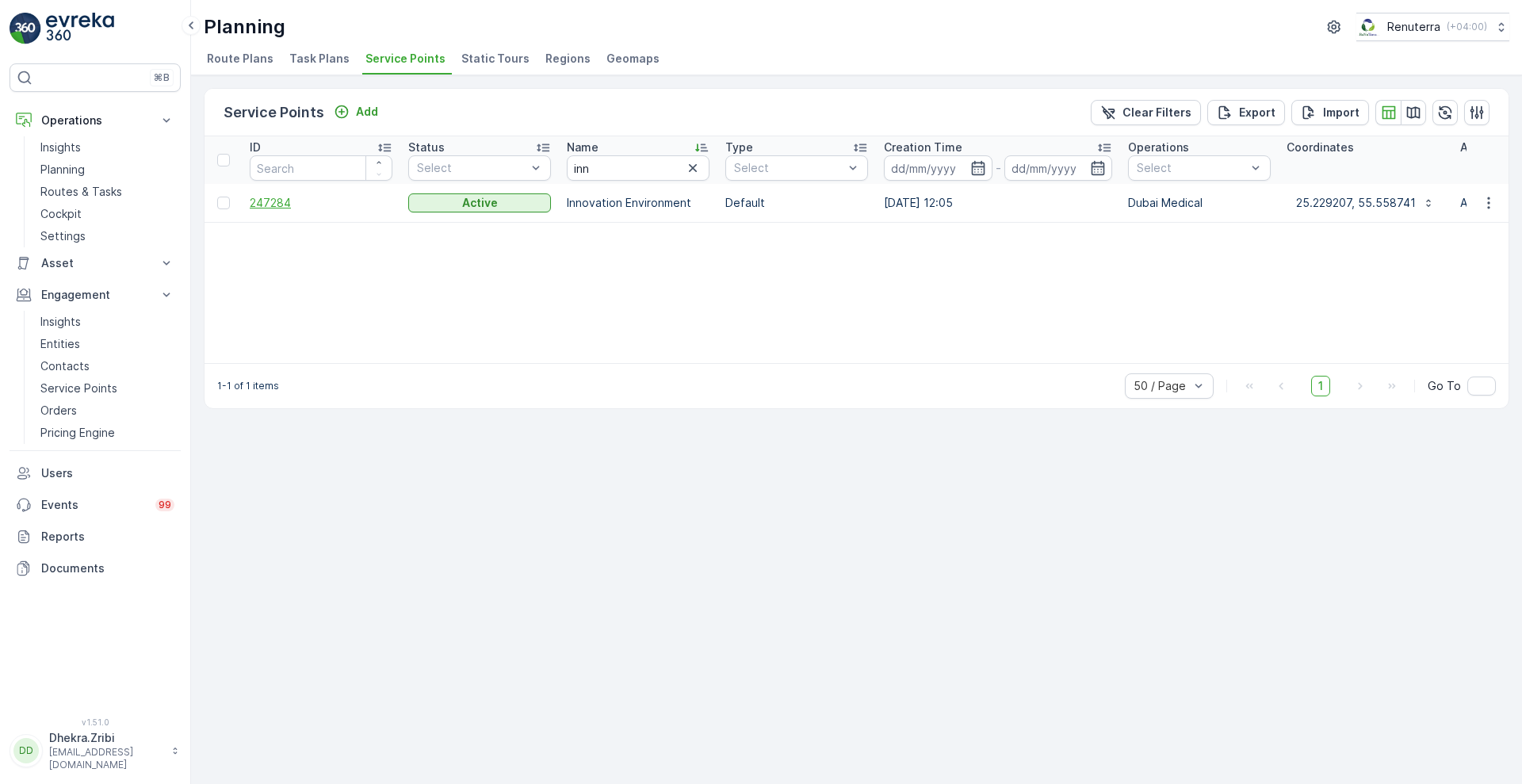
click at [264, 206] on span "247284" at bounding box center [321, 203] width 142 height 16
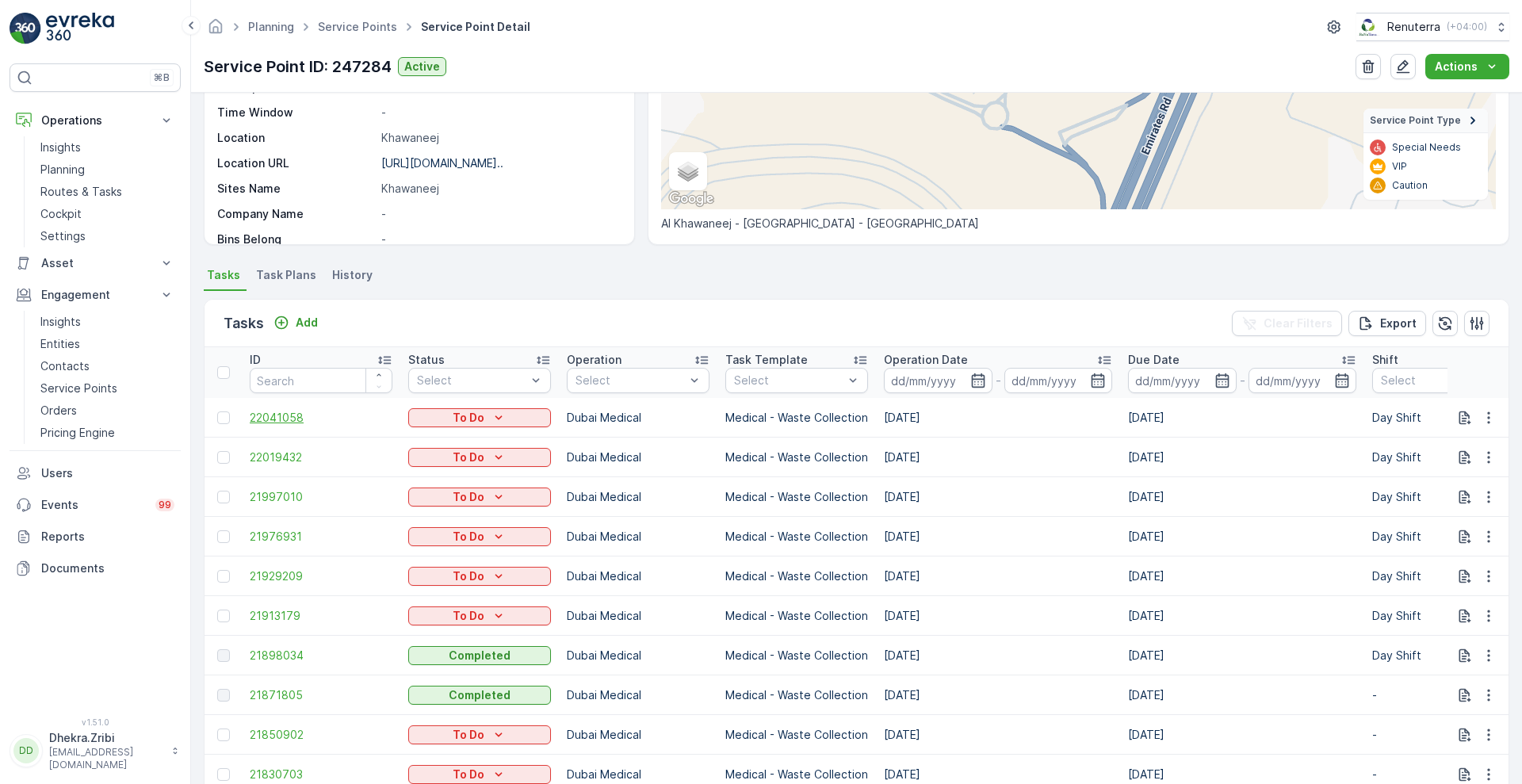
scroll to position [259, 0]
click at [521, 410] on div "To Do" at bounding box center [479, 416] width 130 height 16
click at [967, 375] on input at bounding box center [937, 379] width 108 height 25
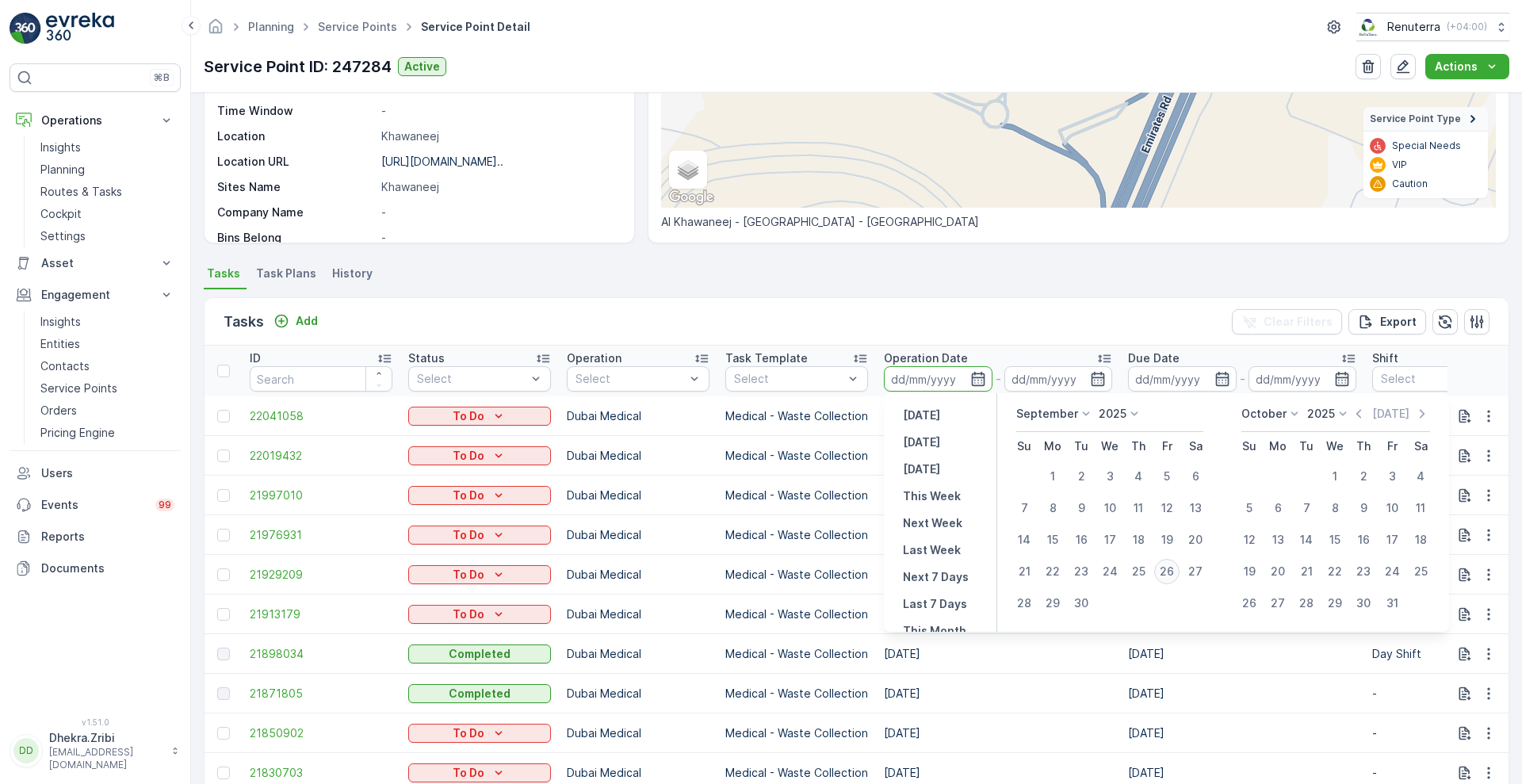
click at [1173, 575] on div "26" at bounding box center [1167, 571] width 25 height 25
type input "[DATE]"
click at [1173, 575] on div "26" at bounding box center [1167, 571] width 25 height 25
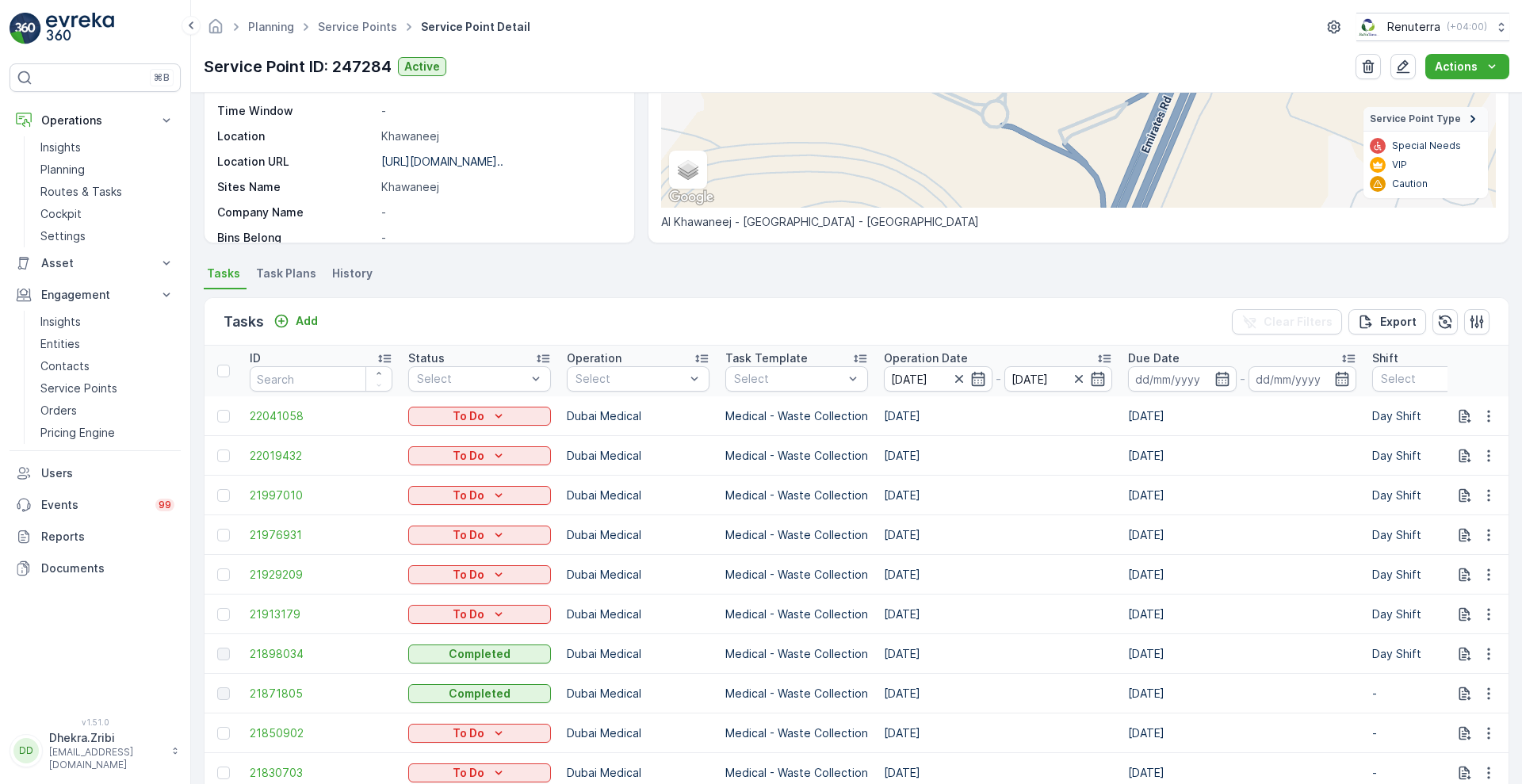
type input "[DATE]"
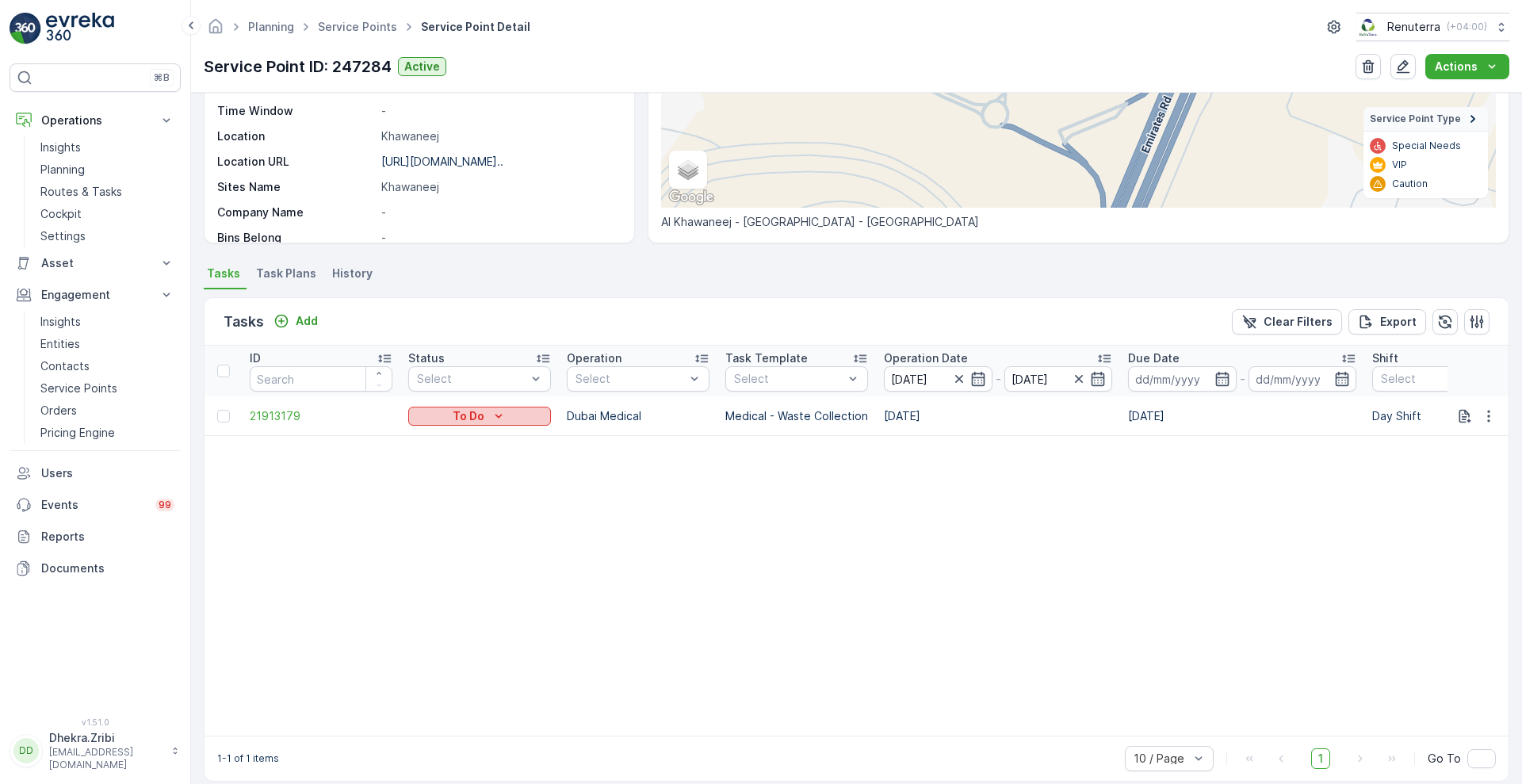
click at [482, 412] on p "To Do" at bounding box center [467, 416] width 31 height 16
click at [529, 424] on button "To Do" at bounding box center [479, 415] width 142 height 19
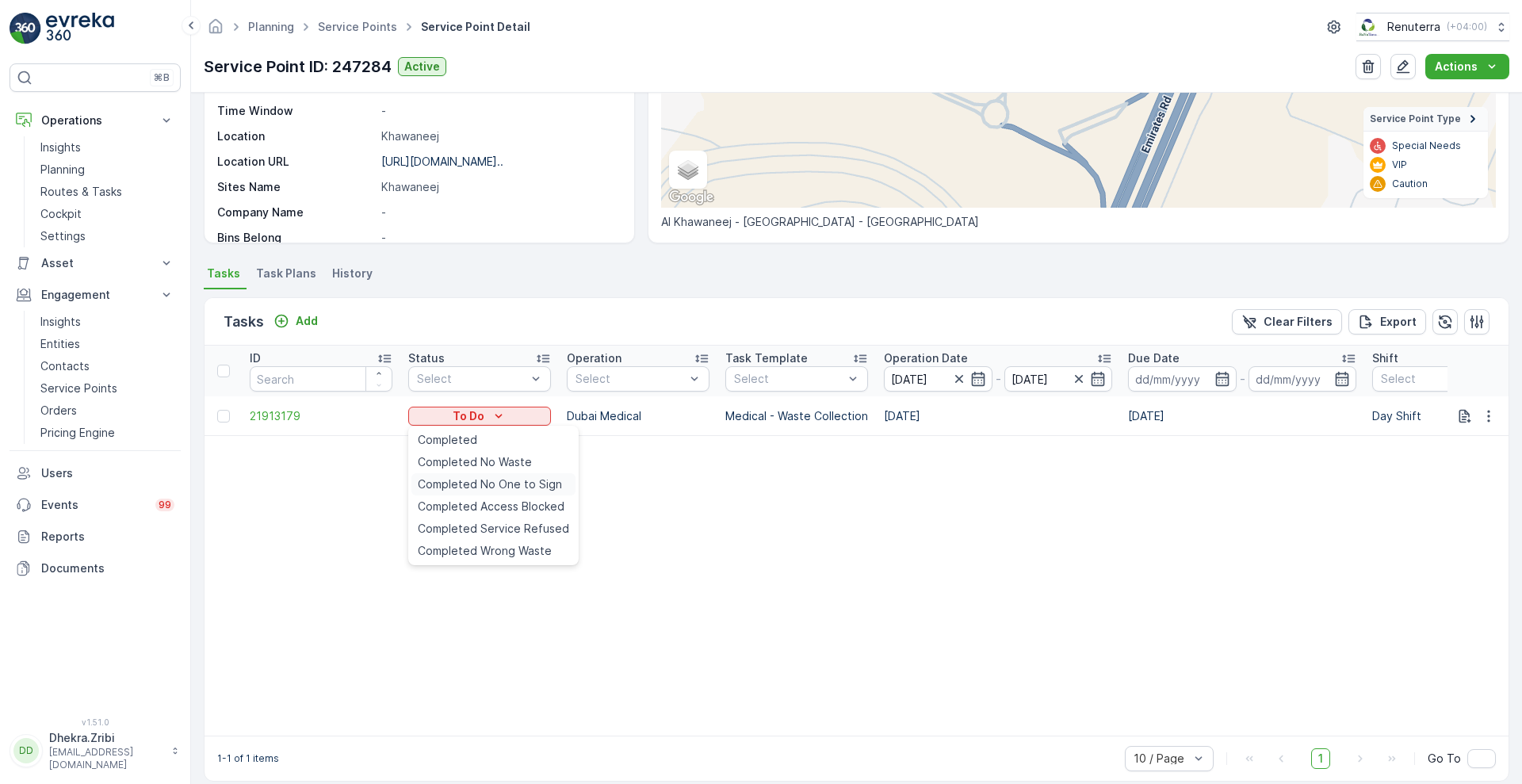
click at [488, 487] on span "Completed No One to Sign" at bounding box center [490, 484] width 144 height 16
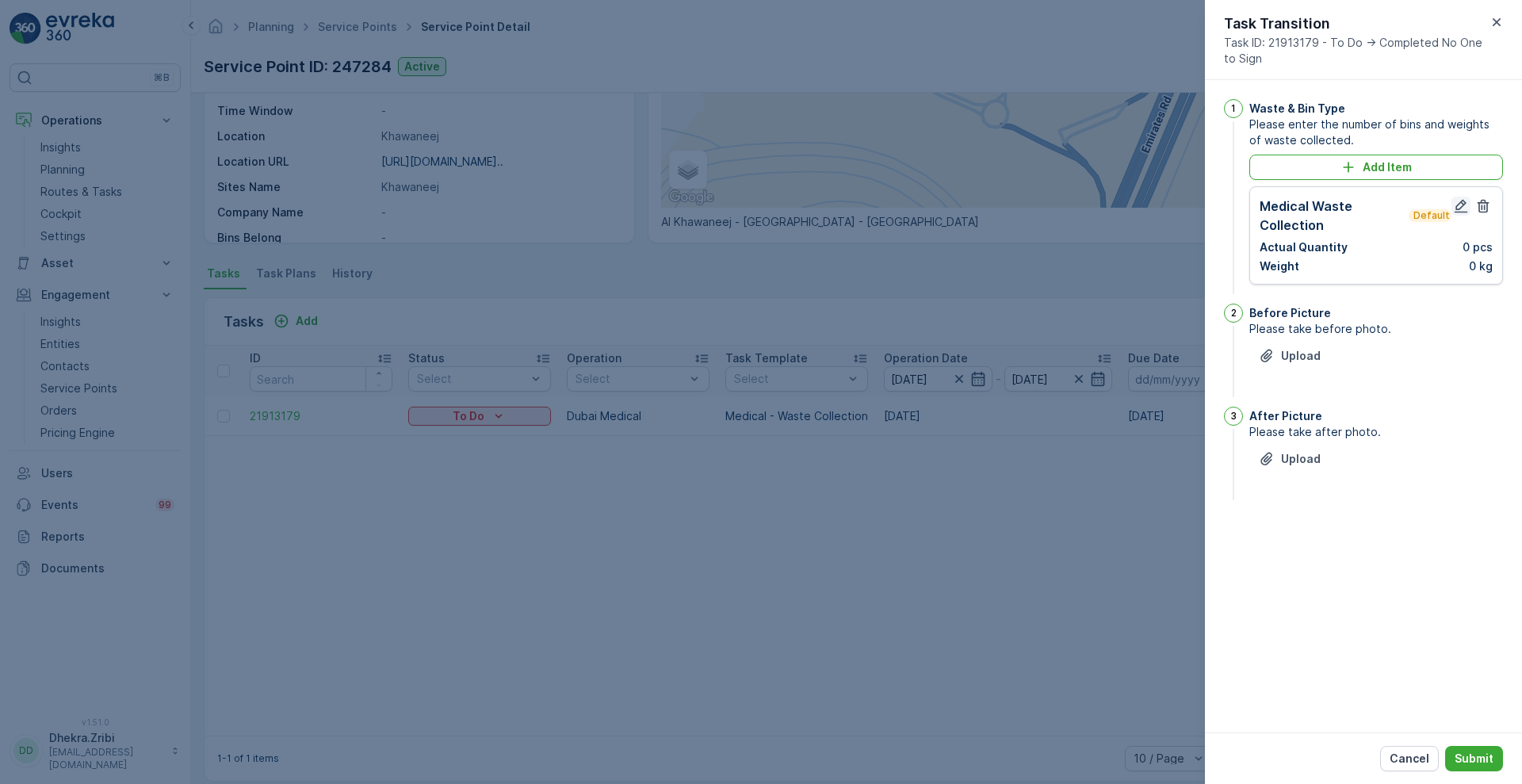
click at [1464, 204] on icon "button" at bounding box center [1460, 206] width 13 height 13
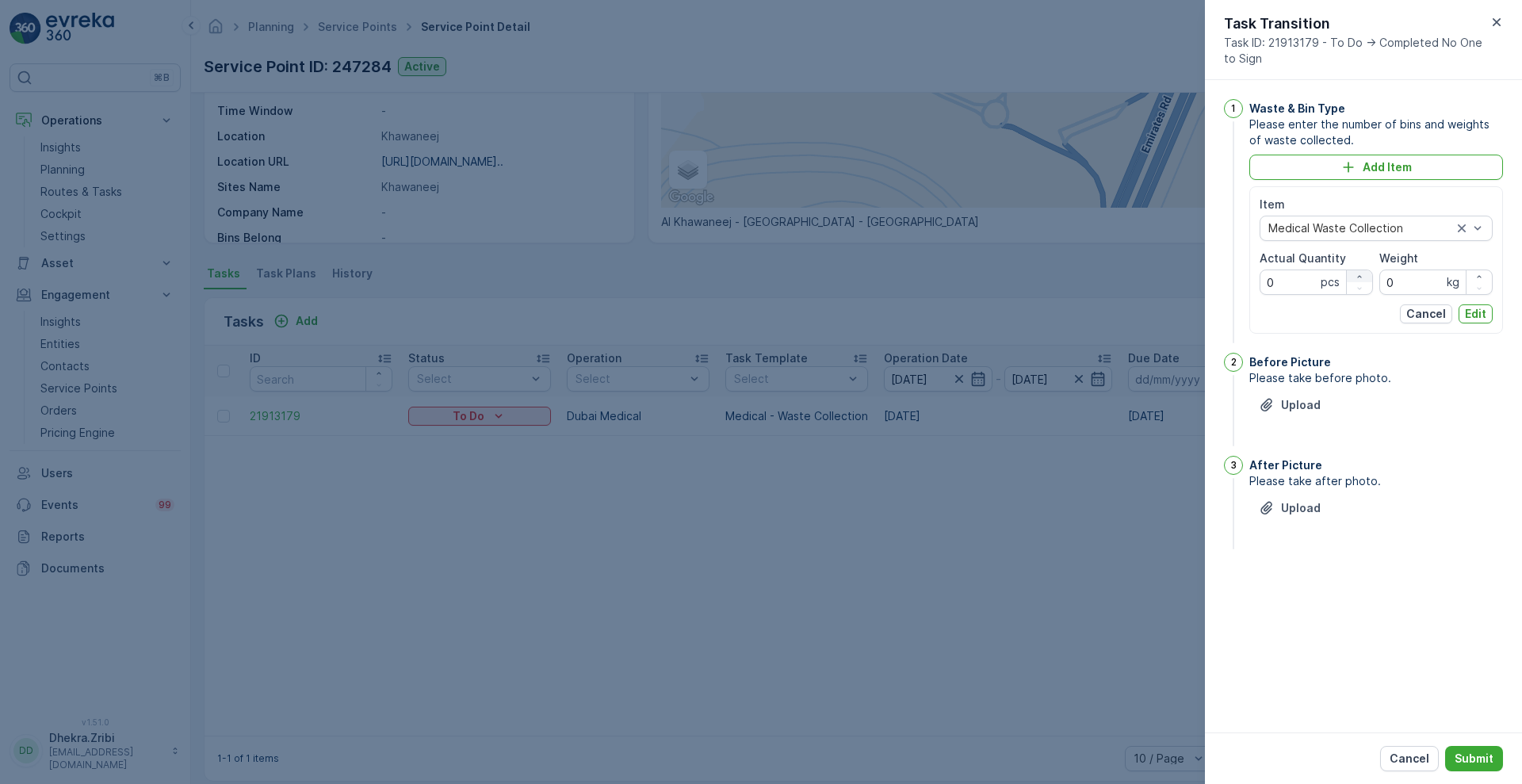
click at [1363, 276] on icon "button" at bounding box center [1359, 277] width 10 height 10
type Quantity "1"
click at [1416, 292] on input "0" at bounding box center [1435, 282] width 114 height 25
type input "3.45"
click at [1475, 311] on p "Edit" at bounding box center [1475, 314] width 21 height 16
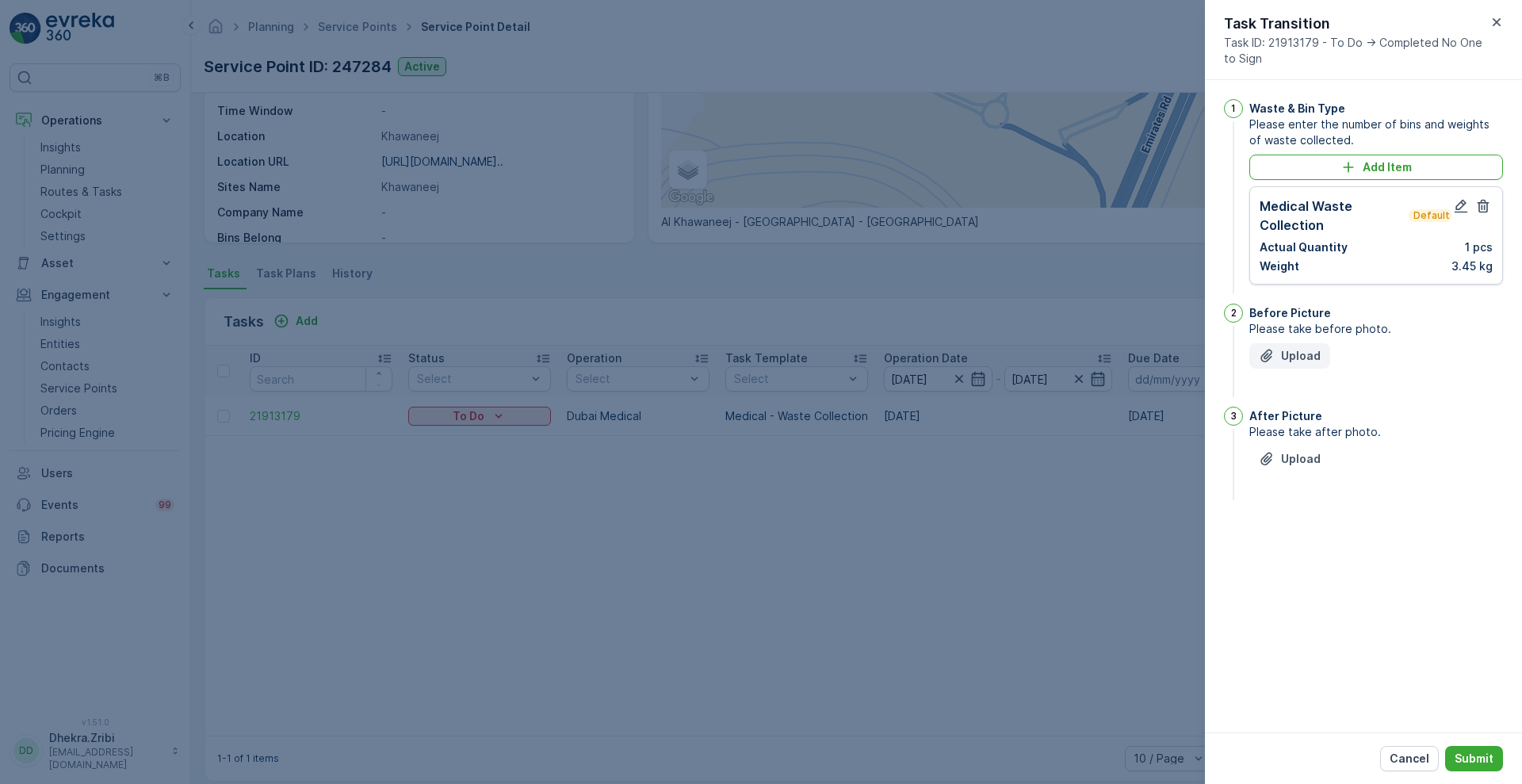
click at [1276, 356] on div "Upload" at bounding box center [1289, 356] width 62 height 16
click at [1335, 560] on div "1 Waste & Bin Type Please enter the number of bins and weights of waste collect…" at bounding box center [1364, 405] width 317 height 652
click at [1308, 366] on button "Upload" at bounding box center [1289, 355] width 81 height 25
click at [1268, 539] on icon "Upload File" at bounding box center [1266, 538] width 11 height 13
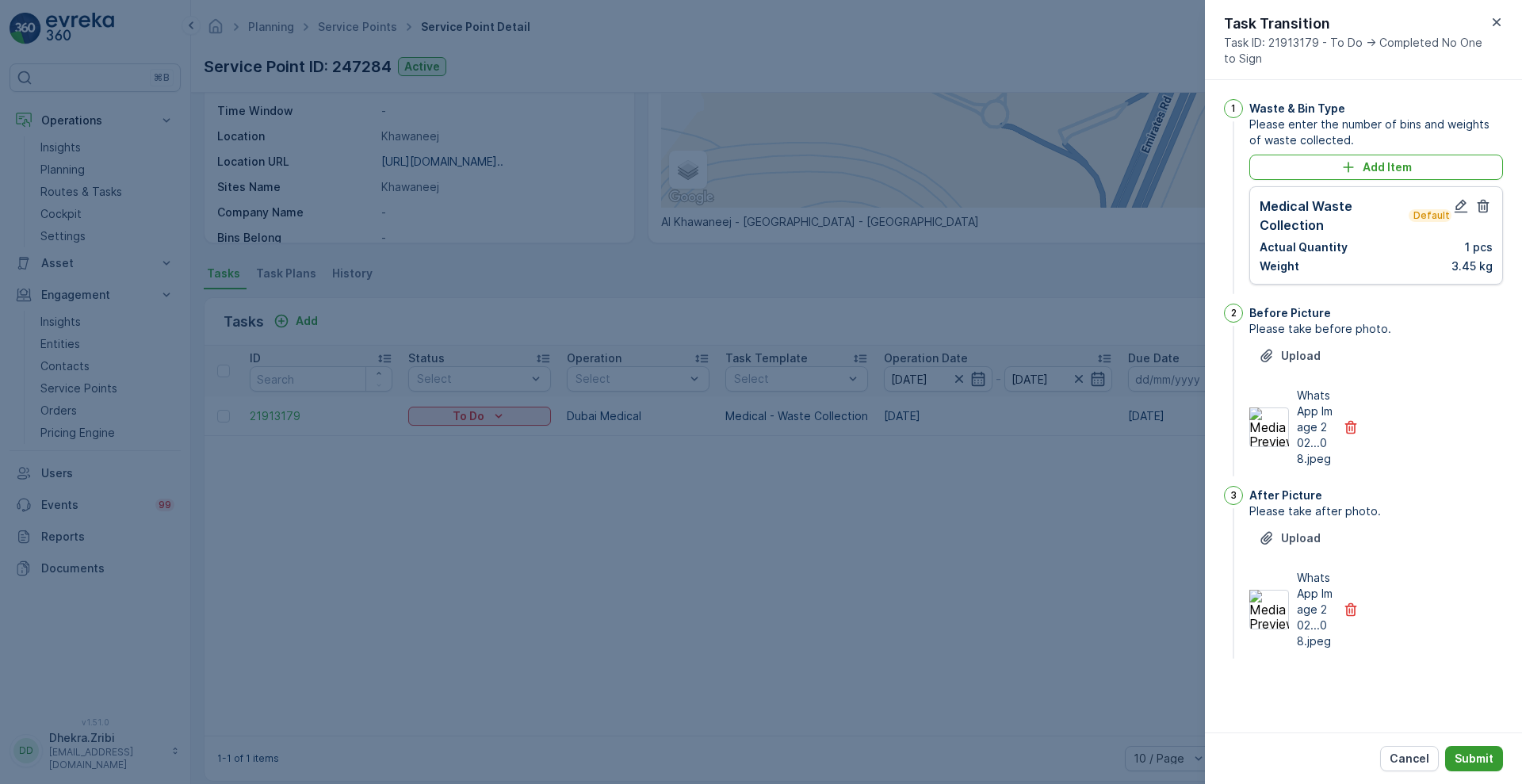
click at [1470, 754] on p "Submit" at bounding box center [1473, 758] width 38 height 16
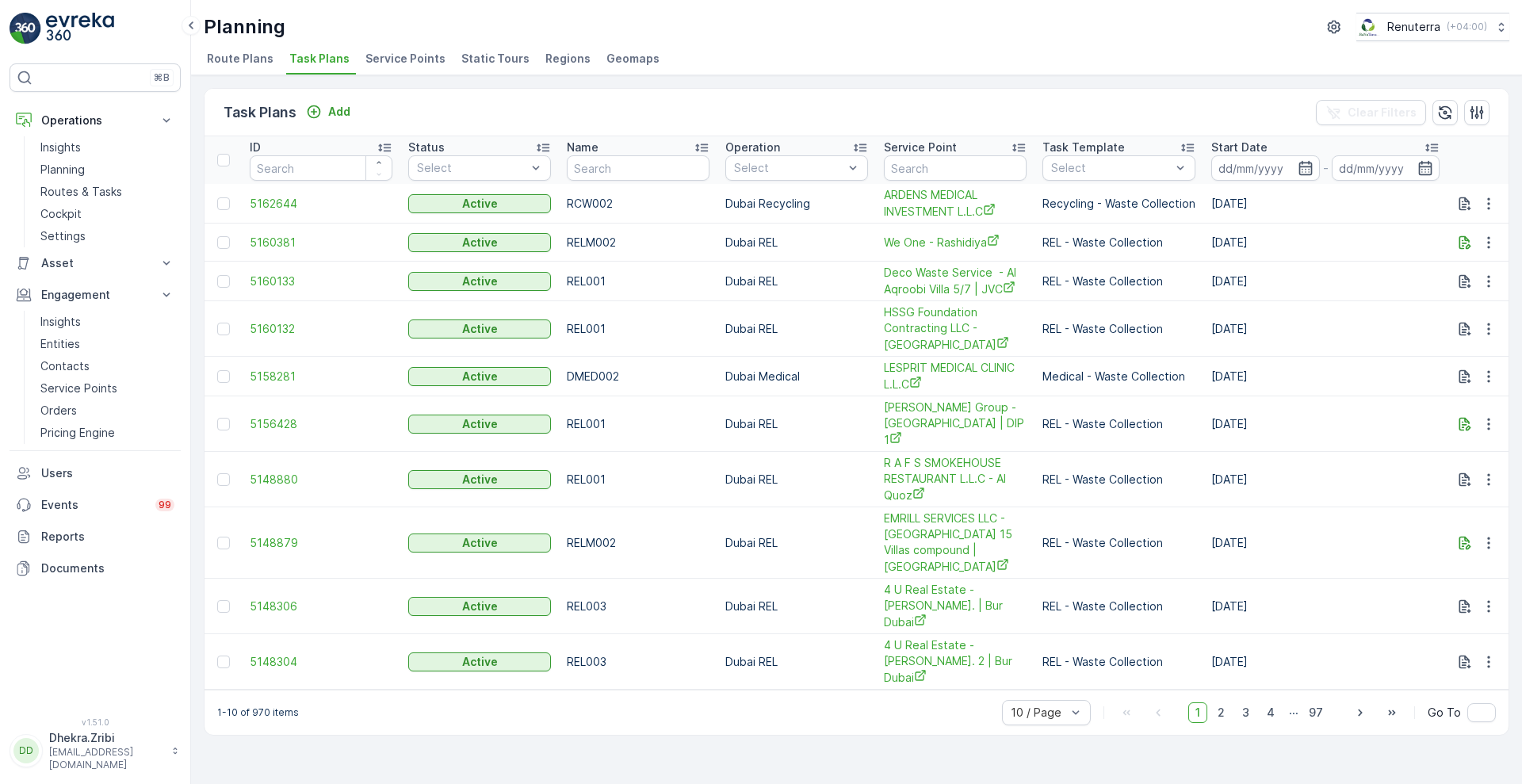
click at [404, 55] on span "Service Points" at bounding box center [405, 59] width 80 height 16
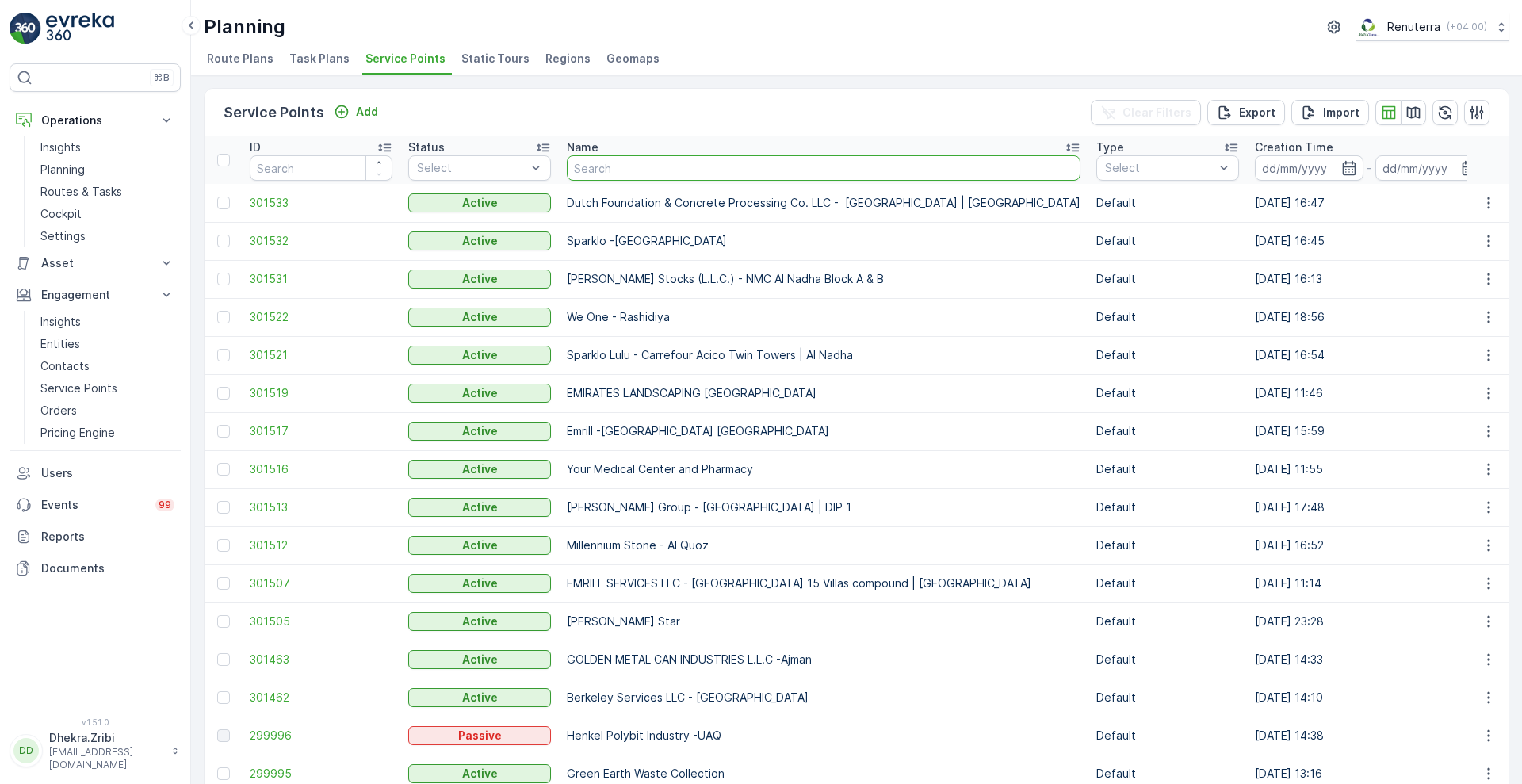
click at [679, 167] on input "text" at bounding box center [824, 168] width 514 height 25
type input "imd"
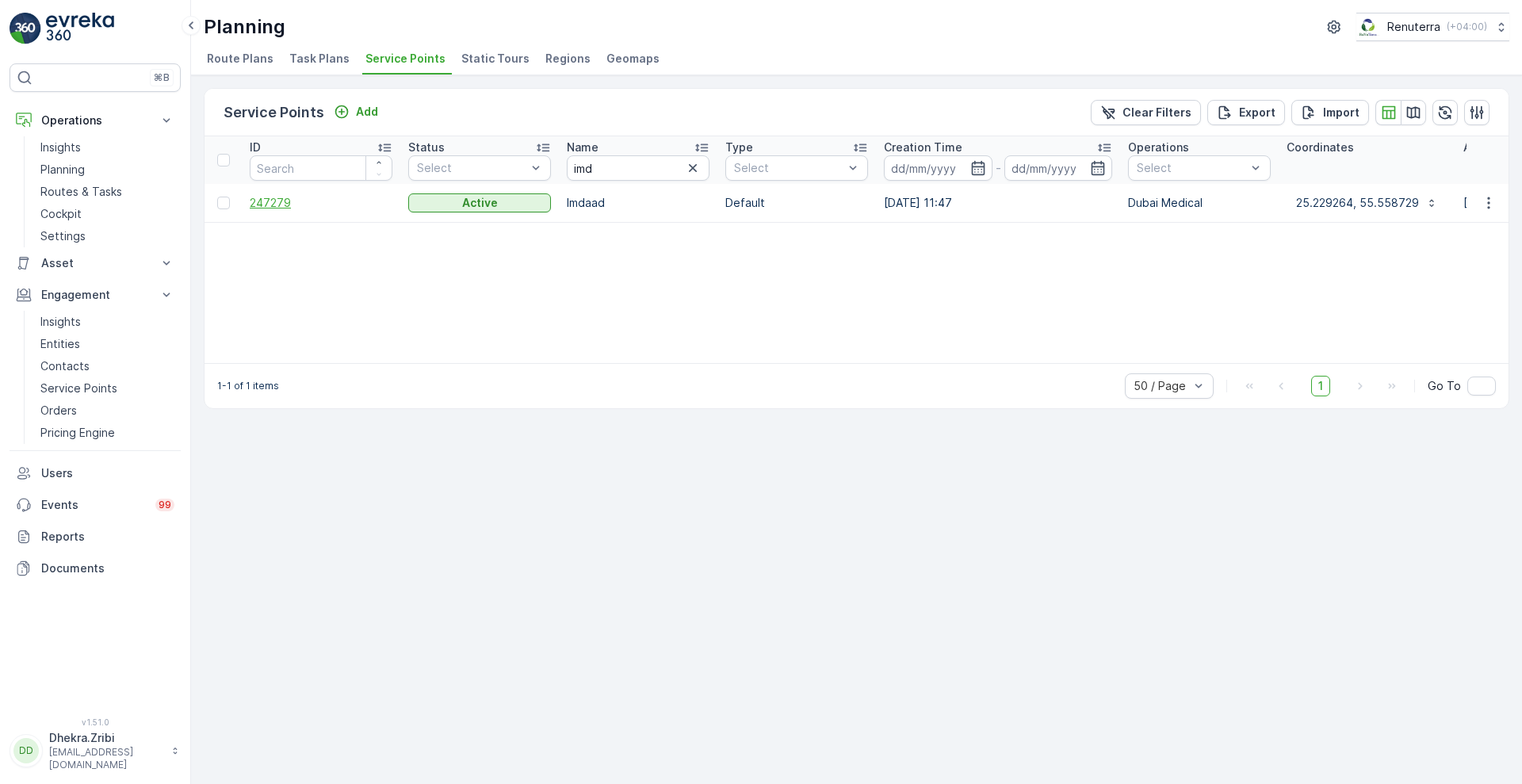
click at [277, 200] on span "247279" at bounding box center [321, 203] width 142 height 16
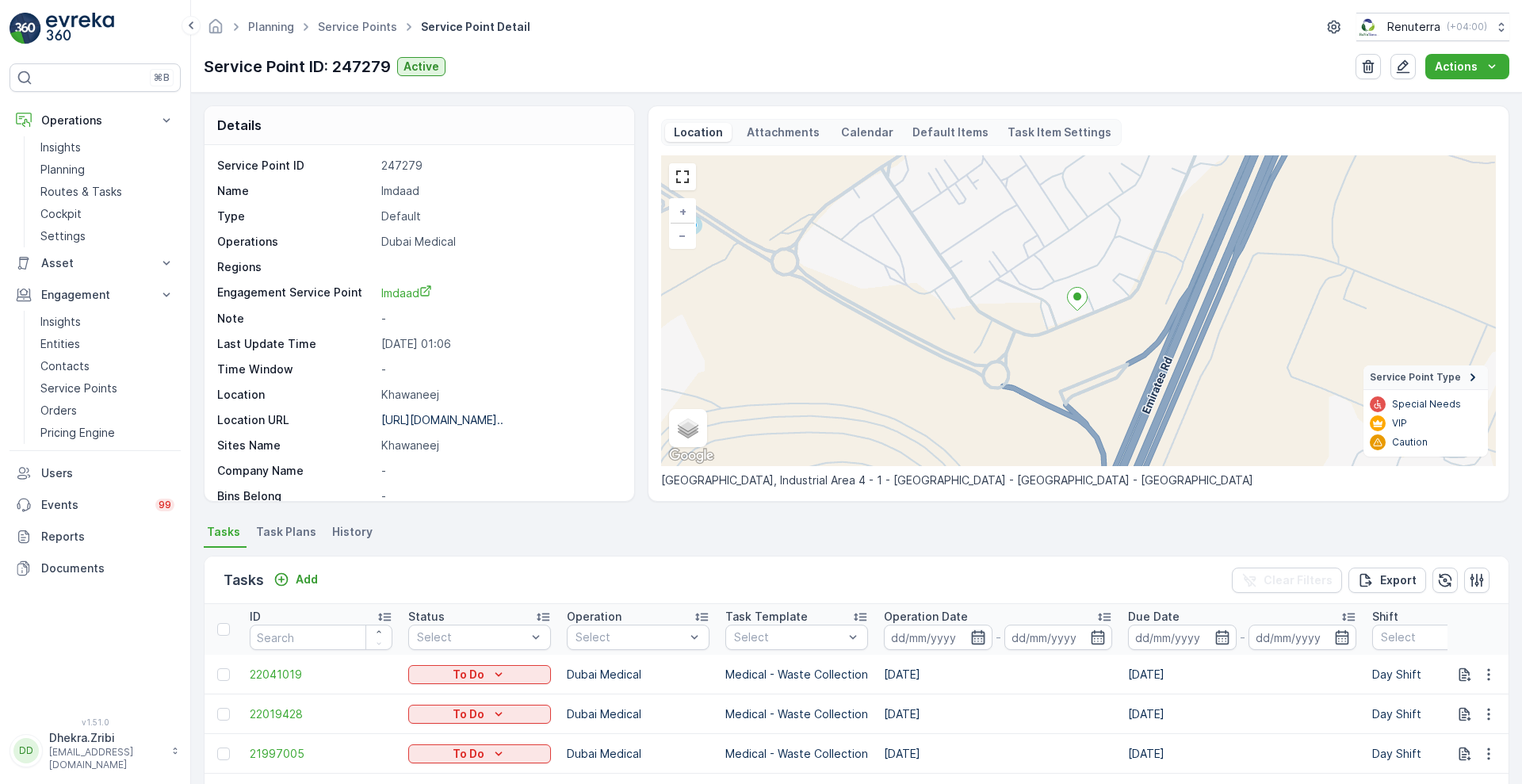
click at [984, 639] on icon "button" at bounding box center [977, 637] width 13 height 14
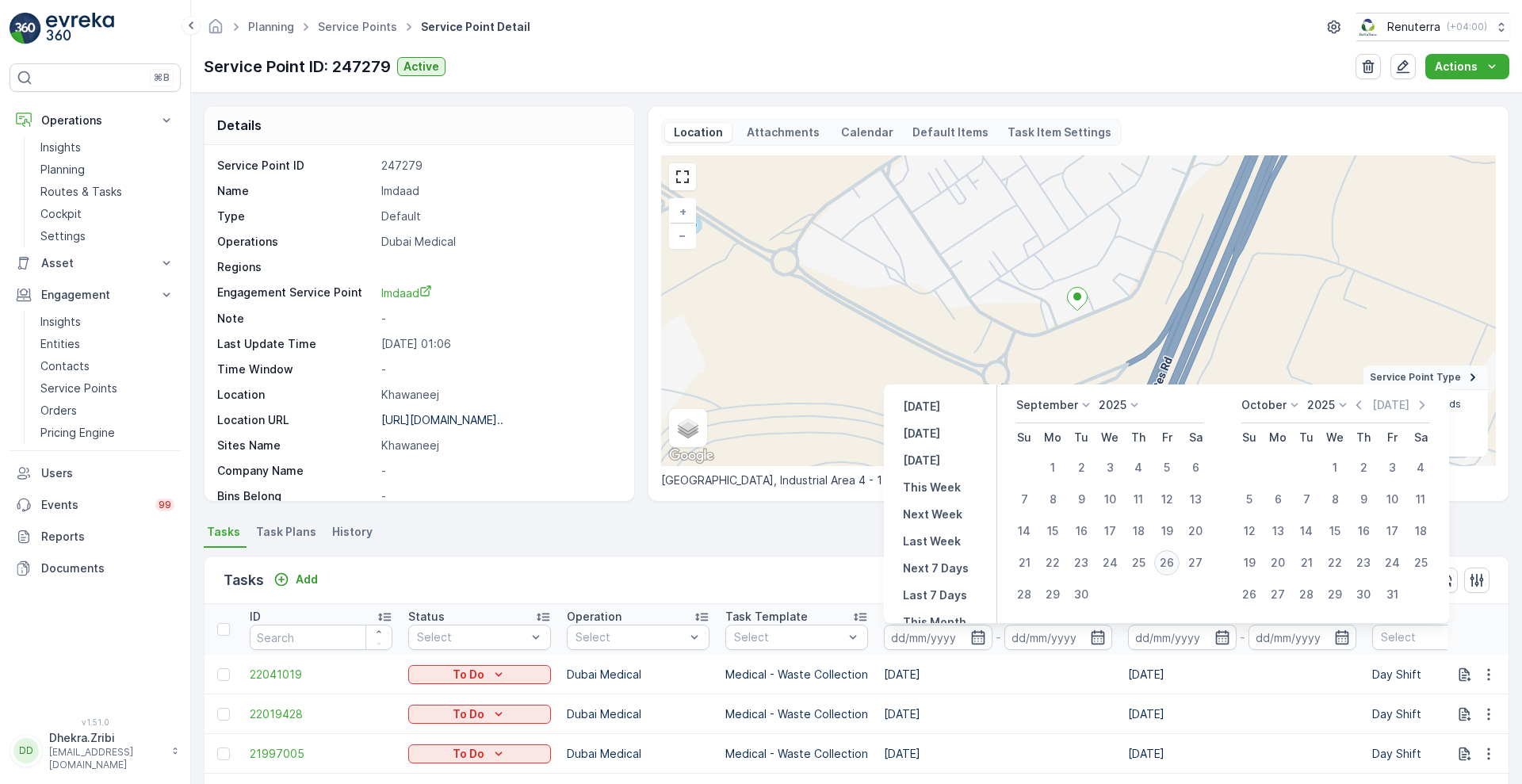
click at [1161, 567] on div "26" at bounding box center [1167, 562] width 25 height 25
type input "[DATE]"
click at [1161, 567] on div "26" at bounding box center [1167, 562] width 25 height 25
type input "[DATE]"
click at [1161, 567] on div "26" at bounding box center [1167, 562] width 25 height 25
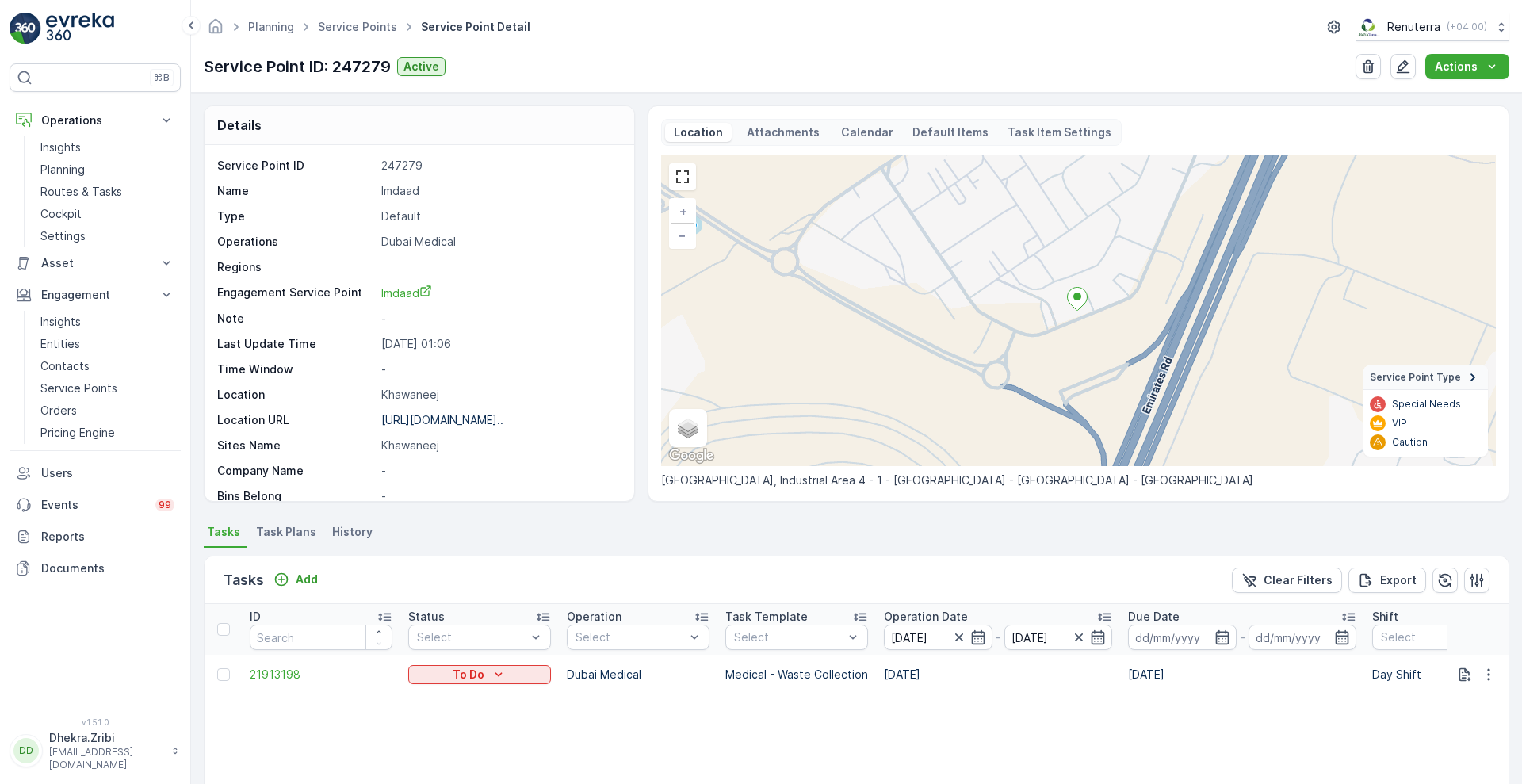
scroll to position [134, 0]
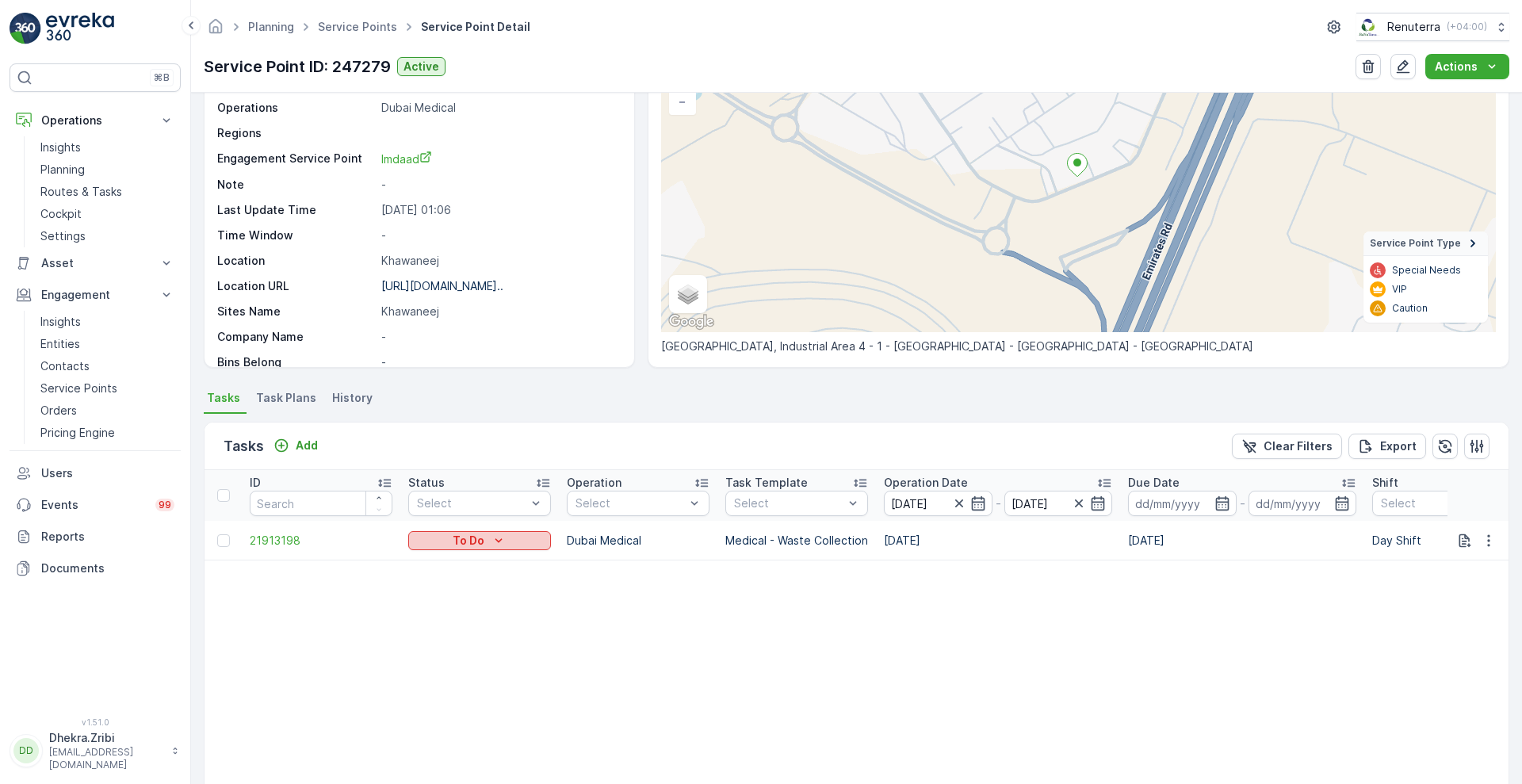
click at [487, 541] on div "To Do" at bounding box center [479, 541] width 130 height 16
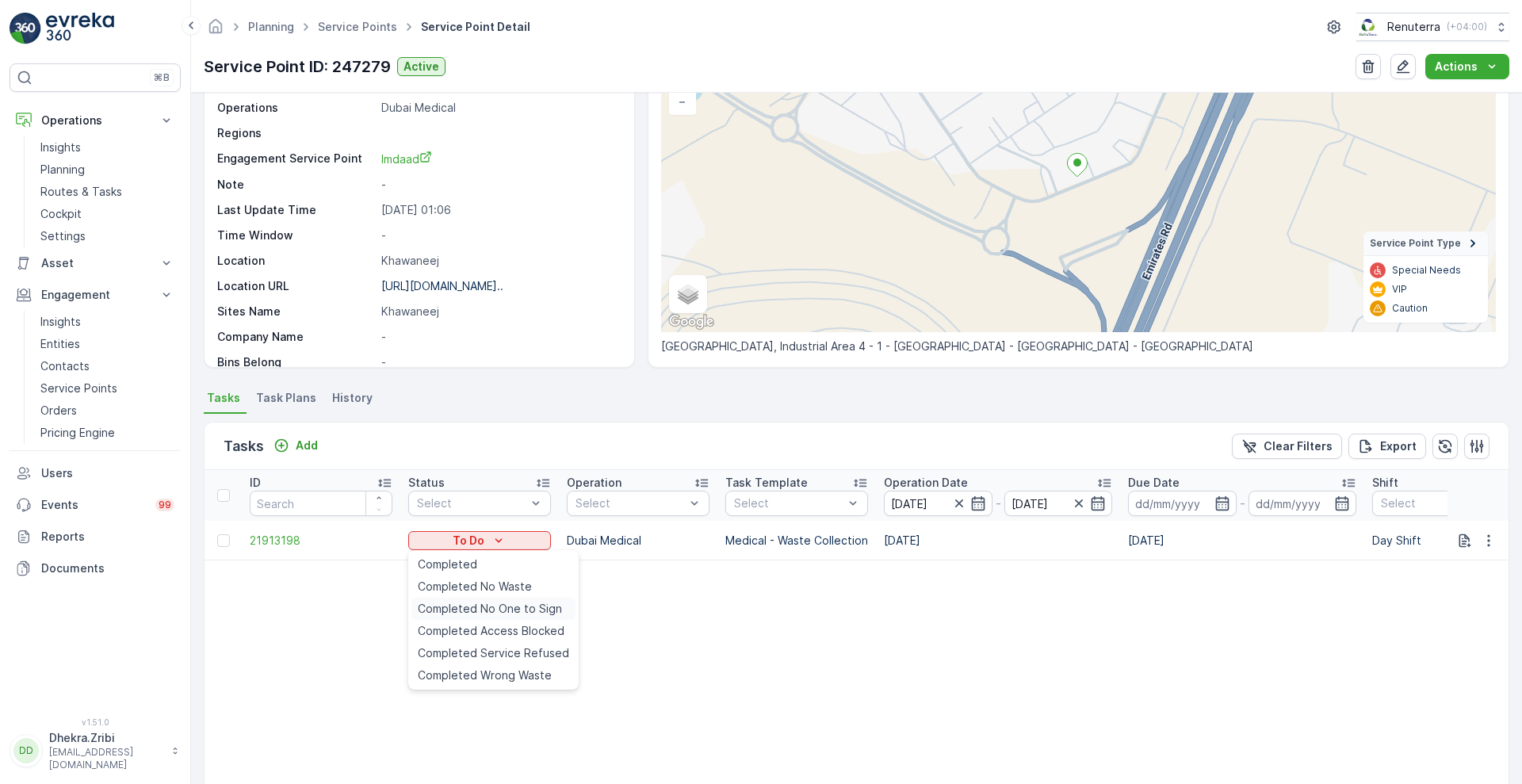
click at [498, 609] on span "Completed No One to Sign" at bounding box center [490, 609] width 144 height 16
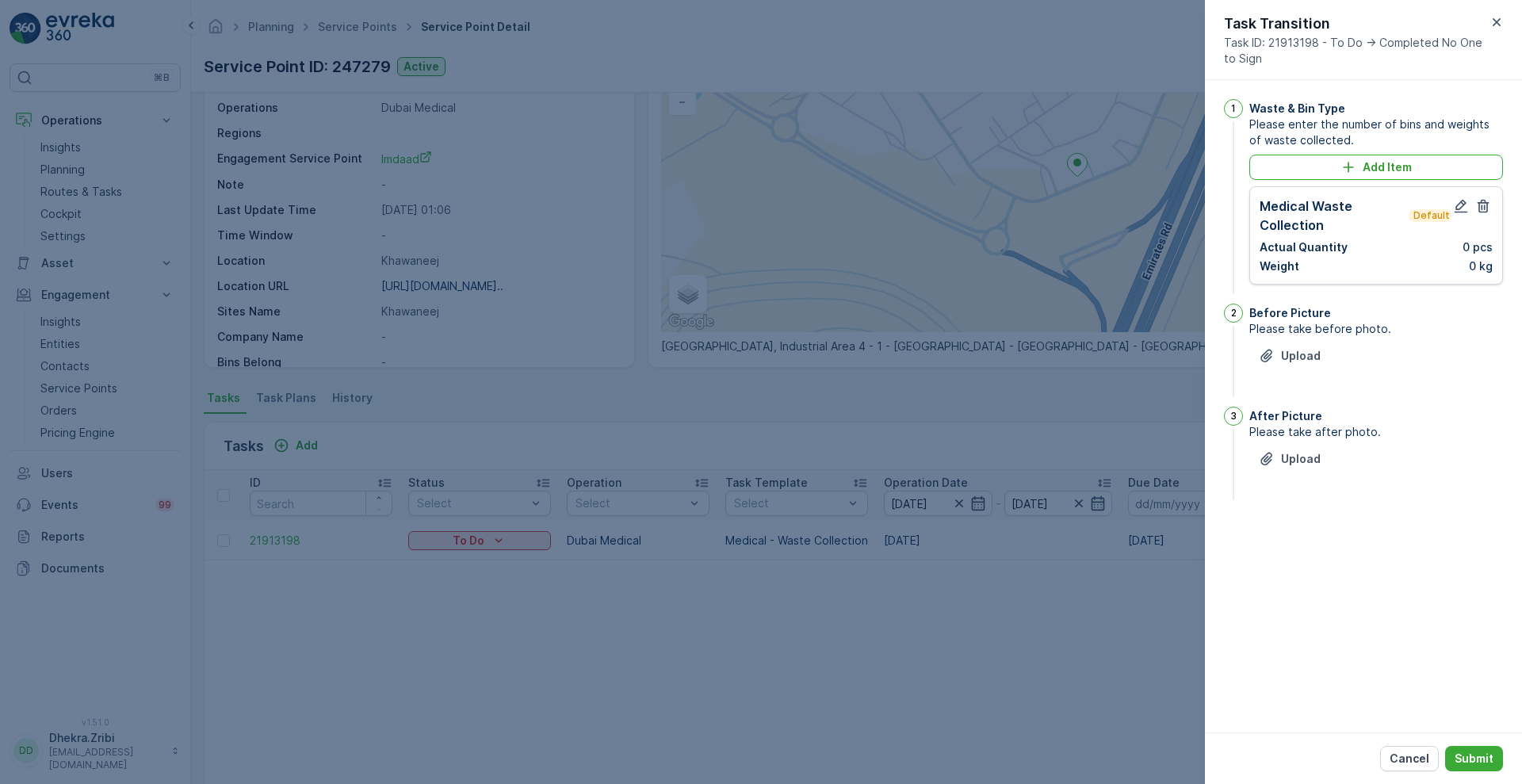
click at [1435, 212] on p "Default" at bounding box center [1430, 216] width 37 height 13
click at [1466, 206] on icon "button" at bounding box center [1461, 206] width 16 height 16
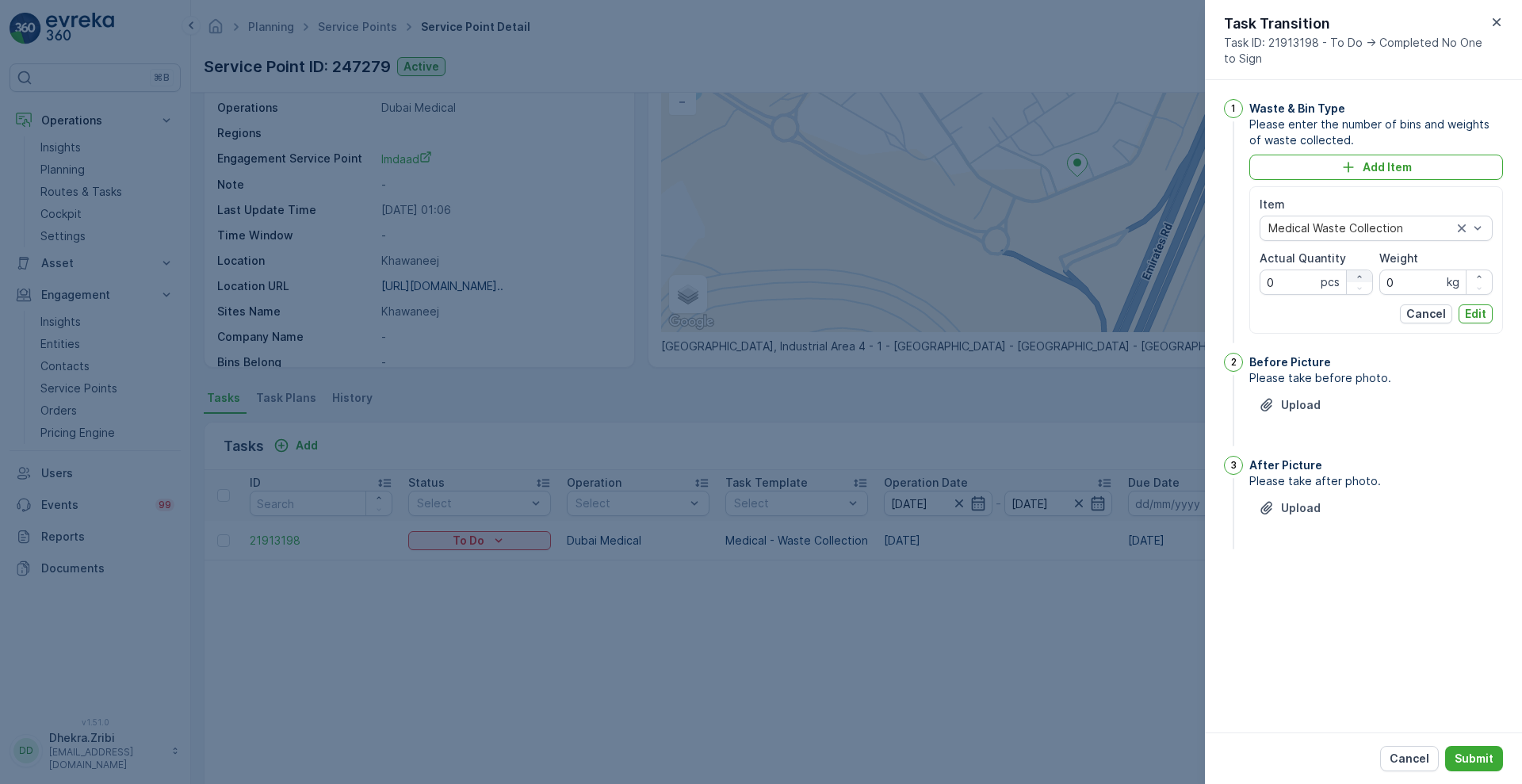
click at [1355, 276] on icon "button" at bounding box center [1359, 277] width 10 height 10
type Quantity "1"
click at [1406, 291] on input "0" at bounding box center [1435, 282] width 114 height 25
type input "1098"
click at [1484, 307] on p "Edit" at bounding box center [1475, 314] width 21 height 16
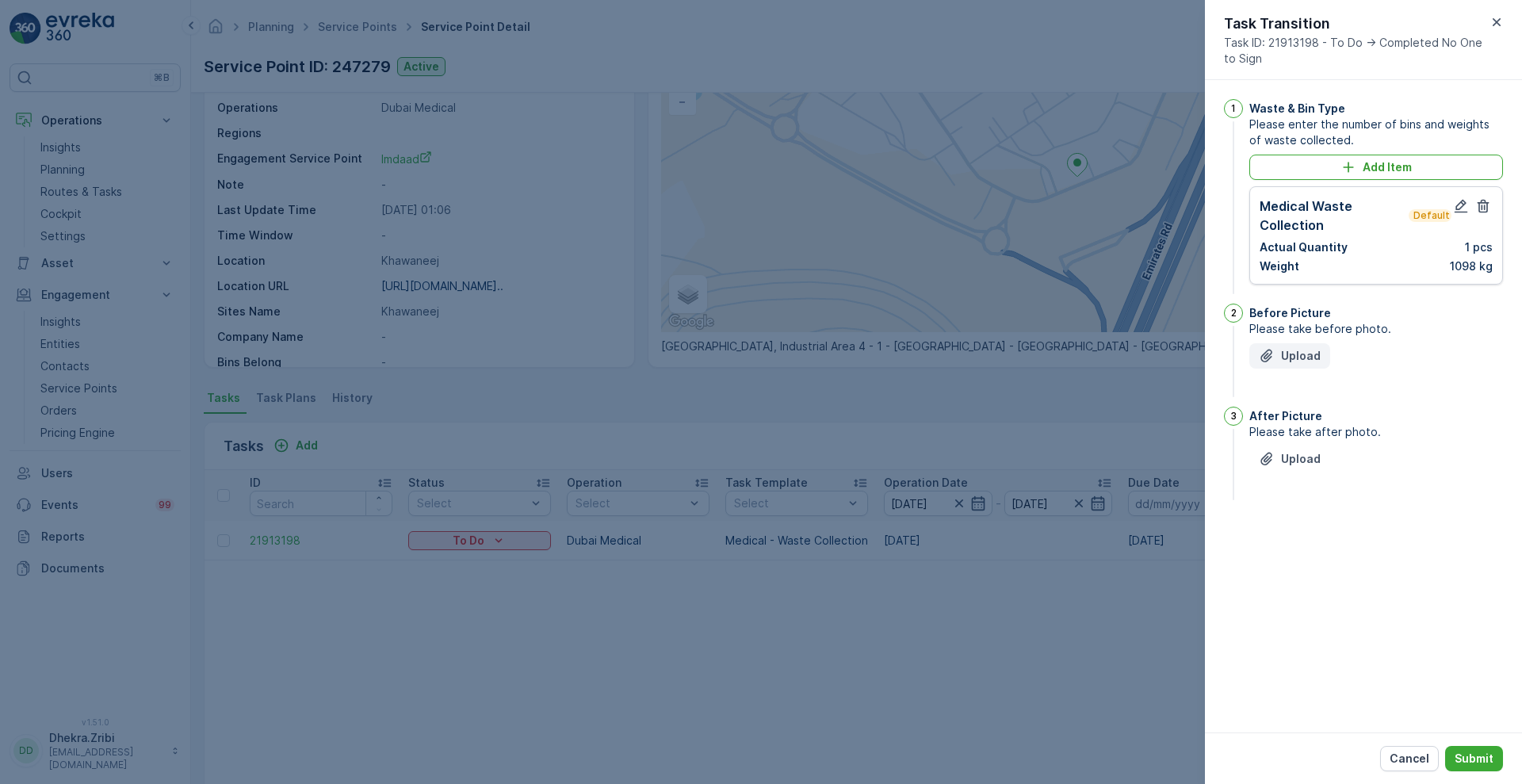
click at [1271, 357] on icon "Upload File" at bounding box center [1267, 356] width 16 height 16
click at [1266, 535] on icon "Upload File" at bounding box center [1267, 538] width 16 height 16
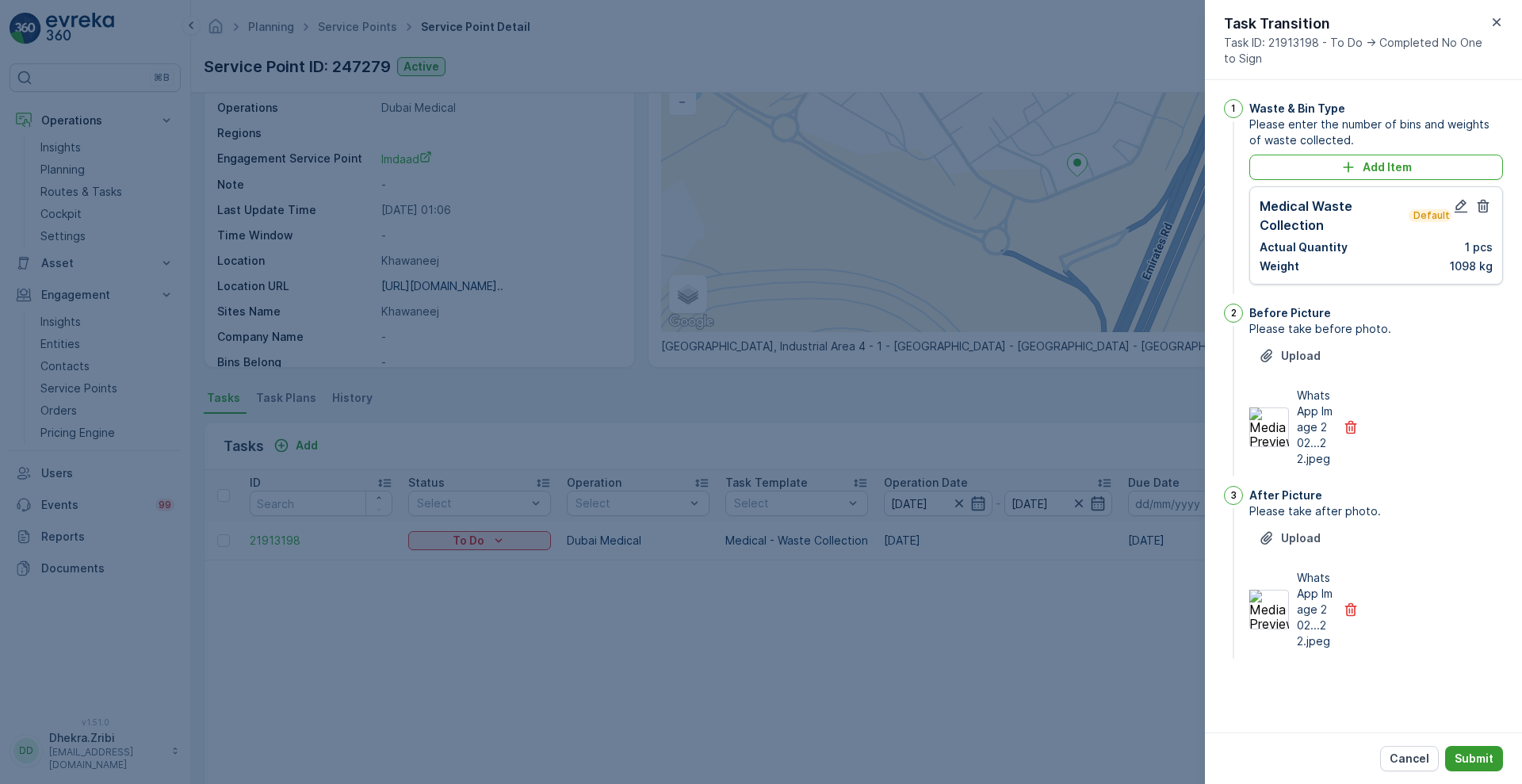
click at [1484, 754] on p "Submit" at bounding box center [1473, 758] width 38 height 16
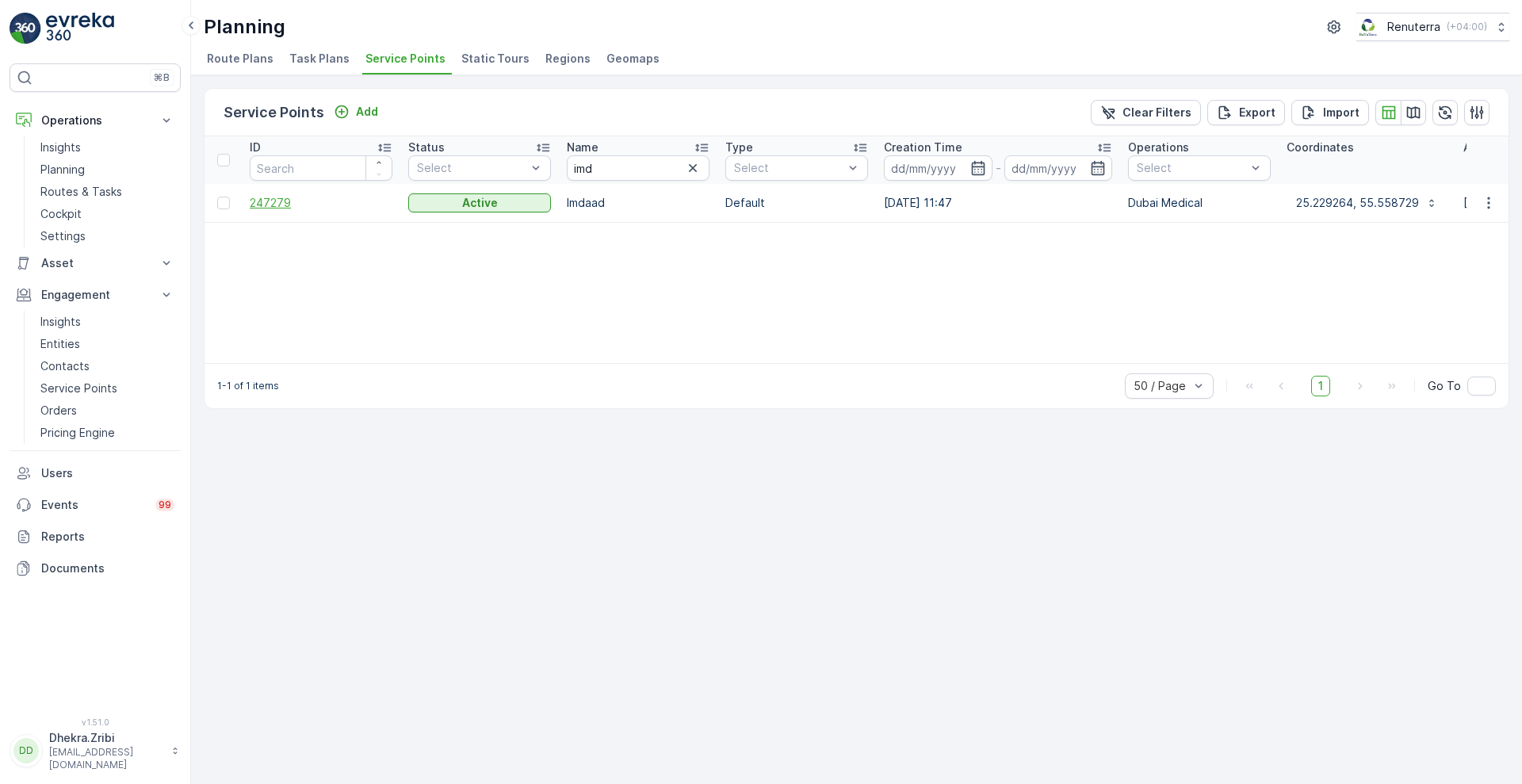
click at [295, 204] on span "247279" at bounding box center [321, 203] width 142 height 16
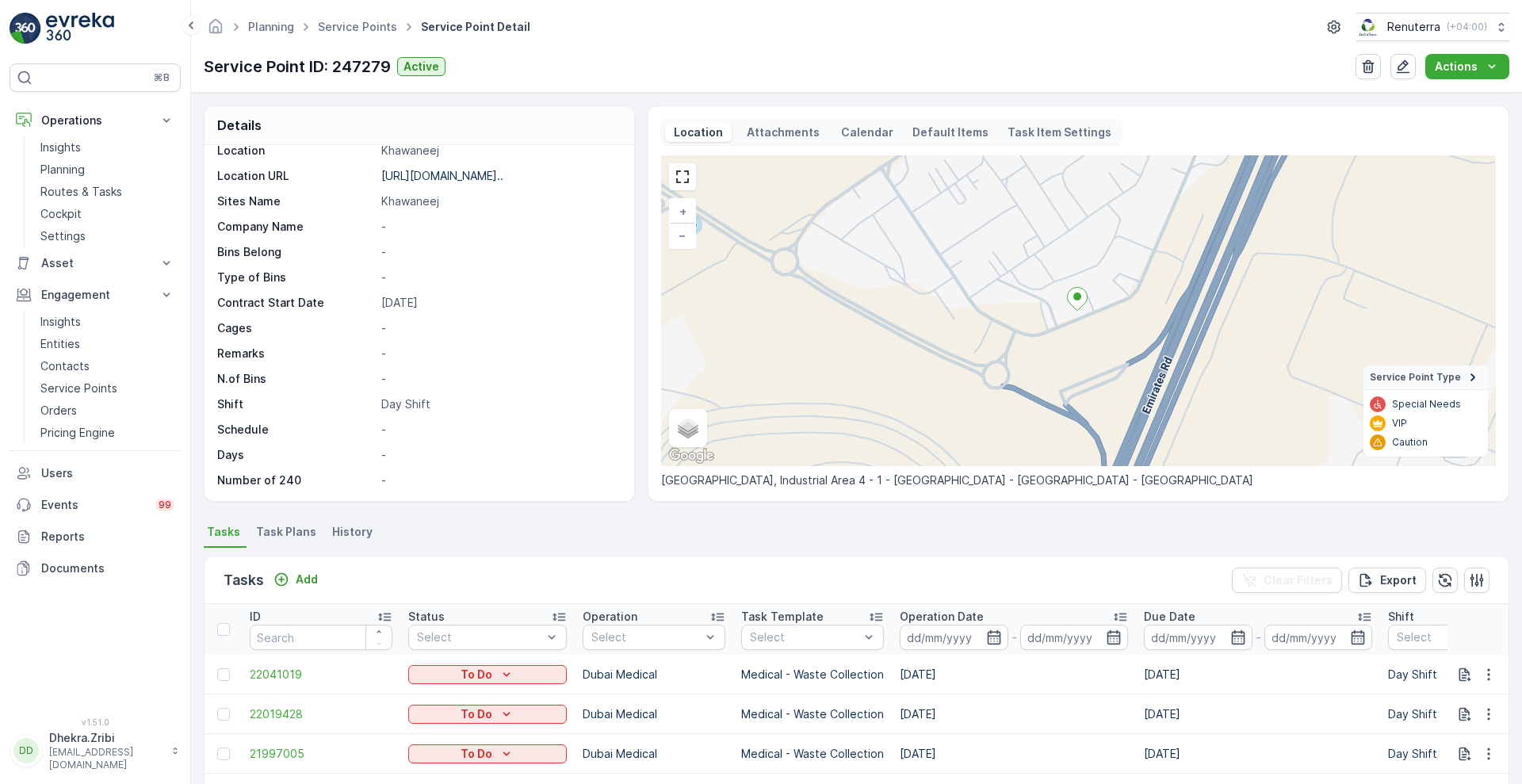
scroll to position [233, 0]
